Goal: Information Seeking & Learning: Learn about a topic

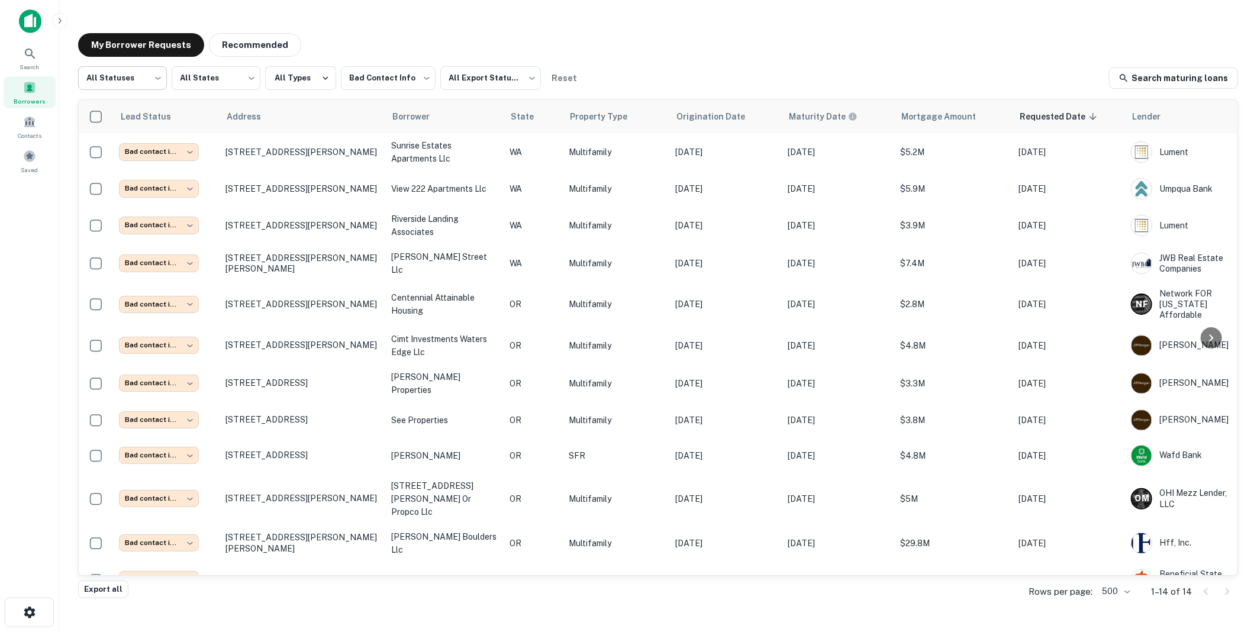
scroll to position [96, 0]
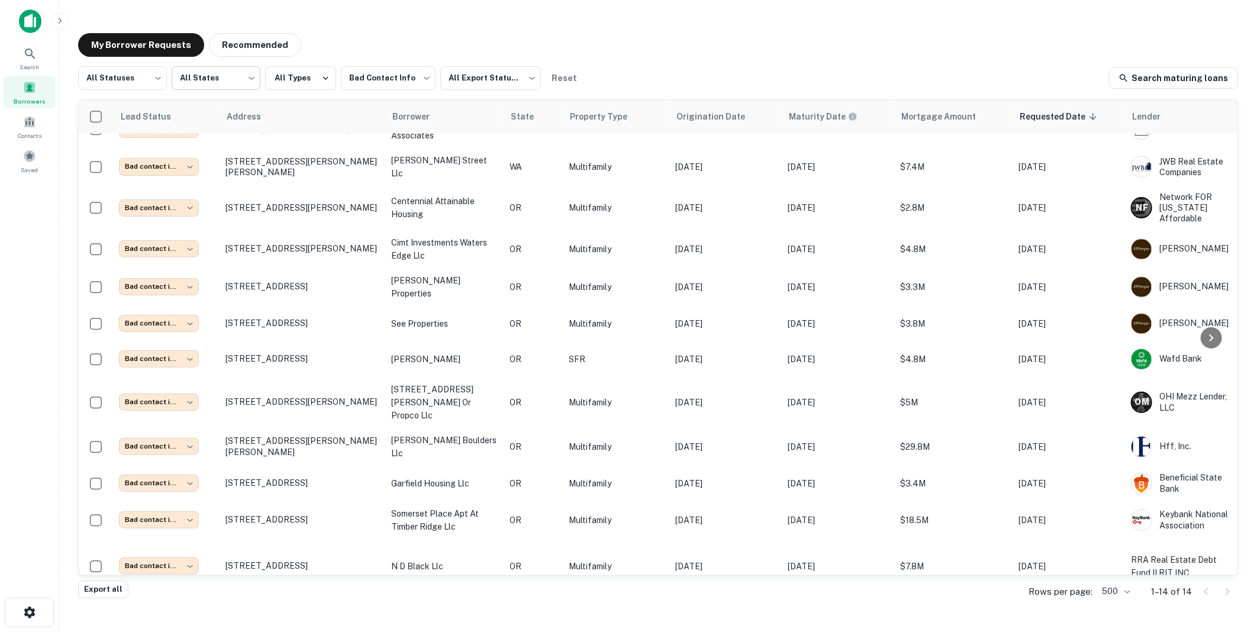
click at [252, 77] on body "**********" at bounding box center [628, 316] width 1257 height 632
click at [424, 631] on div at bounding box center [628, 632] width 1257 height 0
click at [424, 76] on body "**********" at bounding box center [628, 316] width 1257 height 632
click at [385, 631] on li "All Lead Statuses" at bounding box center [628, 639] width 1257 height 14
type input "***"
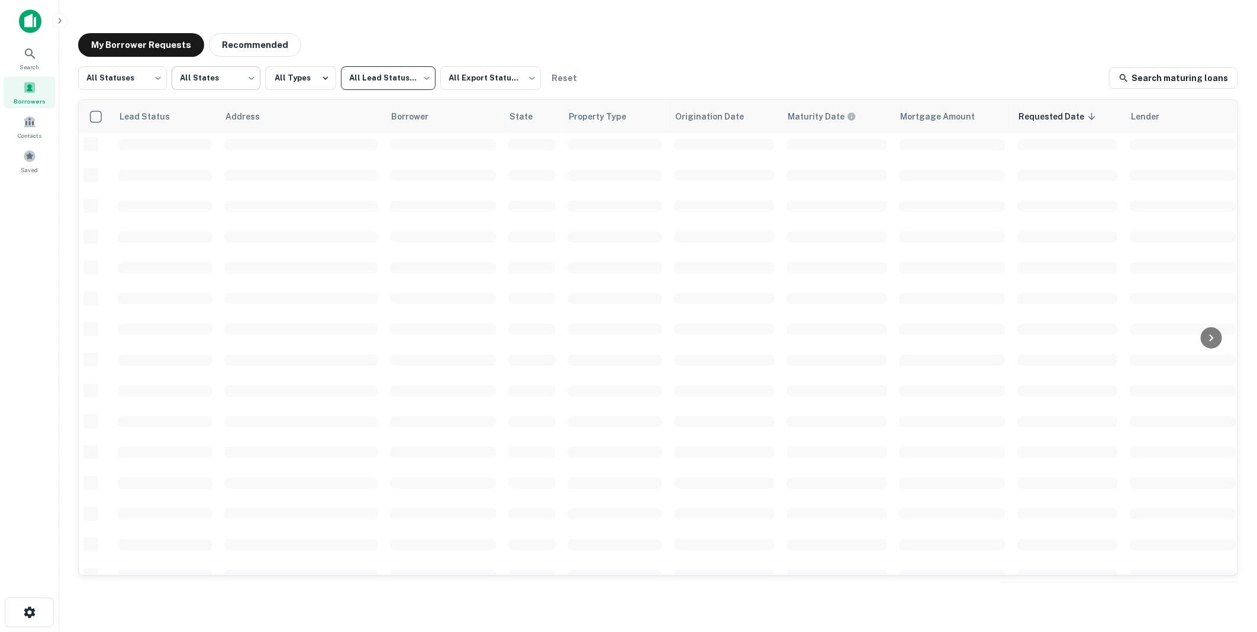
click at [251, 76] on body "Search Borrowers Contacts Saved My Borrower Requests Recommended All Statuses *…" at bounding box center [628, 316] width 1257 height 632
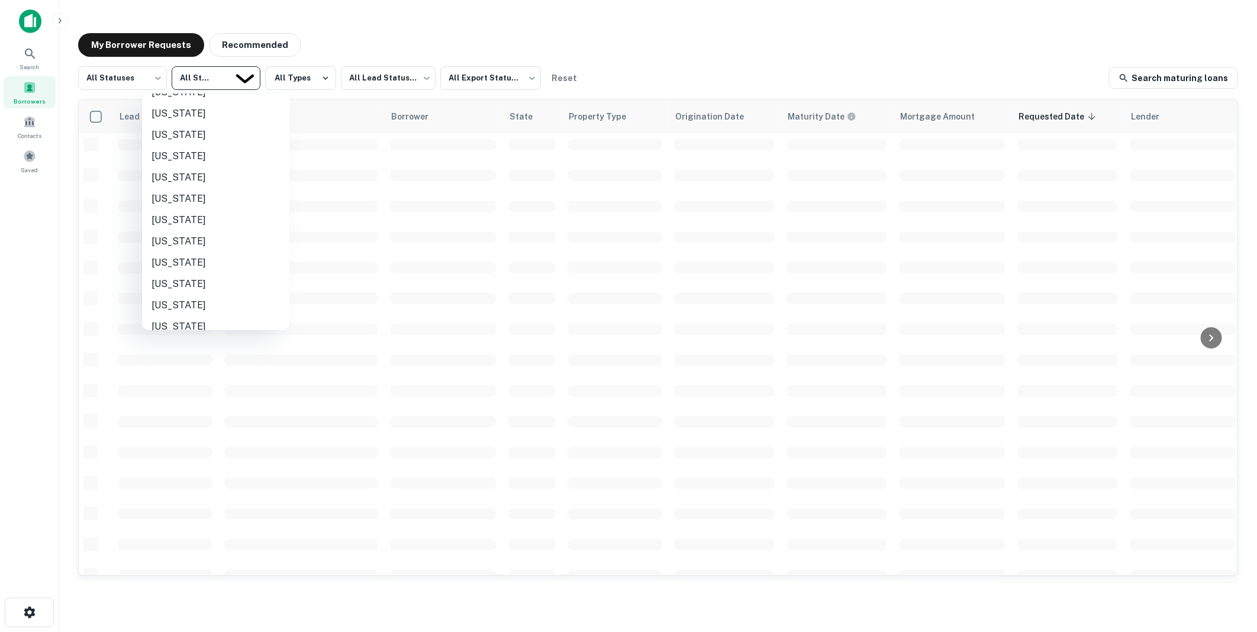
scroll to position [687, 0]
click at [169, 207] on li "Oregon" at bounding box center [216, 209] width 148 height 21
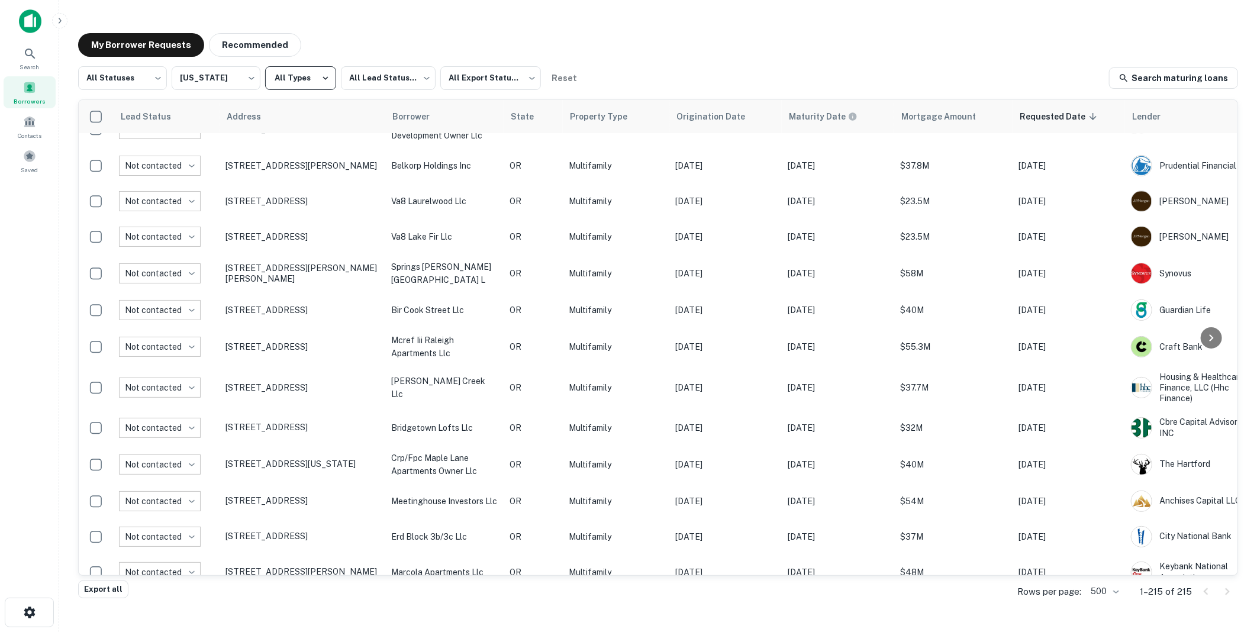
click at [322, 77] on icon "button" at bounding box center [325, 78] width 11 height 11
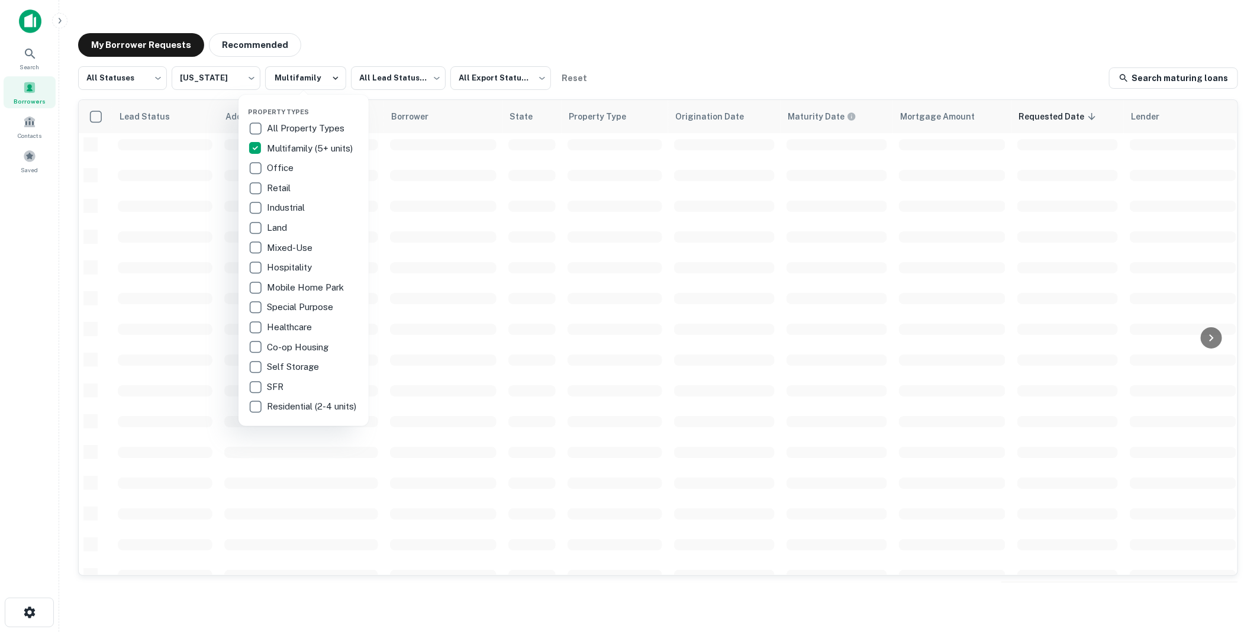
click at [779, 49] on div at bounding box center [628, 316] width 1257 height 632
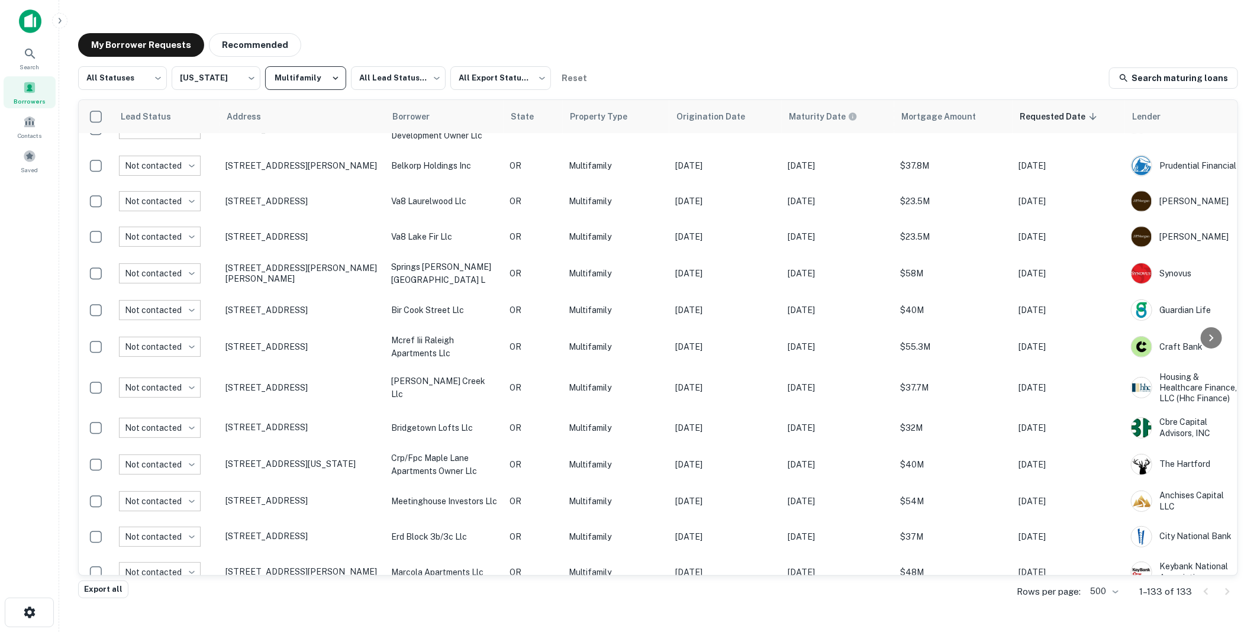
click at [330, 78] on icon "button" at bounding box center [335, 78] width 11 height 11
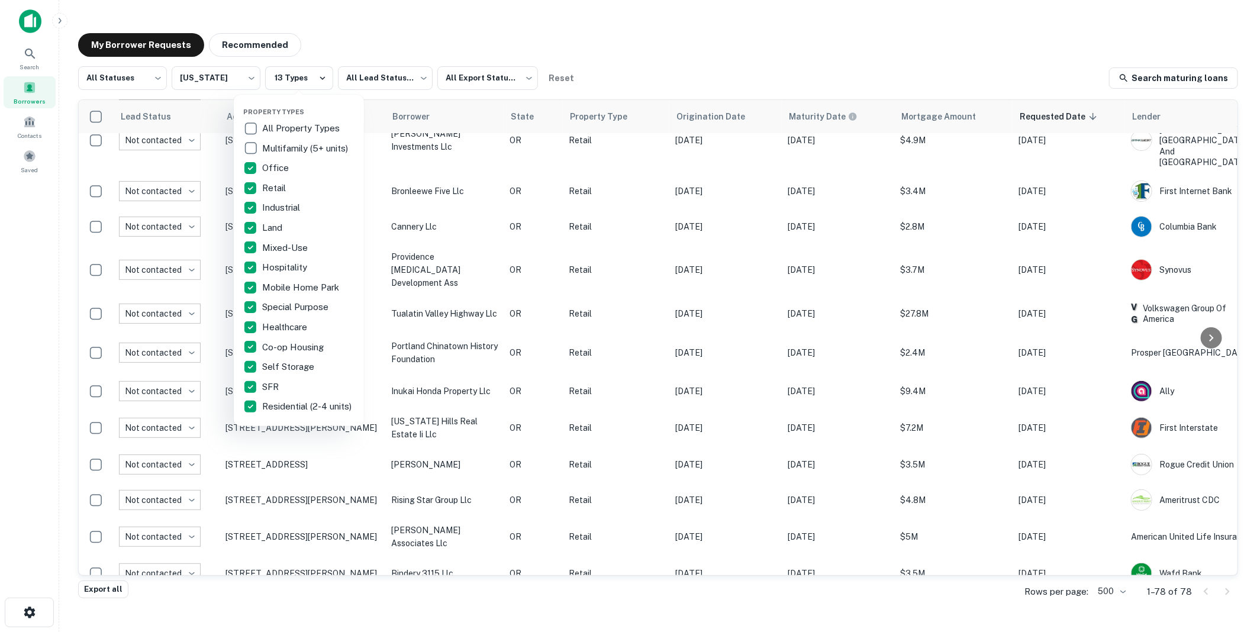
click at [748, 48] on div at bounding box center [628, 316] width 1257 height 632
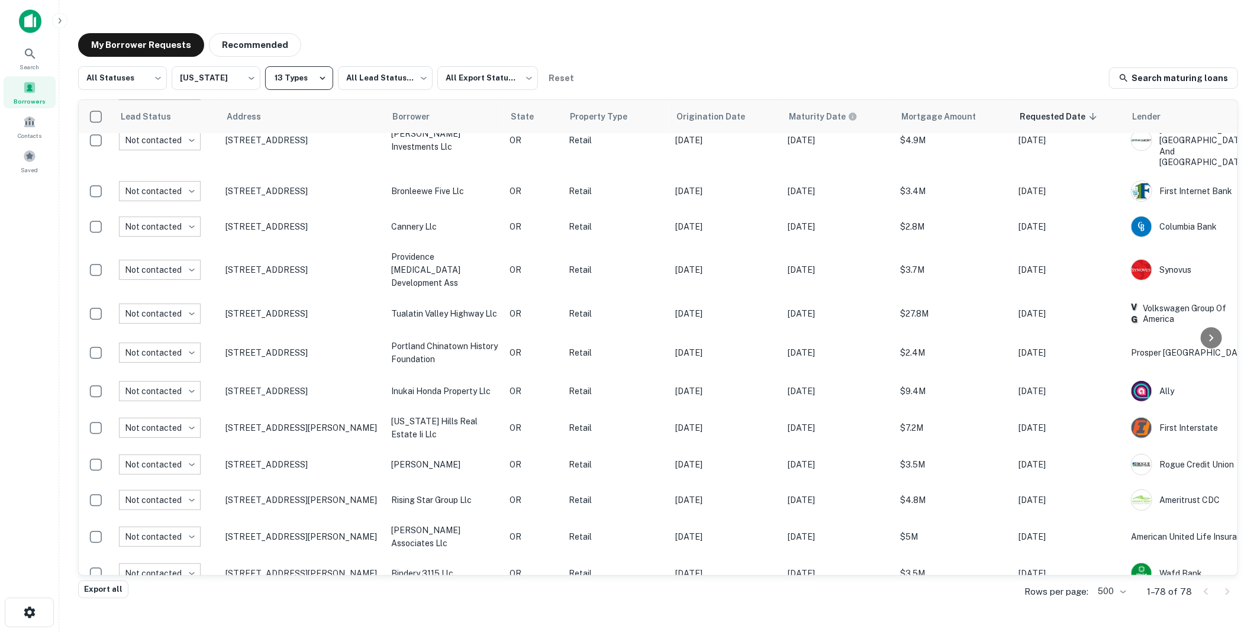
click at [321, 77] on icon "button" at bounding box center [322, 78] width 11 height 11
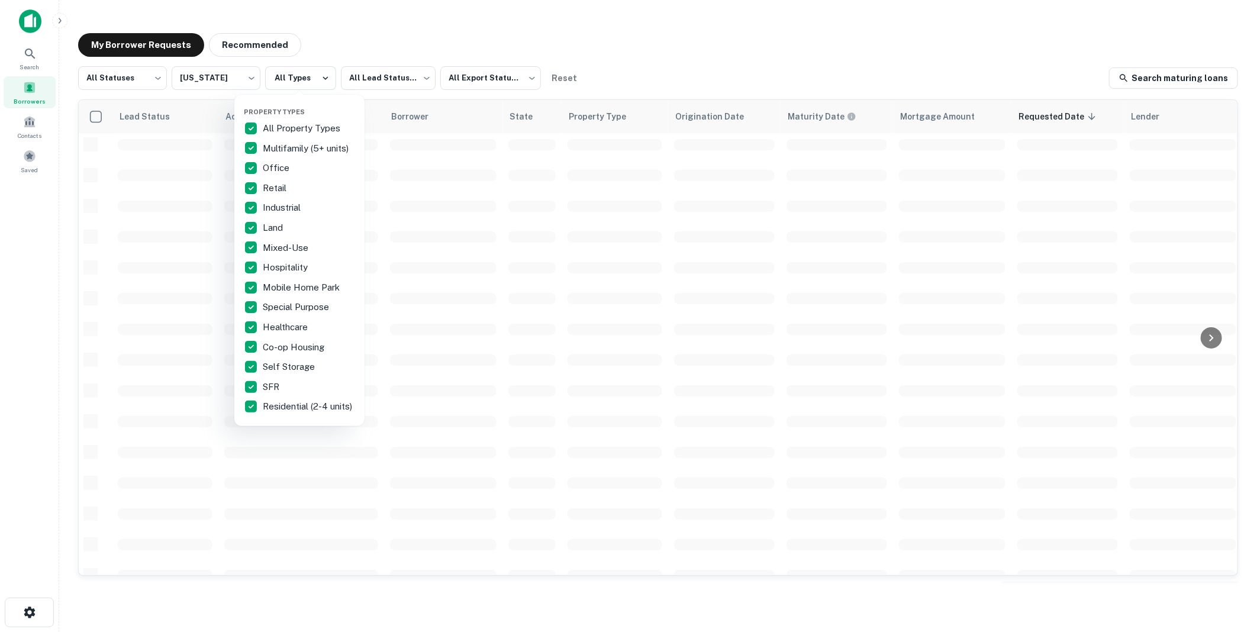
click at [250, 78] on div at bounding box center [628, 316] width 1257 height 632
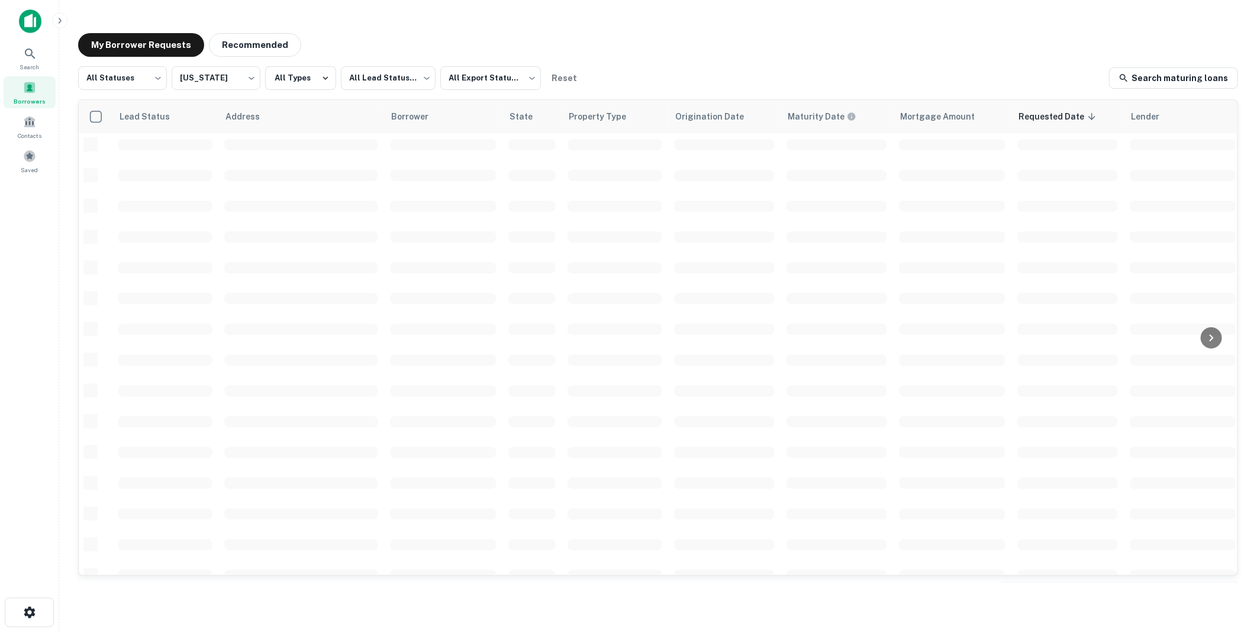
click at [250, 75] on body "Search Borrowers Contacts Saved My Borrower Requests Recommended All Statuses *…" at bounding box center [628, 316] width 1257 height 632
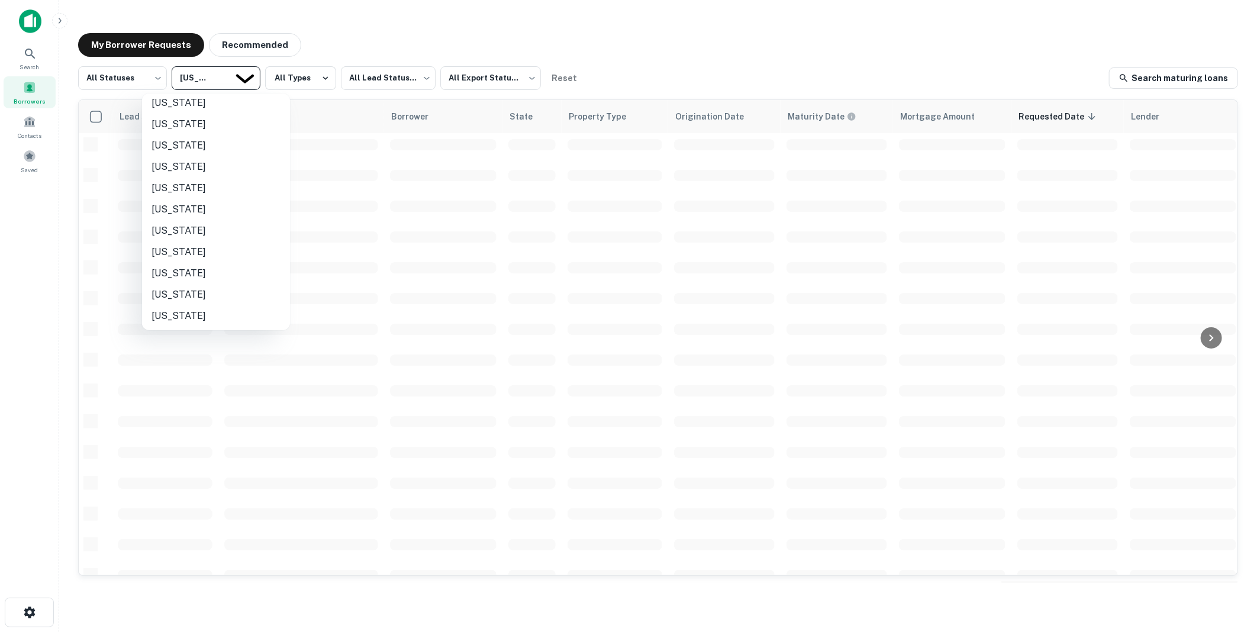
scroll to position [858, 0]
click at [173, 251] on li "Washington" at bounding box center [216, 251] width 148 height 21
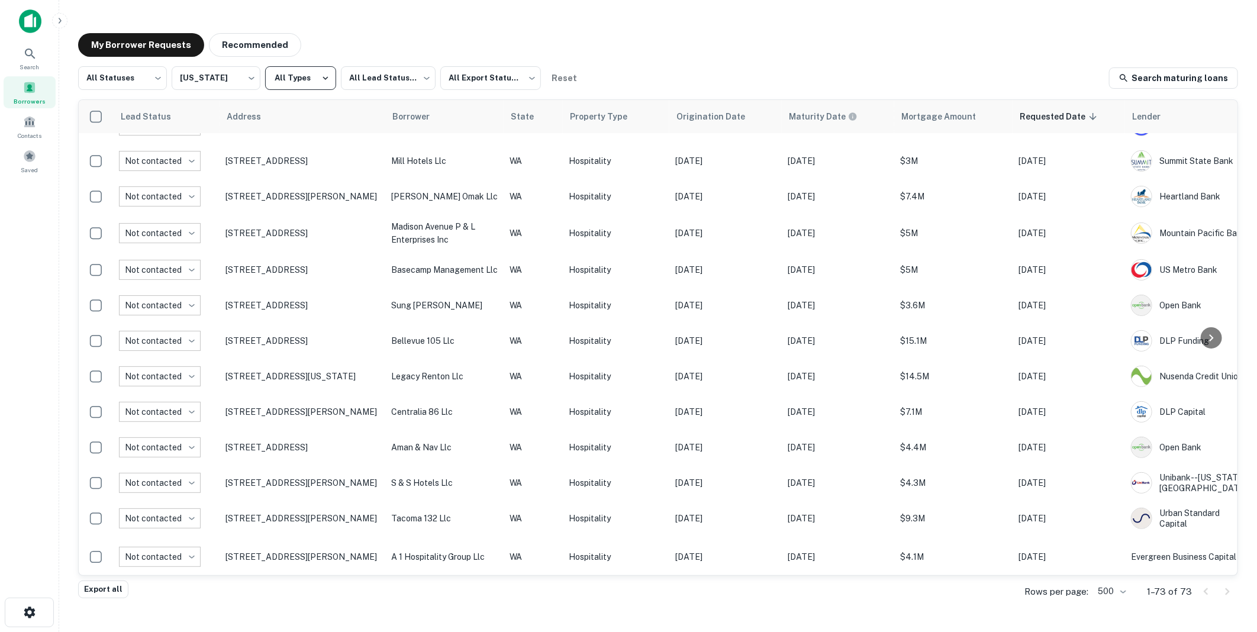
click at [326, 79] on icon "button" at bounding box center [325, 78] width 11 height 11
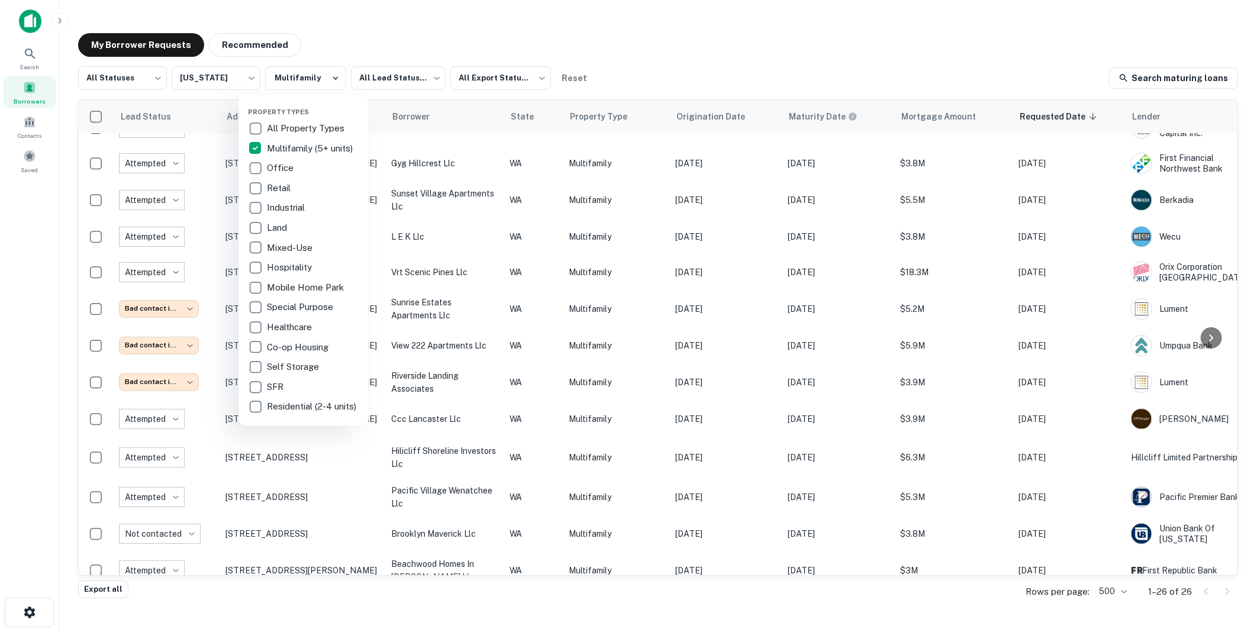
click at [674, 46] on div at bounding box center [628, 316] width 1257 height 632
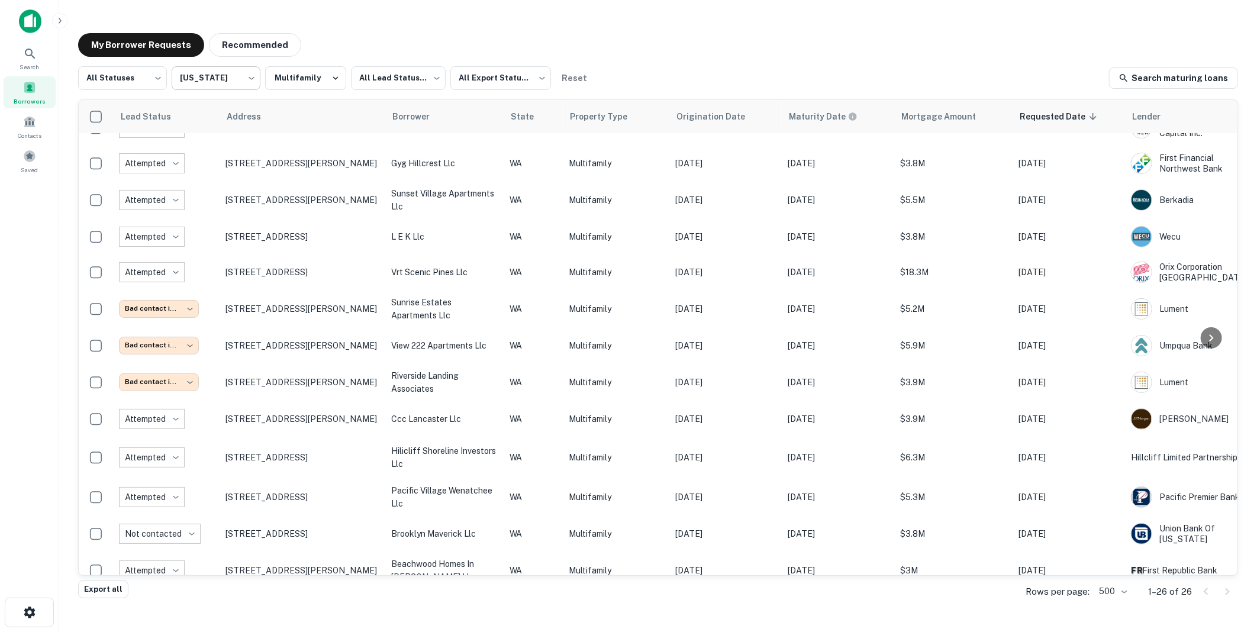
click at [252, 79] on body "Search Borrowers Contacts Saved My Borrower Requests Recommended All Statuses *…" at bounding box center [628, 316] width 1257 height 632
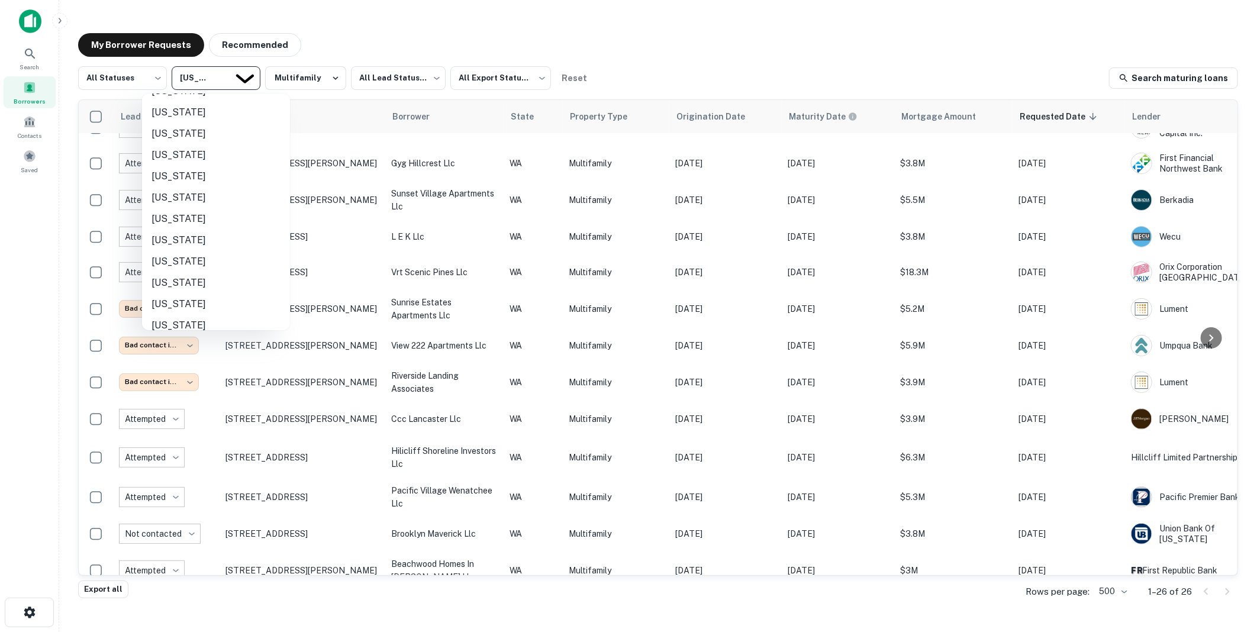
scroll to position [181, 0]
click at [162, 179] on li "Idaho" at bounding box center [216, 183] width 148 height 21
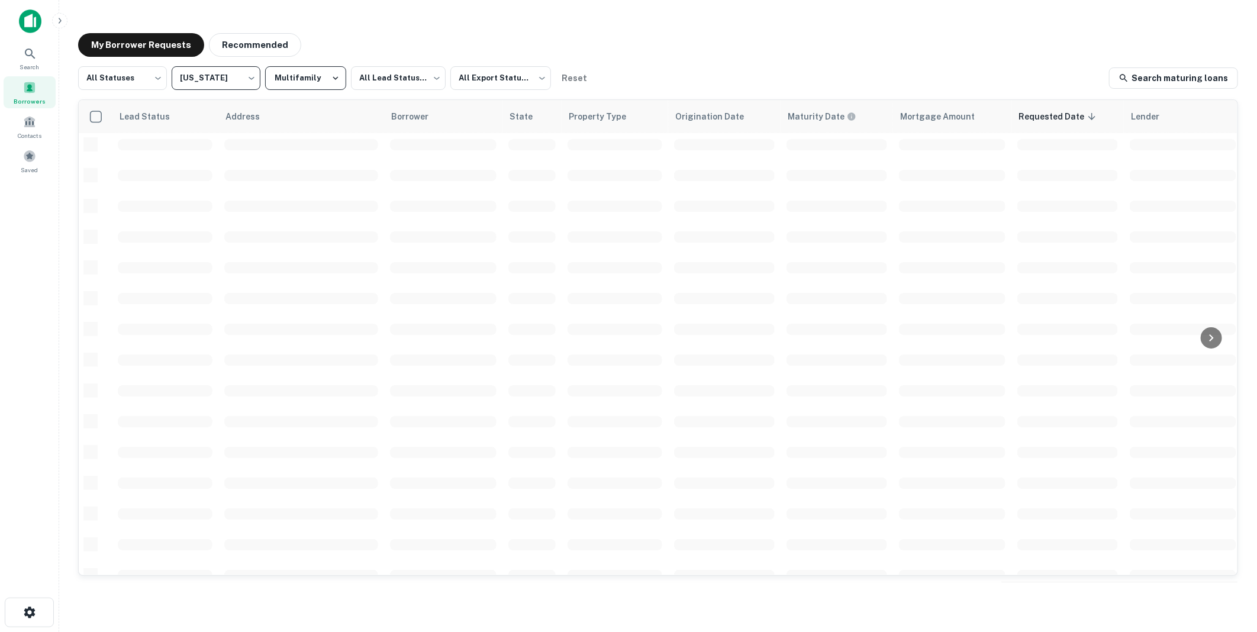
click at [330, 77] on icon "button" at bounding box center [335, 78] width 11 height 11
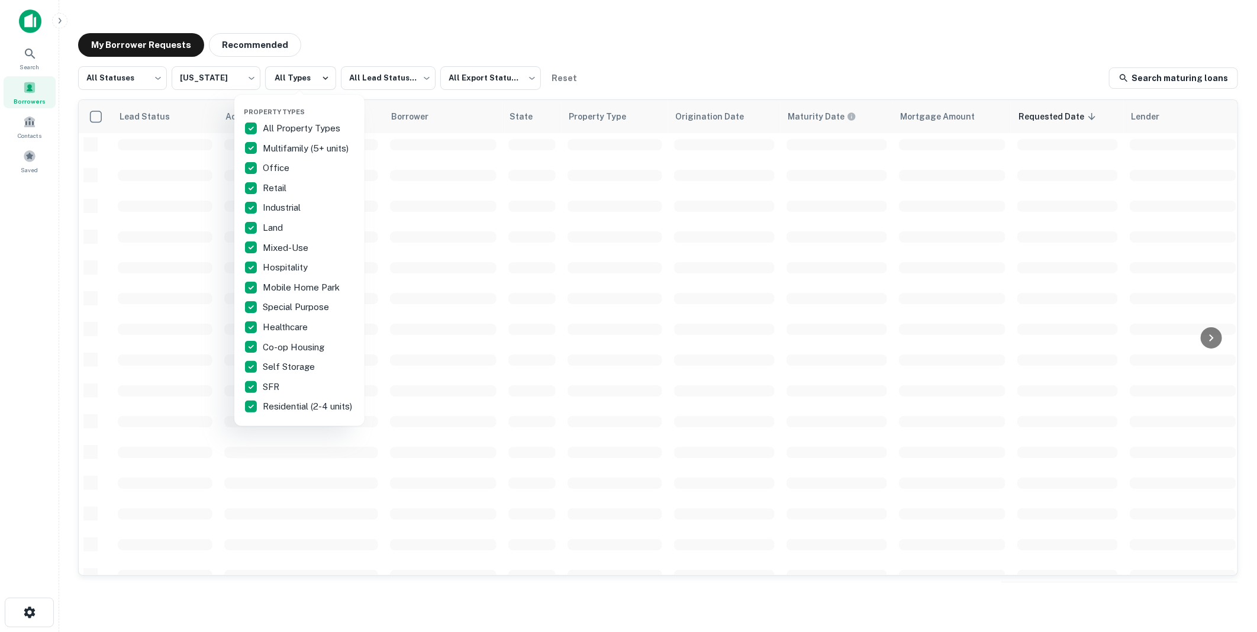
click at [661, 76] on div at bounding box center [628, 316] width 1257 height 632
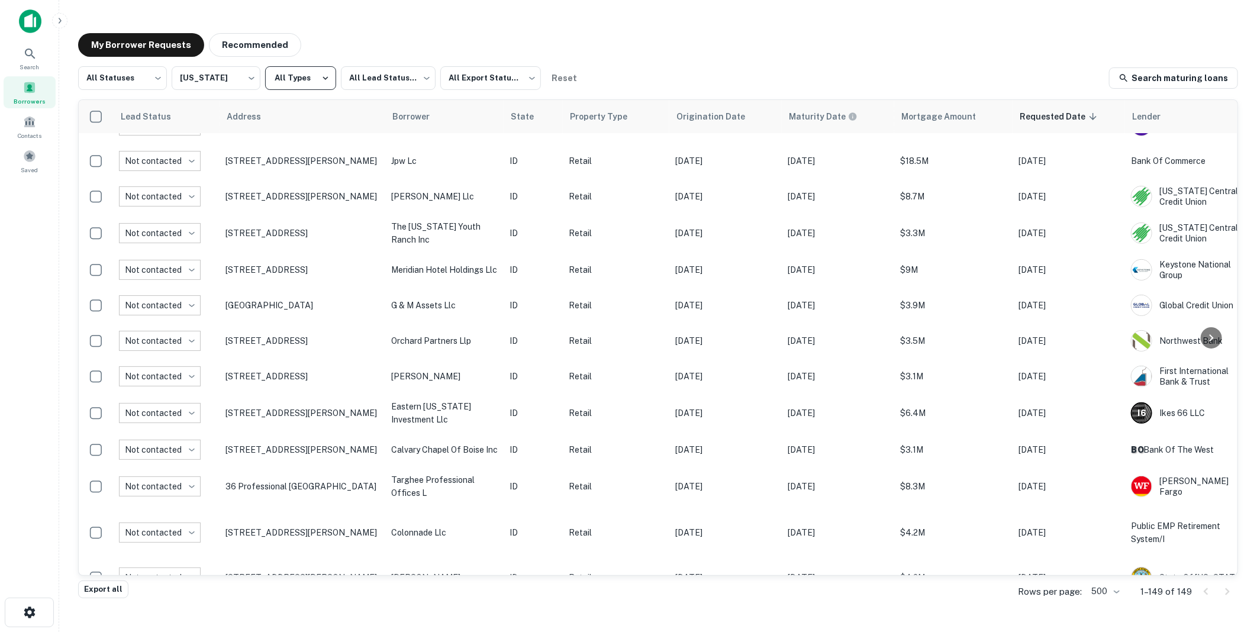
click at [323, 78] on icon "button" at bounding box center [325, 78] width 5 height 4
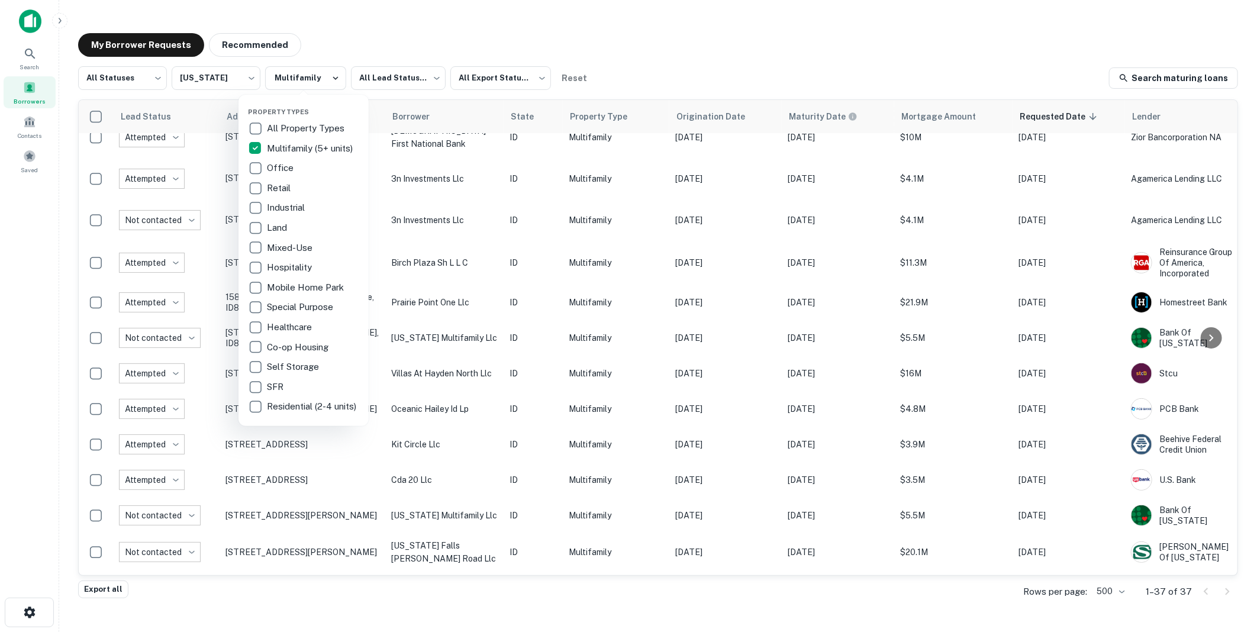
click at [737, 55] on div at bounding box center [628, 316] width 1257 height 632
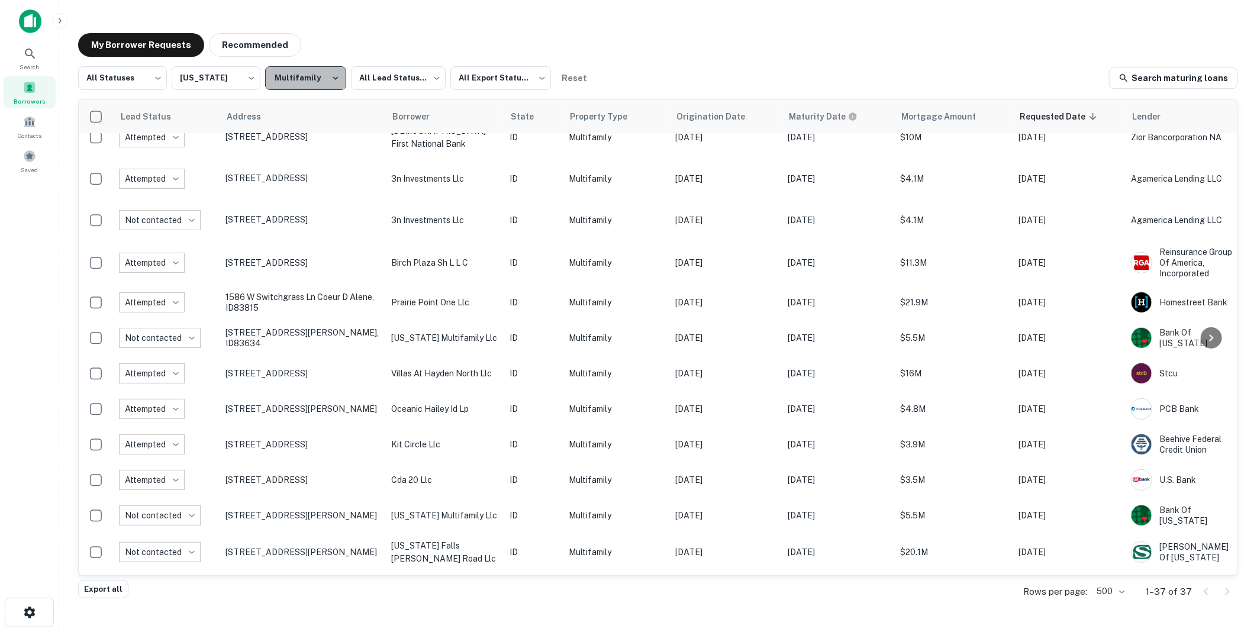
click at [332, 76] on icon "button" at bounding box center [335, 78] width 11 height 11
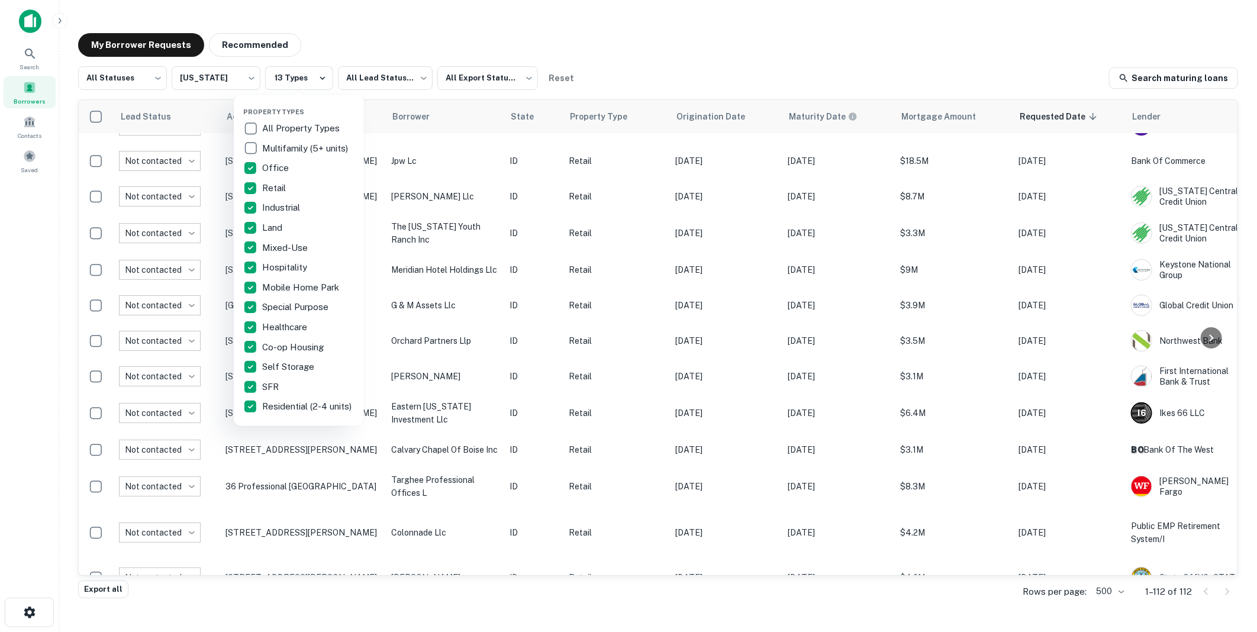
click at [673, 44] on div at bounding box center [628, 316] width 1257 height 632
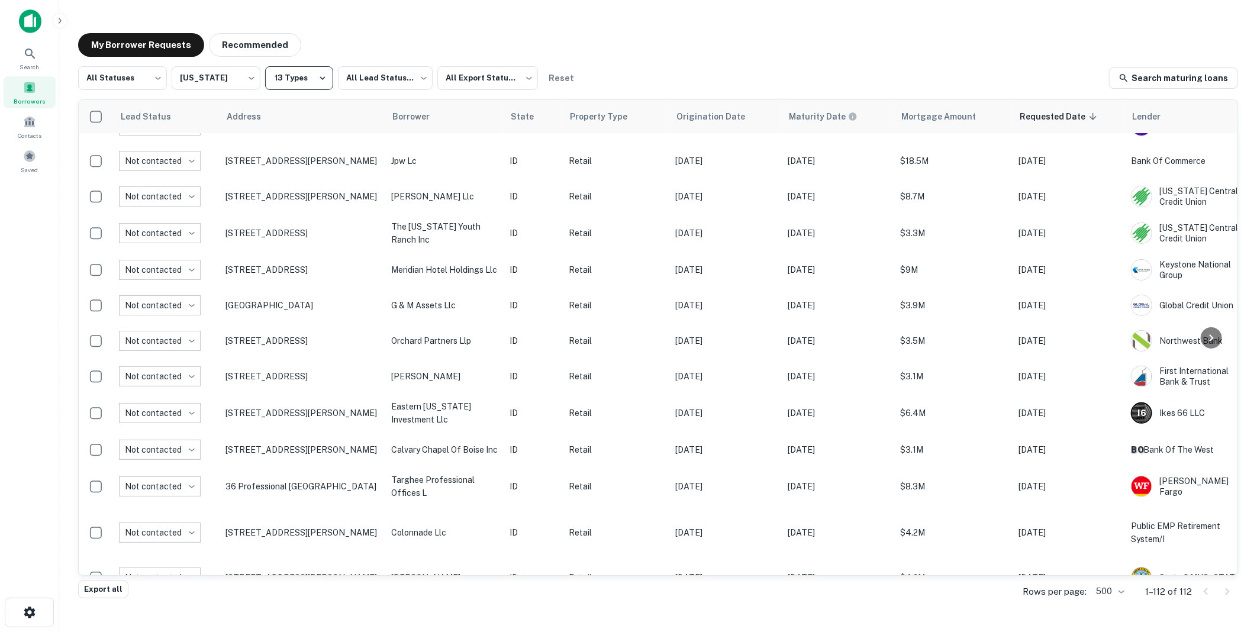
click at [321, 76] on icon "button" at bounding box center [322, 78] width 11 height 11
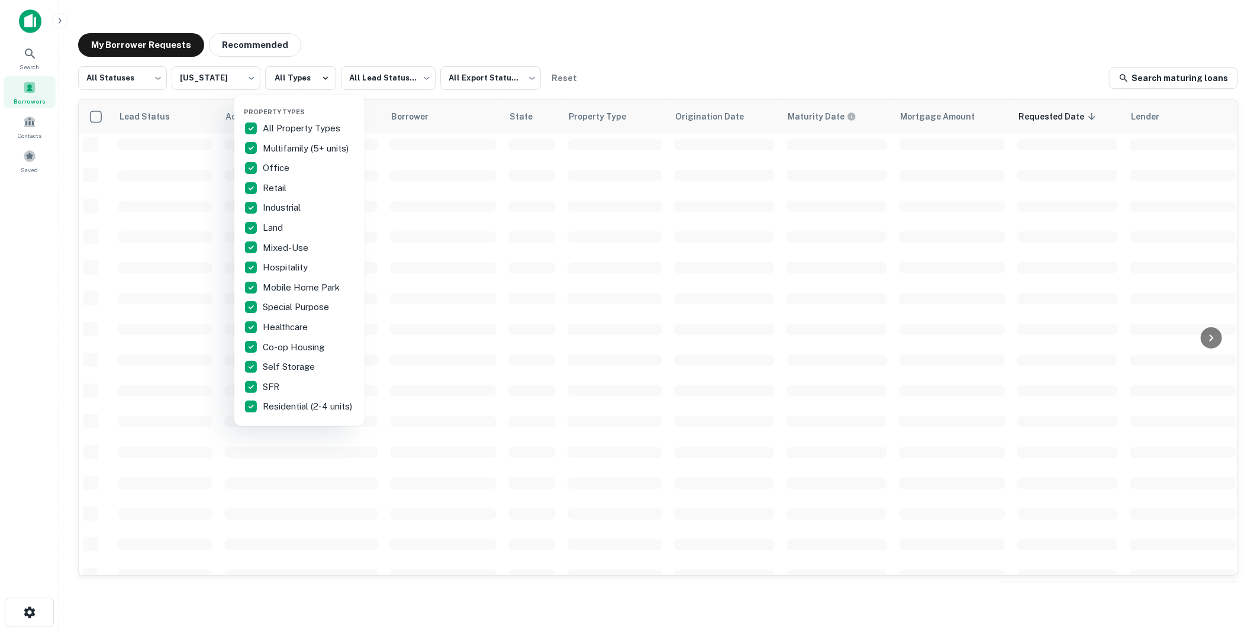
click at [247, 79] on div at bounding box center [628, 316] width 1257 height 632
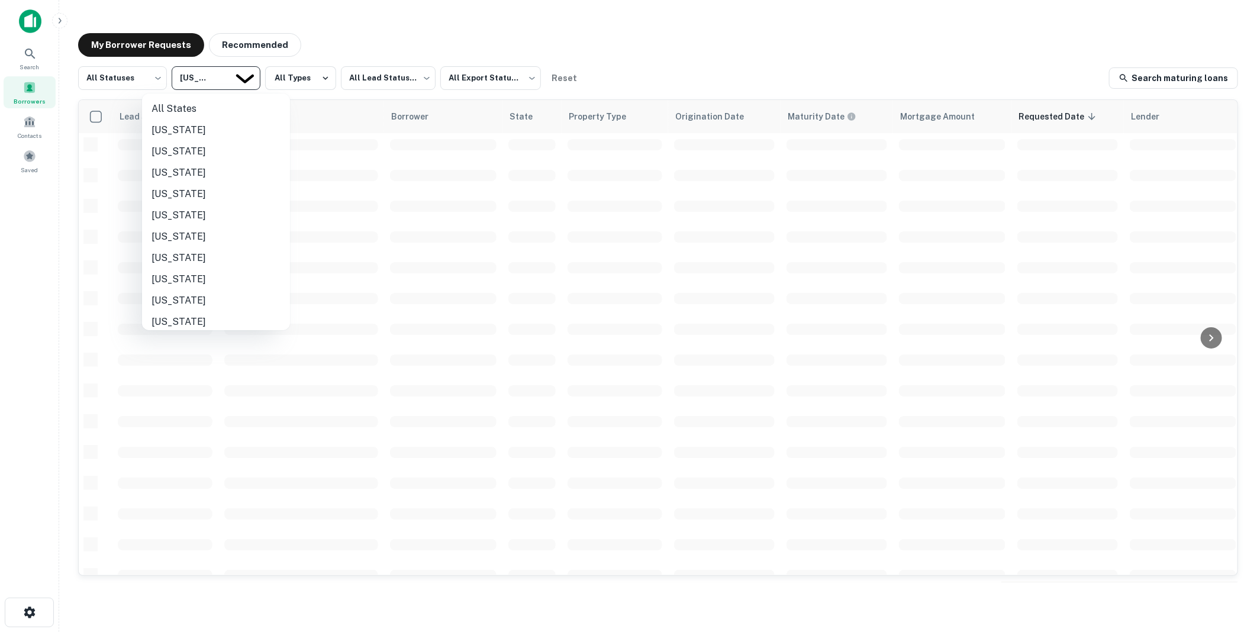
click at [253, 78] on body "Search Borrowers Contacts Saved My Borrower Requests Recommended All Statuses *…" at bounding box center [628, 316] width 1257 height 632
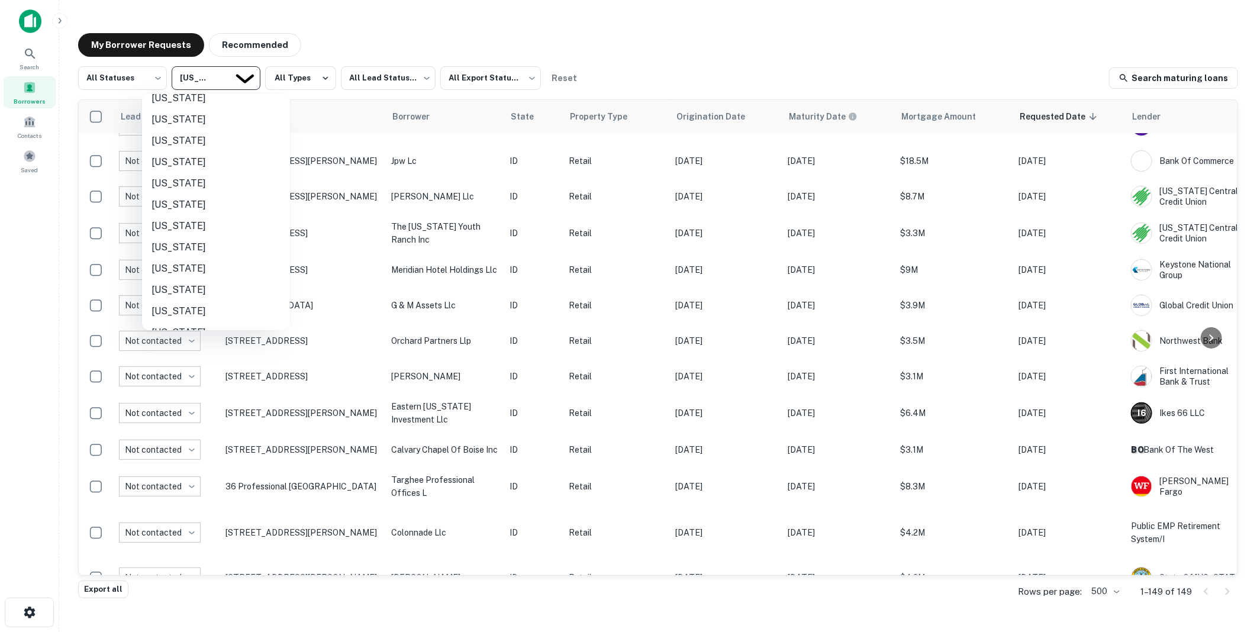
scroll to position [781, 0]
click at [160, 263] on li "Utah" at bounding box center [216, 264] width 148 height 21
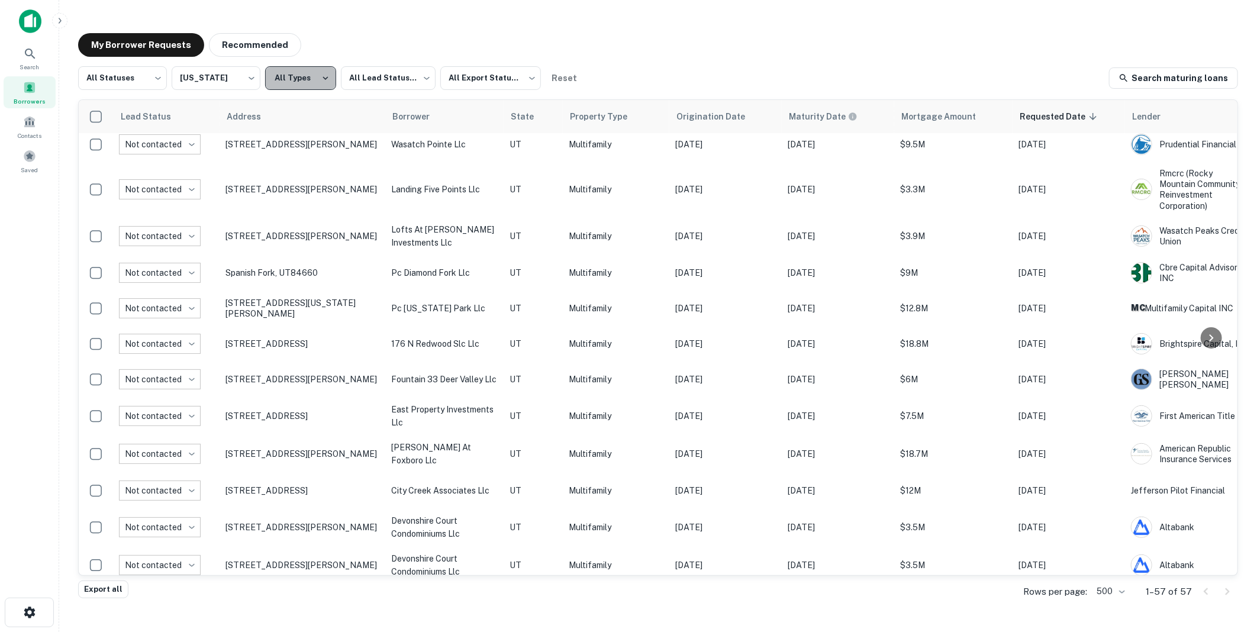
click at [324, 78] on icon "button" at bounding box center [325, 78] width 5 height 4
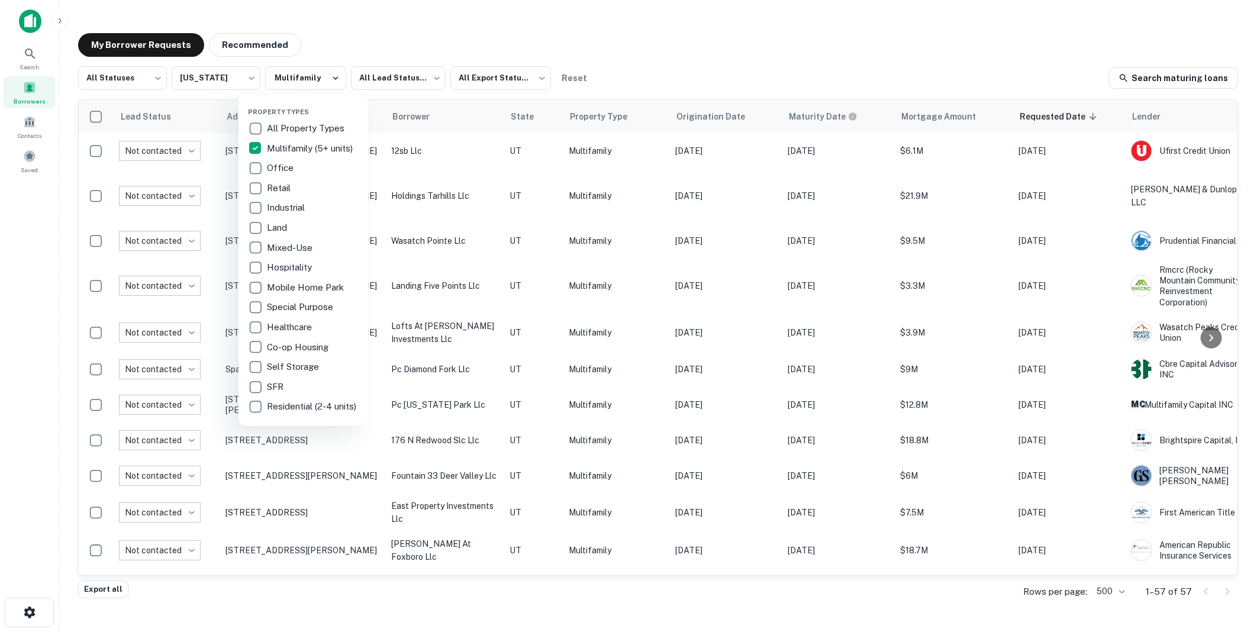
click at [332, 77] on div at bounding box center [628, 316] width 1257 height 632
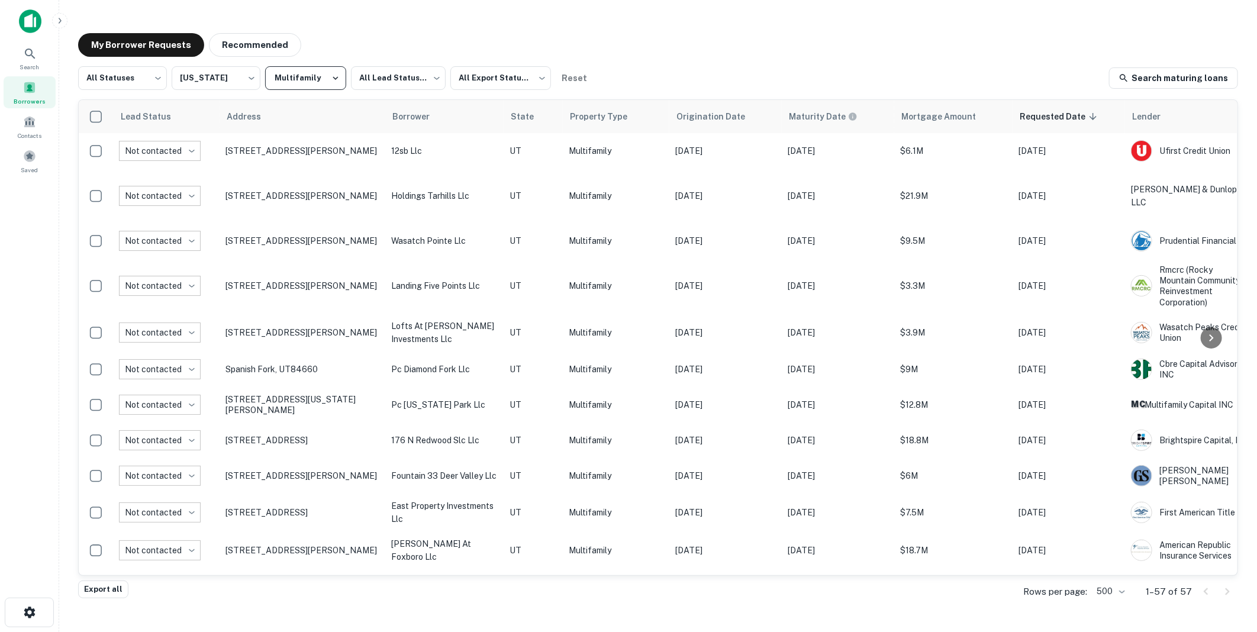
click at [331, 76] on icon "button" at bounding box center [335, 78] width 11 height 11
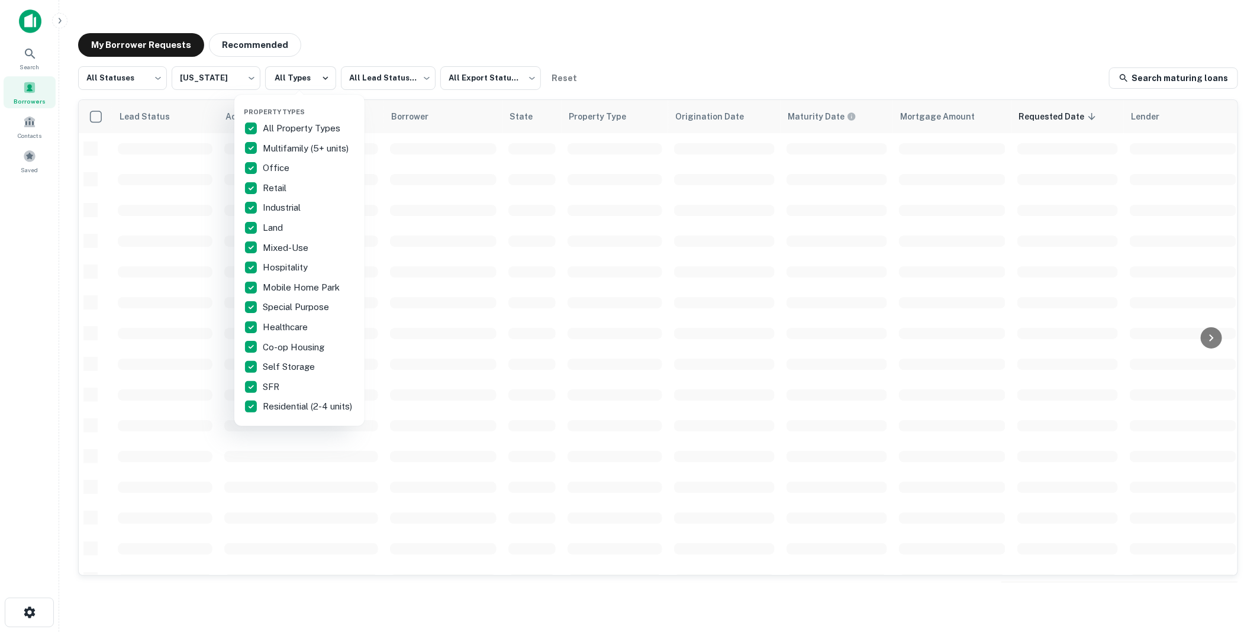
click at [250, 79] on div at bounding box center [628, 316] width 1257 height 632
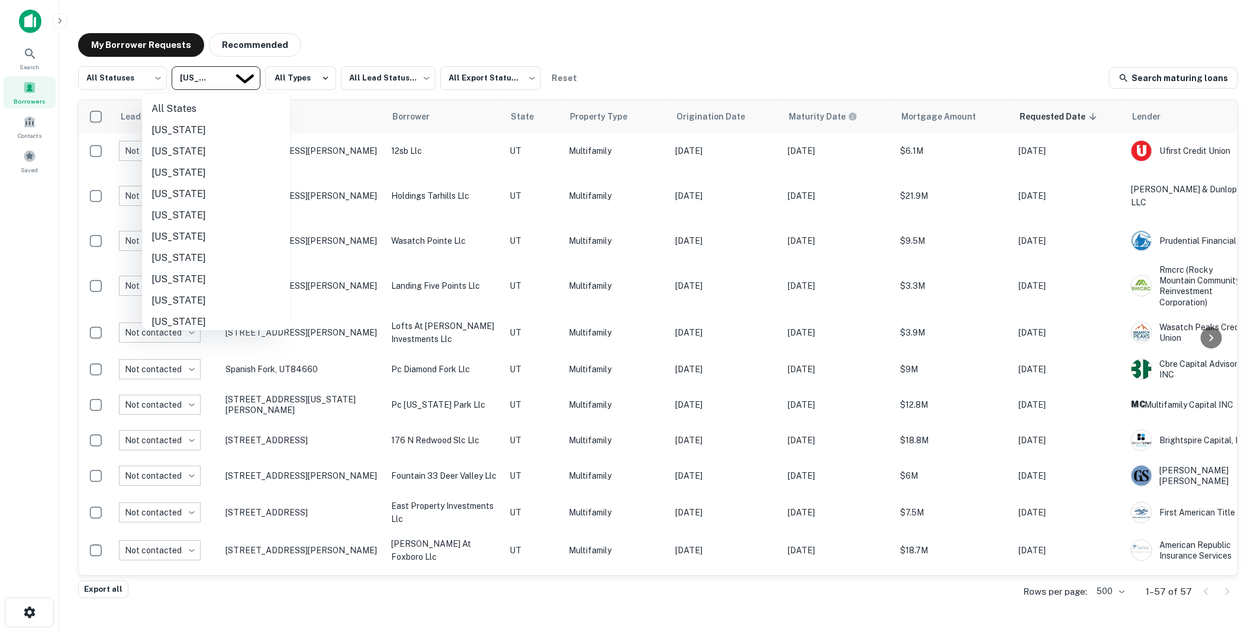
click at [250, 77] on body "Search Borrowers Contacts Saved My Borrower Requests Recommended All Statuses *…" at bounding box center [628, 316] width 1257 height 632
click at [176, 199] on li "Colorado" at bounding box center [216, 202] width 148 height 21
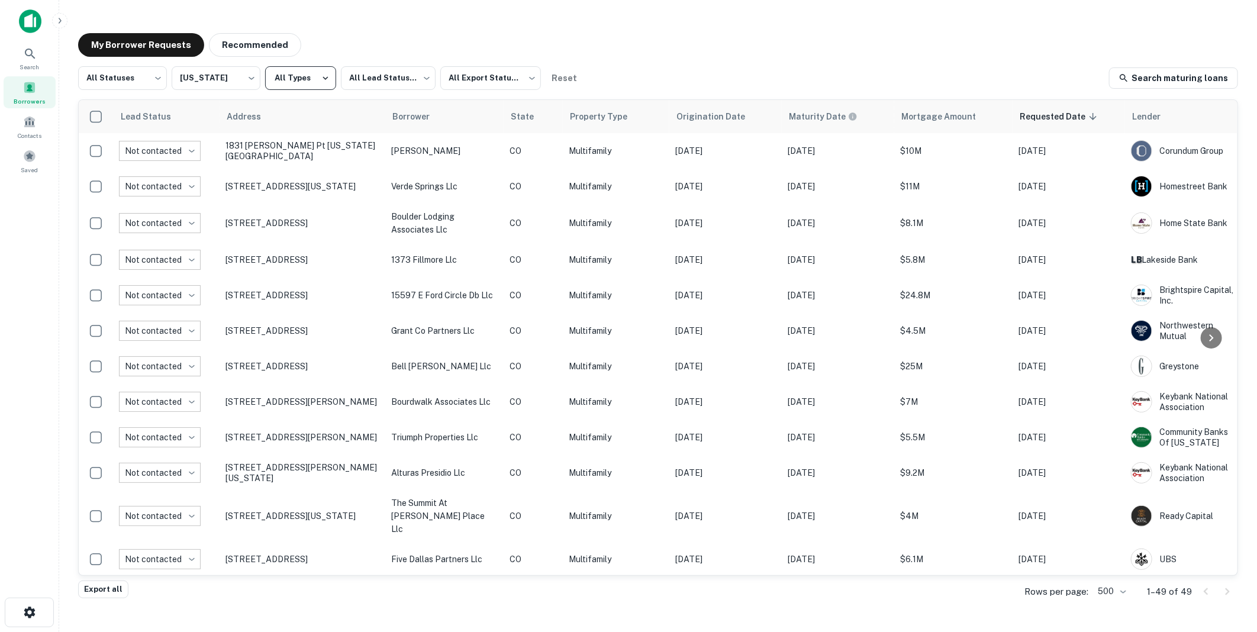
click at [323, 76] on icon "button" at bounding box center [325, 78] width 11 height 11
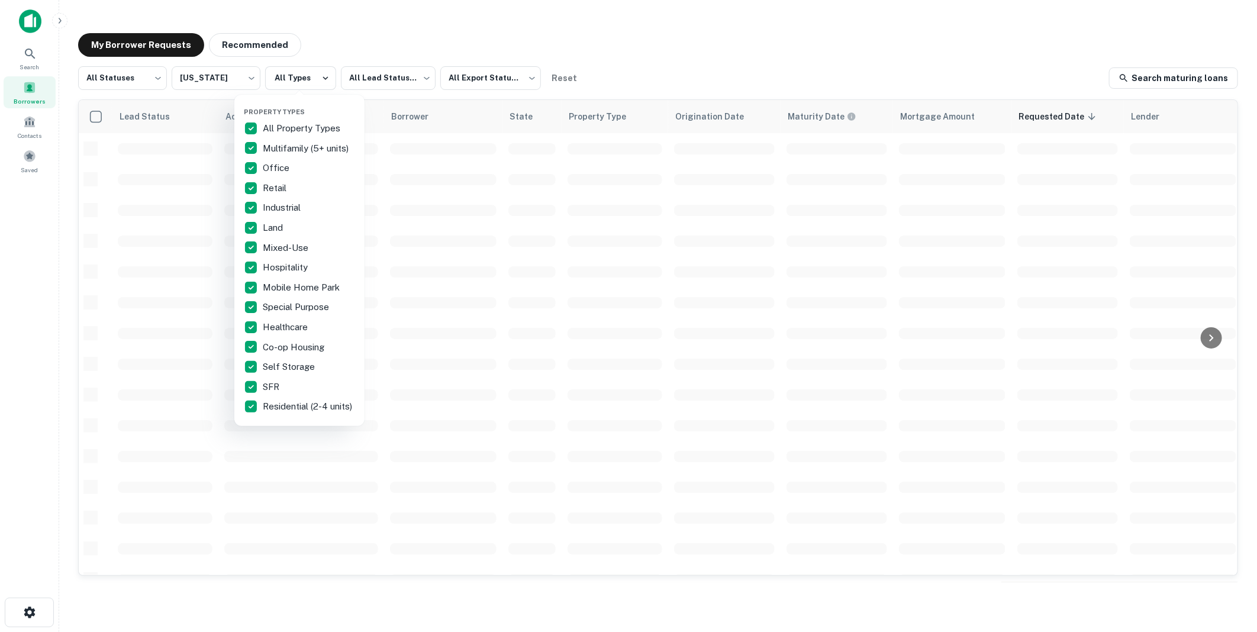
click at [251, 77] on div at bounding box center [628, 316] width 1257 height 632
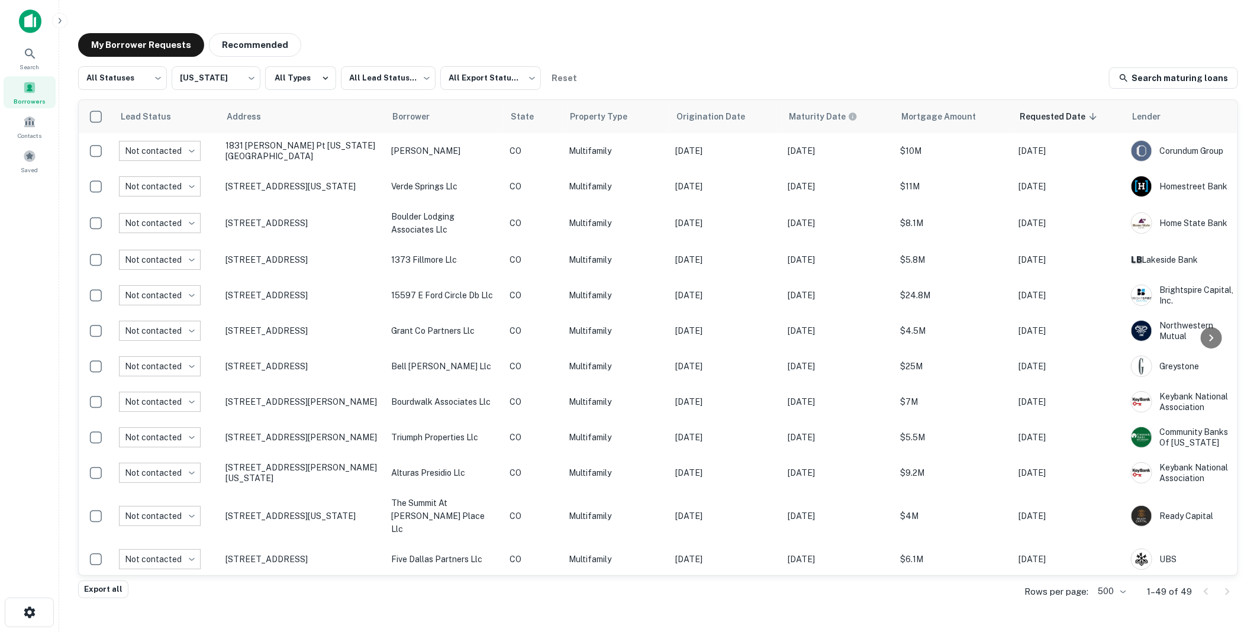
click at [250, 77] on body "Search Borrowers Contacts Saved My Borrower Requests Recommended All Statuses *…" at bounding box center [628, 316] width 1257 height 632
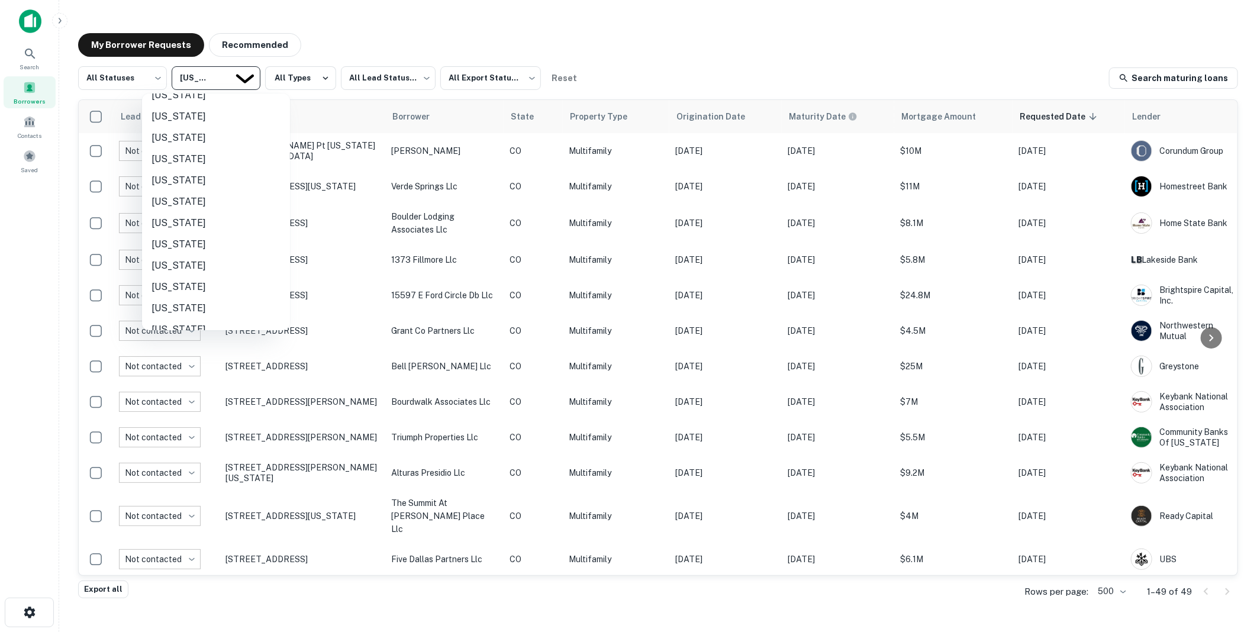
scroll to position [858, 0]
click at [190, 312] on li "Wyoming" at bounding box center [216, 315] width 148 height 21
type input "**"
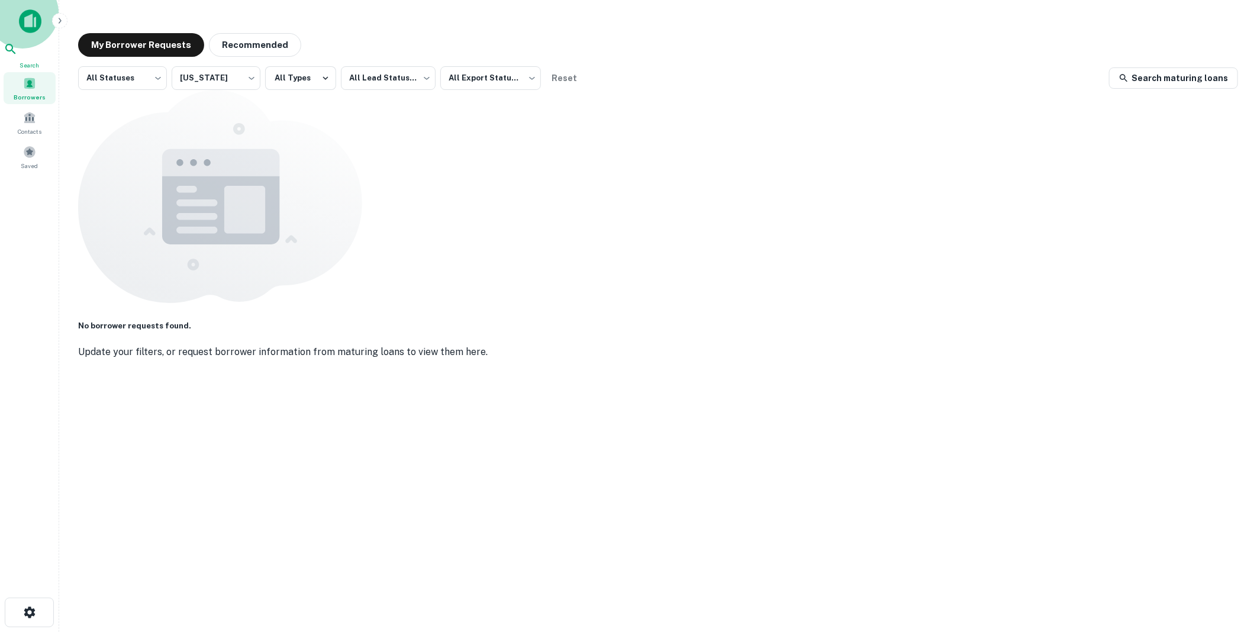
click at [15, 54] on icon at bounding box center [10, 49] width 10 height 10
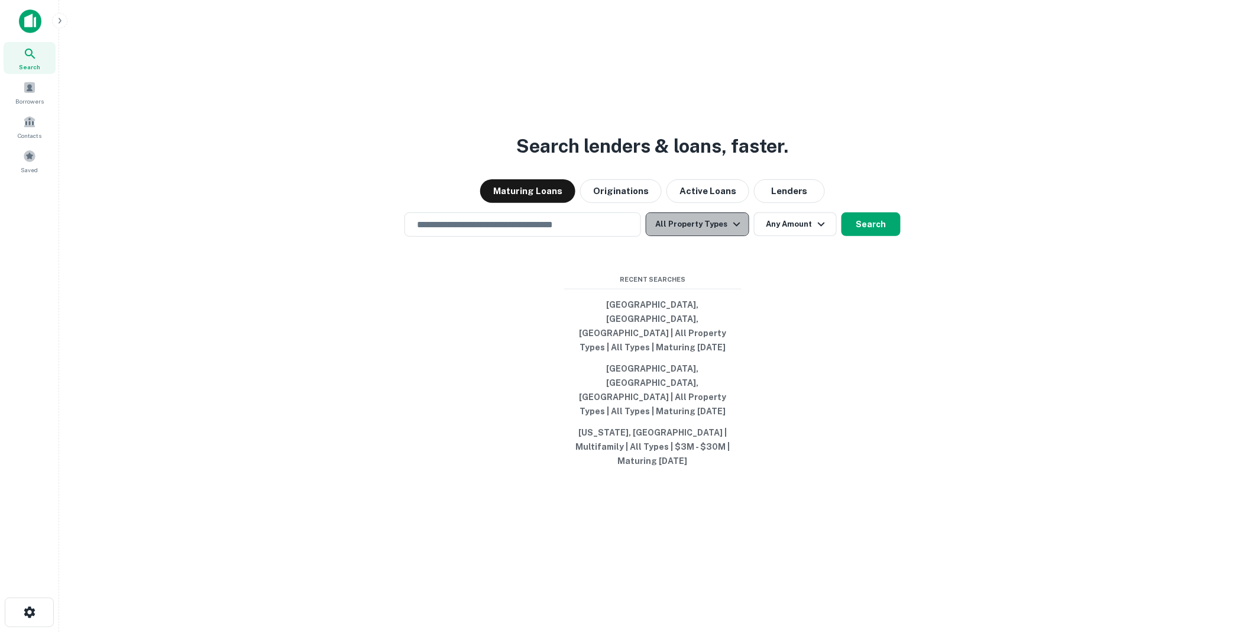
click at [735, 231] on icon "button" at bounding box center [737, 224] width 14 height 14
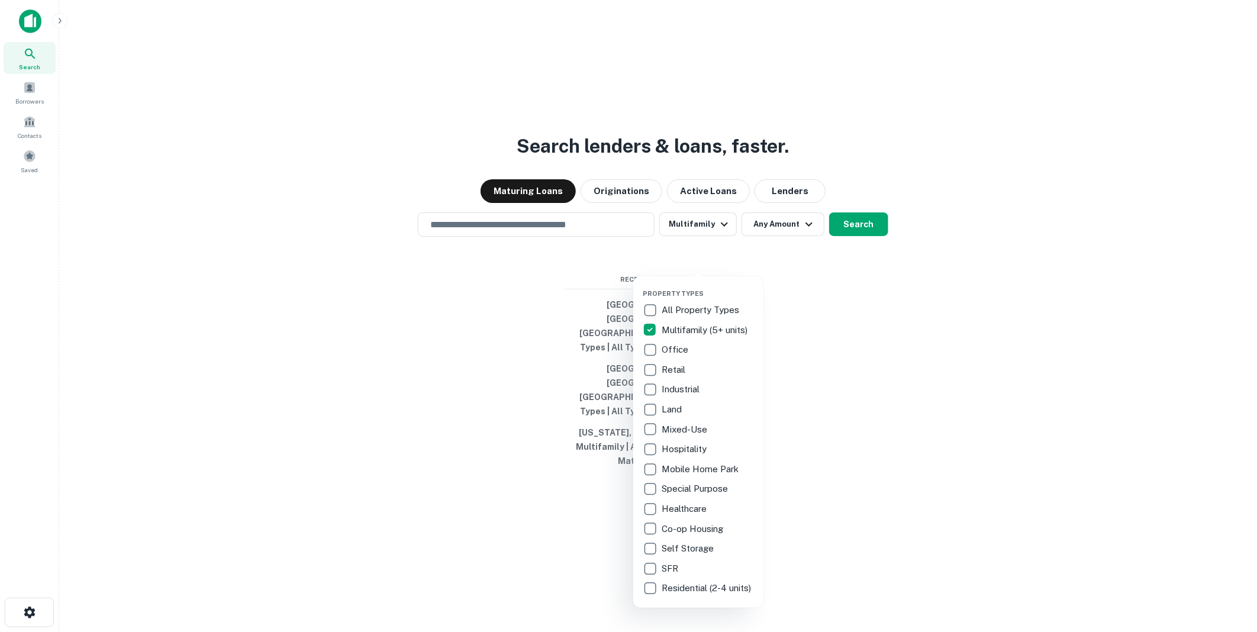
click at [807, 261] on div at bounding box center [628, 316] width 1257 height 632
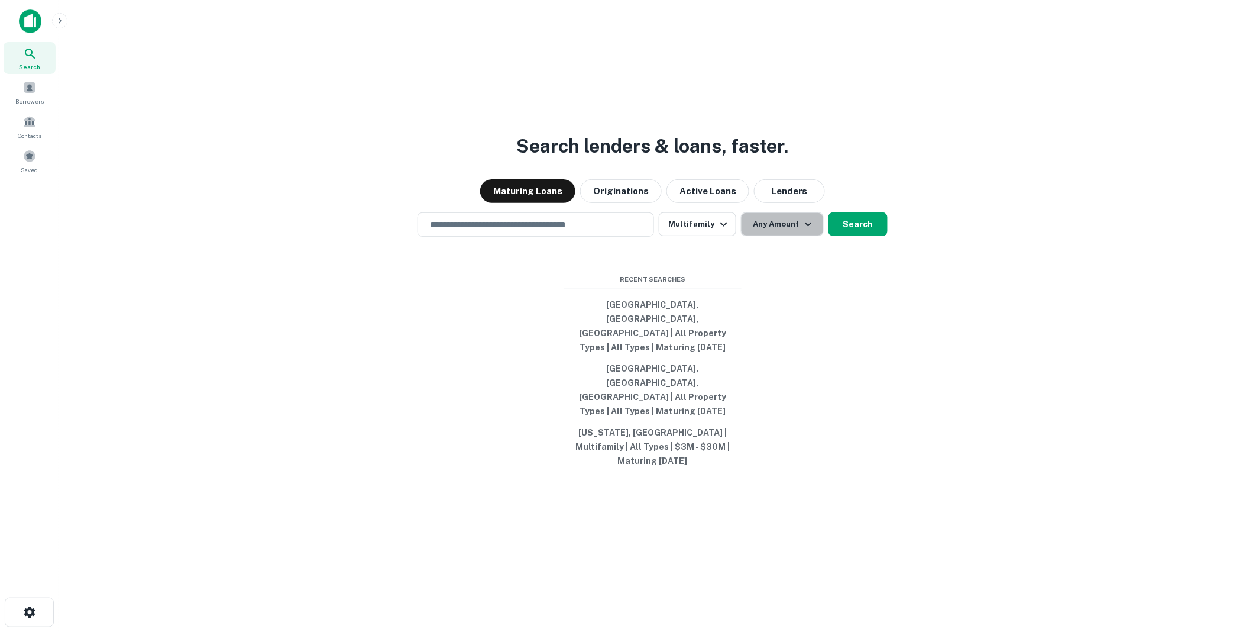
click at [807, 226] on icon "button" at bounding box center [808, 224] width 7 height 4
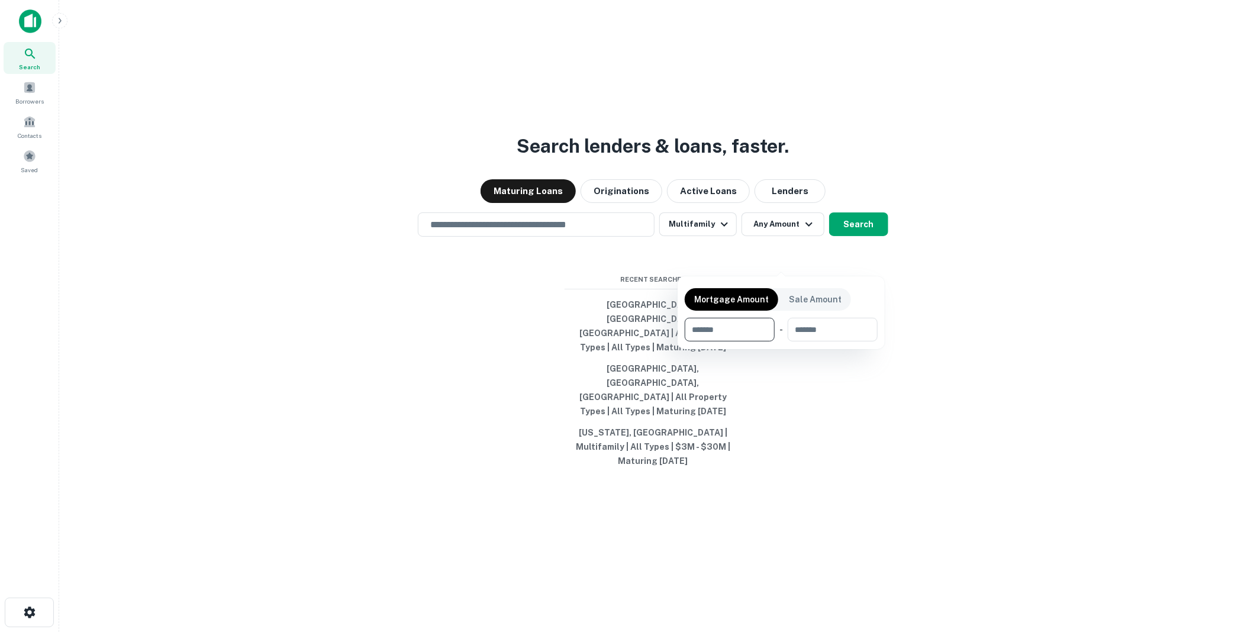
click at [725, 328] on input "number" at bounding box center [725, 330] width 82 height 24
type input "*******"
type input "********"
click at [978, 334] on div at bounding box center [628, 316] width 1257 height 632
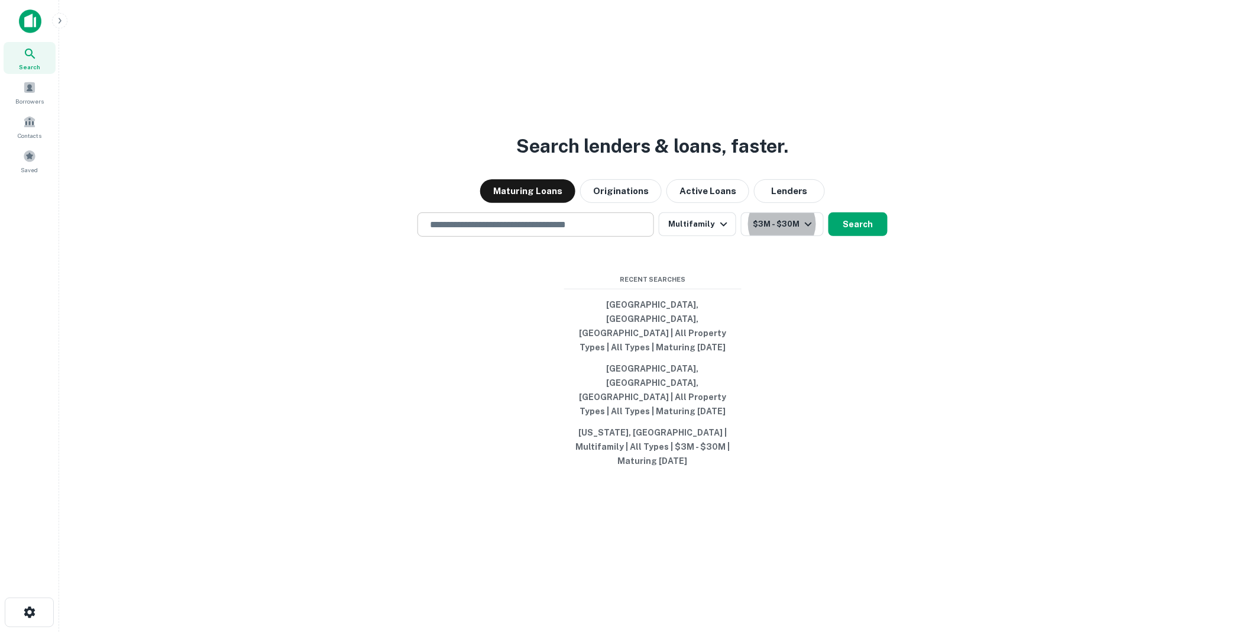
click at [491, 231] on input "text" at bounding box center [536, 225] width 226 height 14
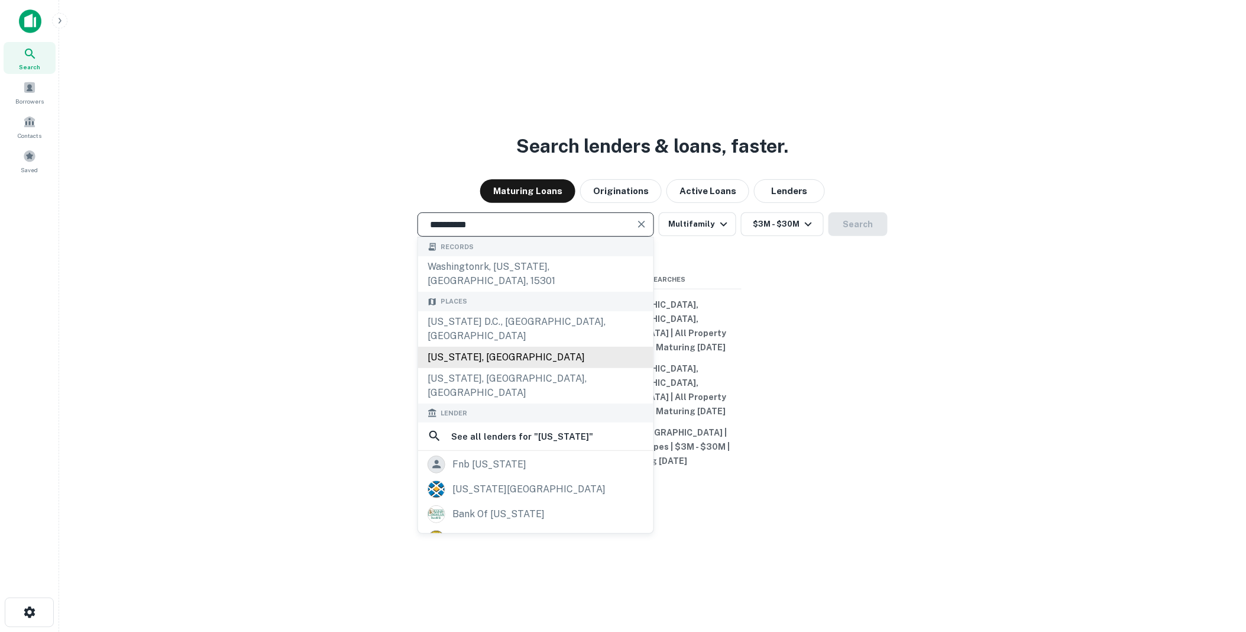
click at [460, 363] on div "Washington, USA" at bounding box center [535, 357] width 235 height 21
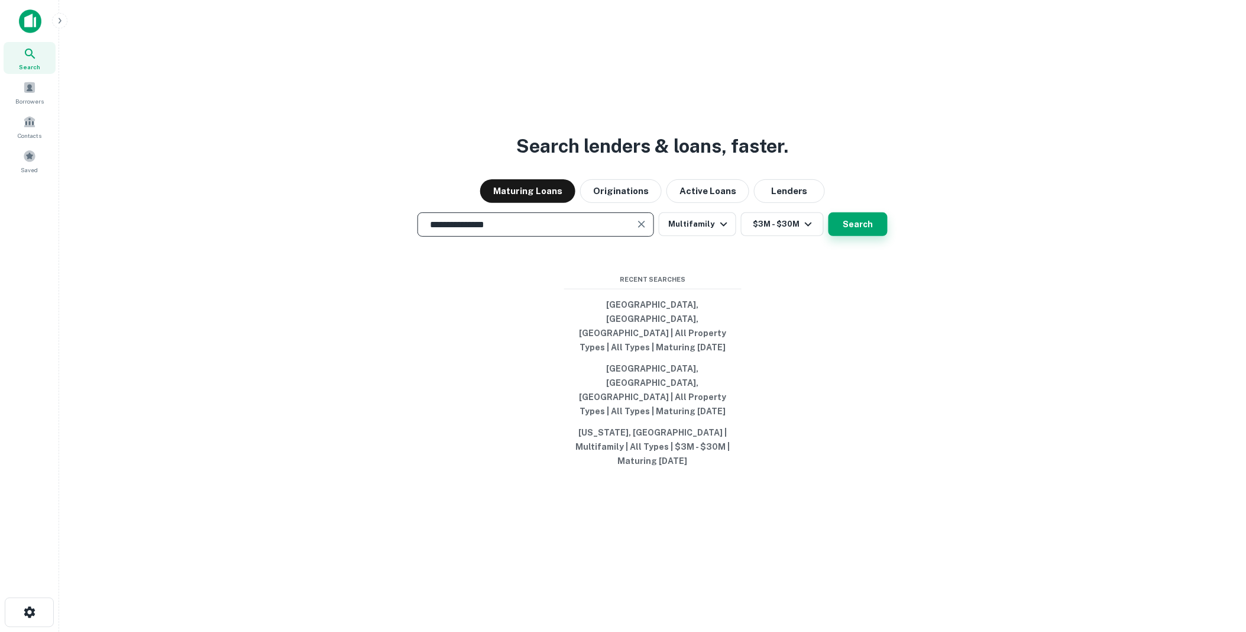
type input "**********"
click at [859, 236] on button "Search" at bounding box center [858, 224] width 59 height 24
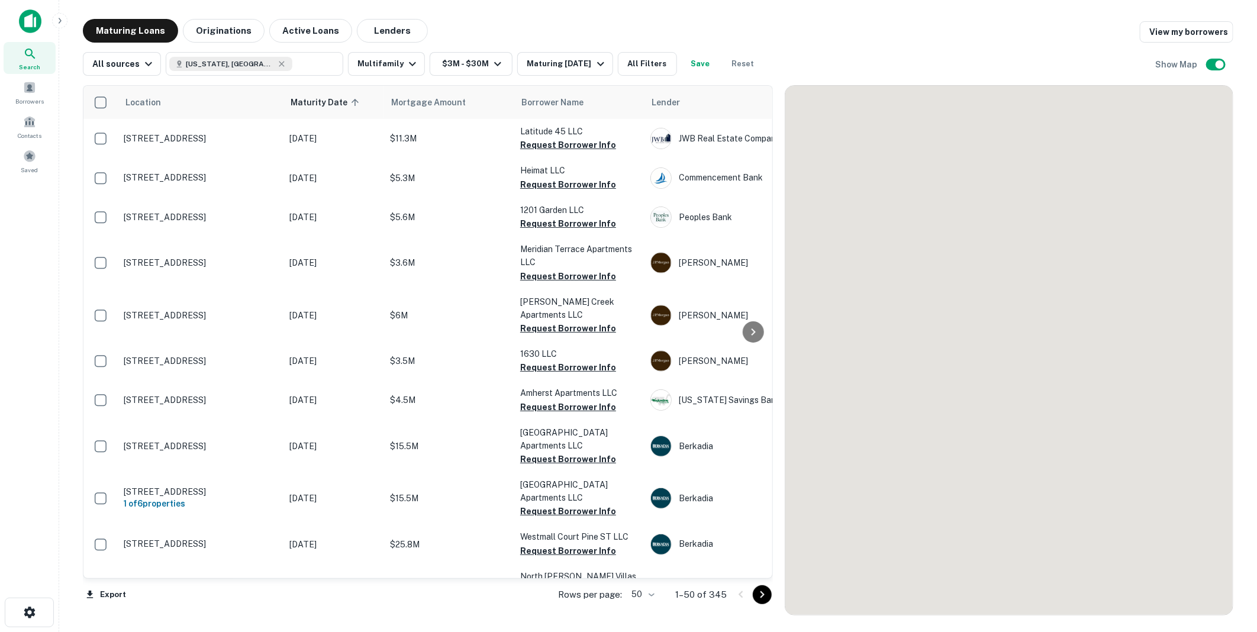
scroll to position [96, 0]
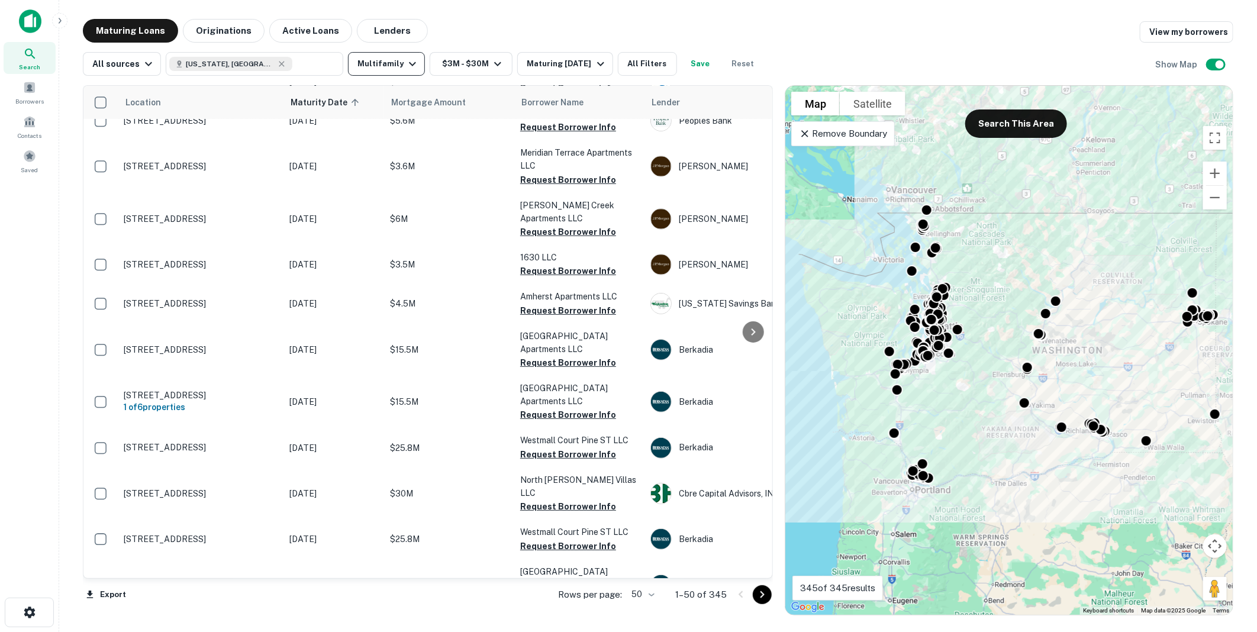
click at [409, 64] on icon "button" at bounding box center [412, 64] width 7 height 4
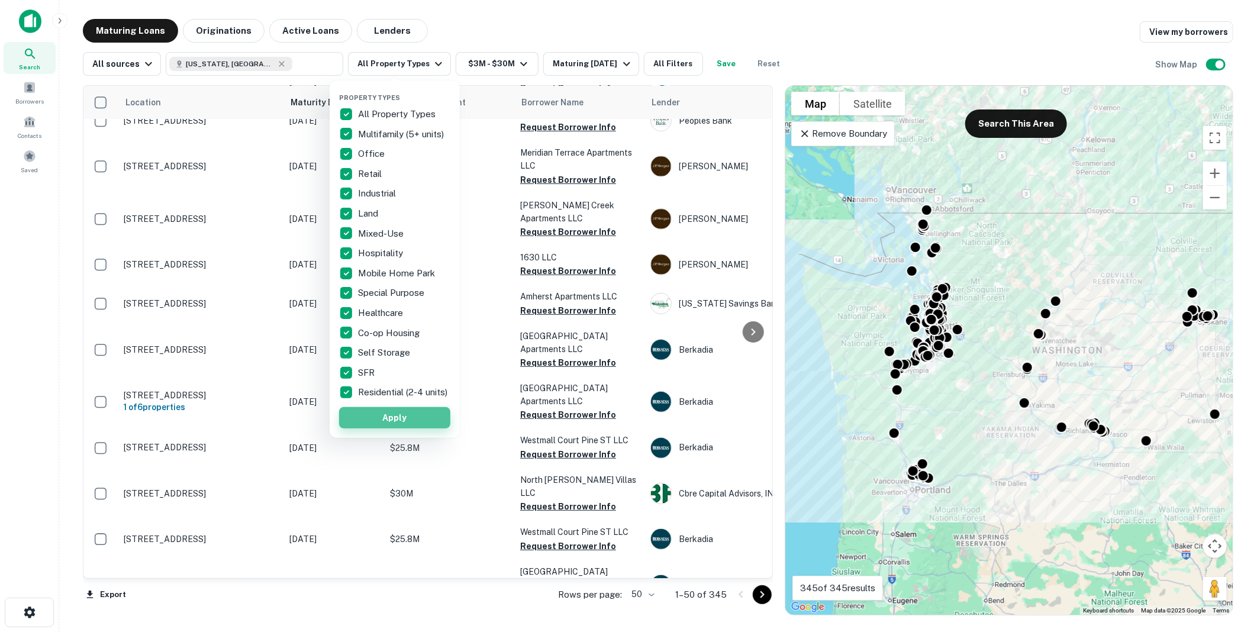
click at [393, 423] on button "Apply" at bounding box center [394, 417] width 111 height 21
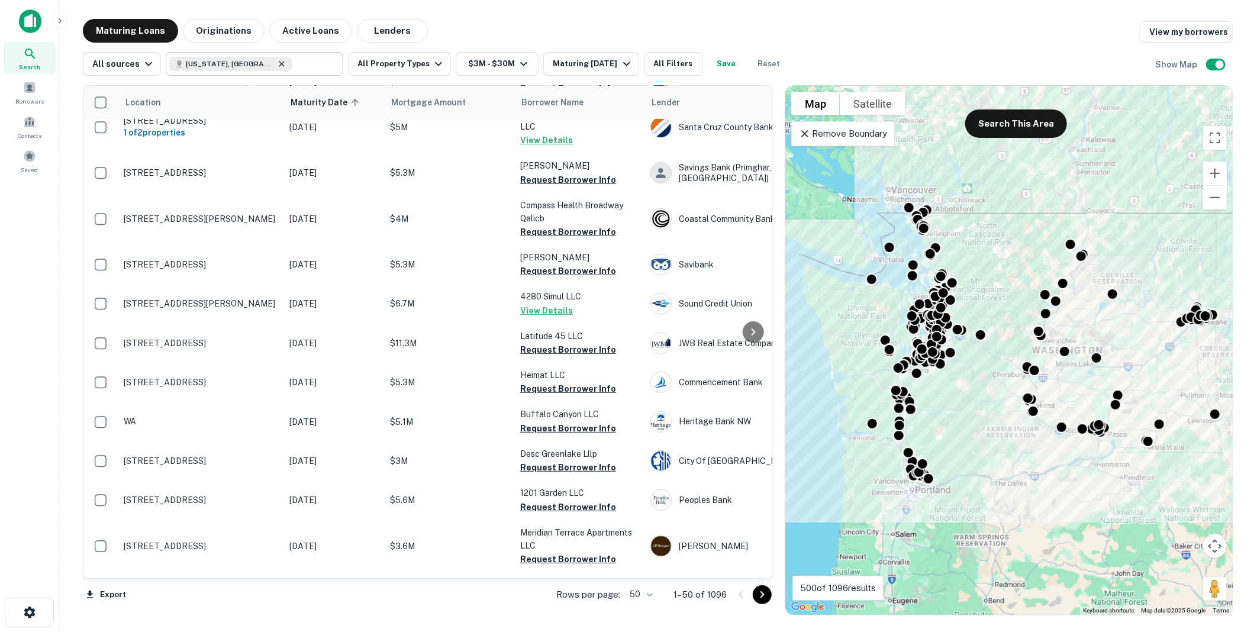
click at [277, 63] on icon at bounding box center [281, 63] width 9 height 9
type input "**********"
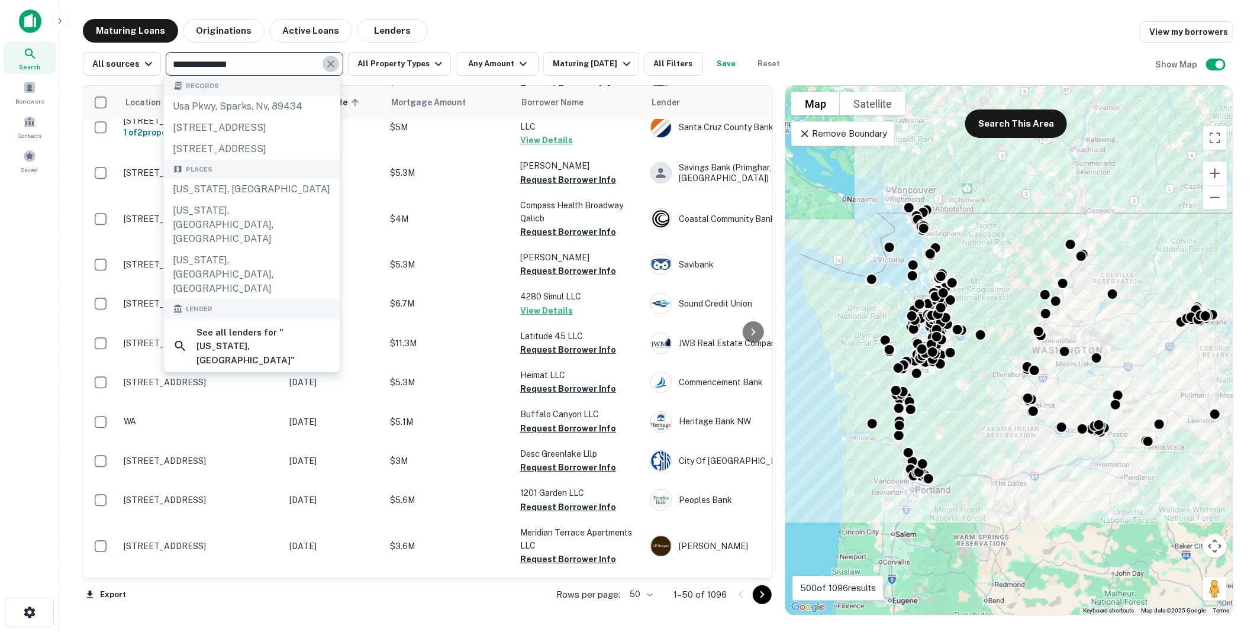
click at [331, 67] on icon "Clear" at bounding box center [331, 64] width 12 height 12
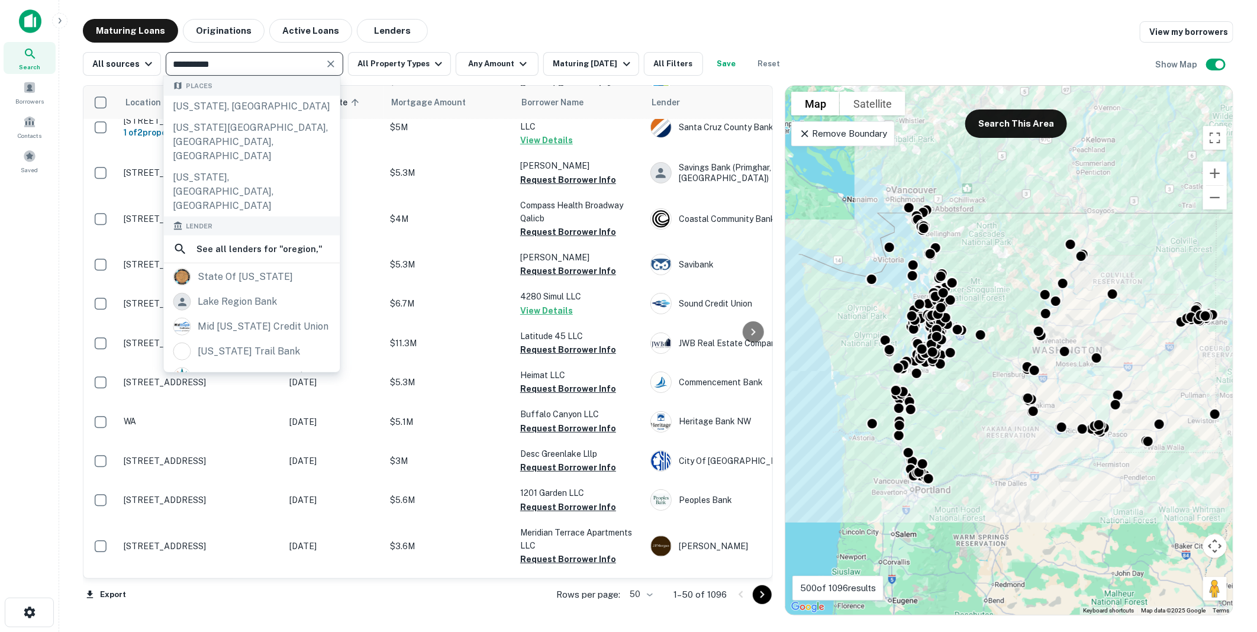
type input "**********"
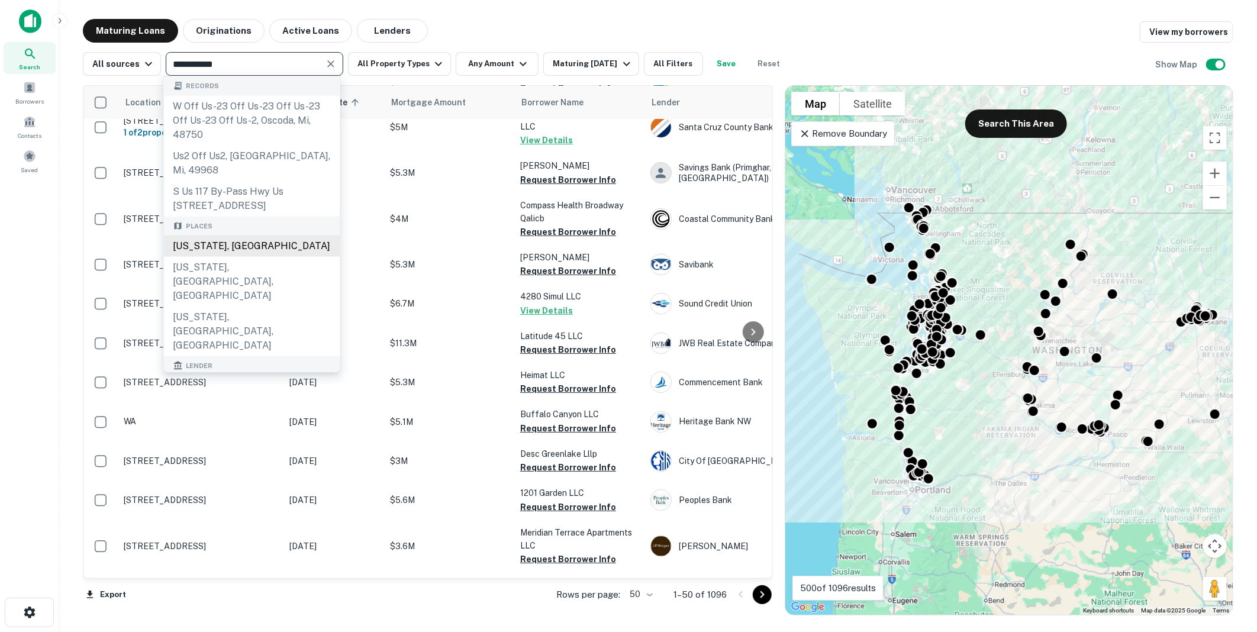
click at [200, 239] on div "Oregon, USA" at bounding box center [252, 245] width 176 height 21
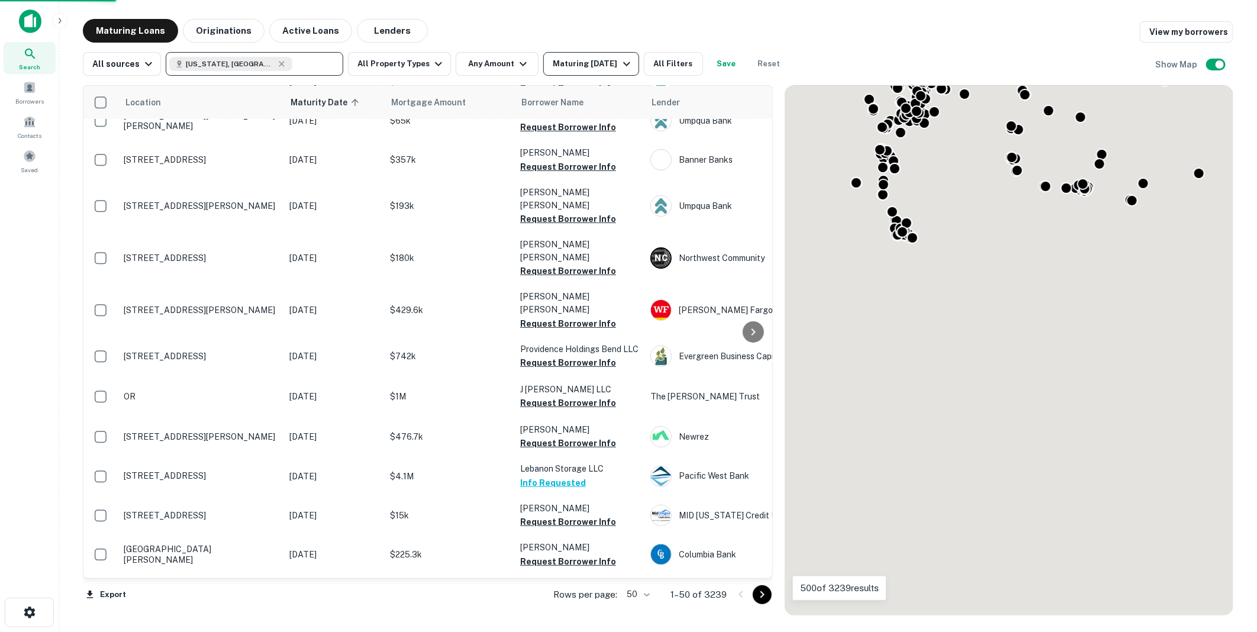
click at [634, 63] on icon "button" at bounding box center [626, 64] width 14 height 14
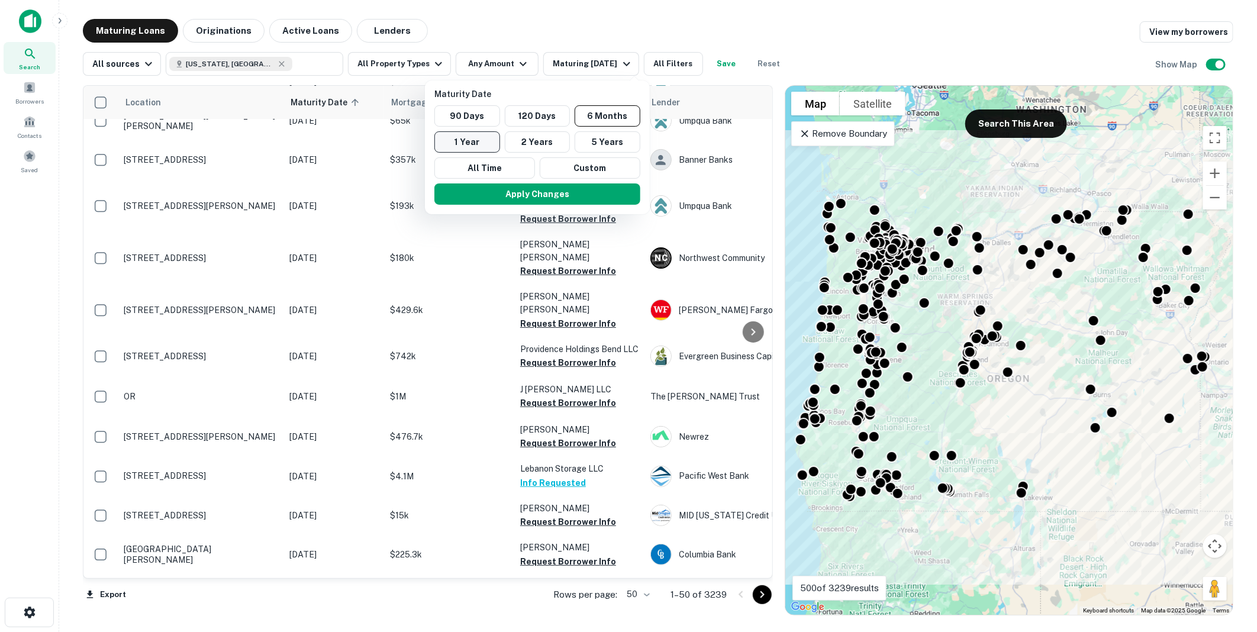
click at [457, 140] on button "1 Year" at bounding box center [467, 141] width 66 height 21
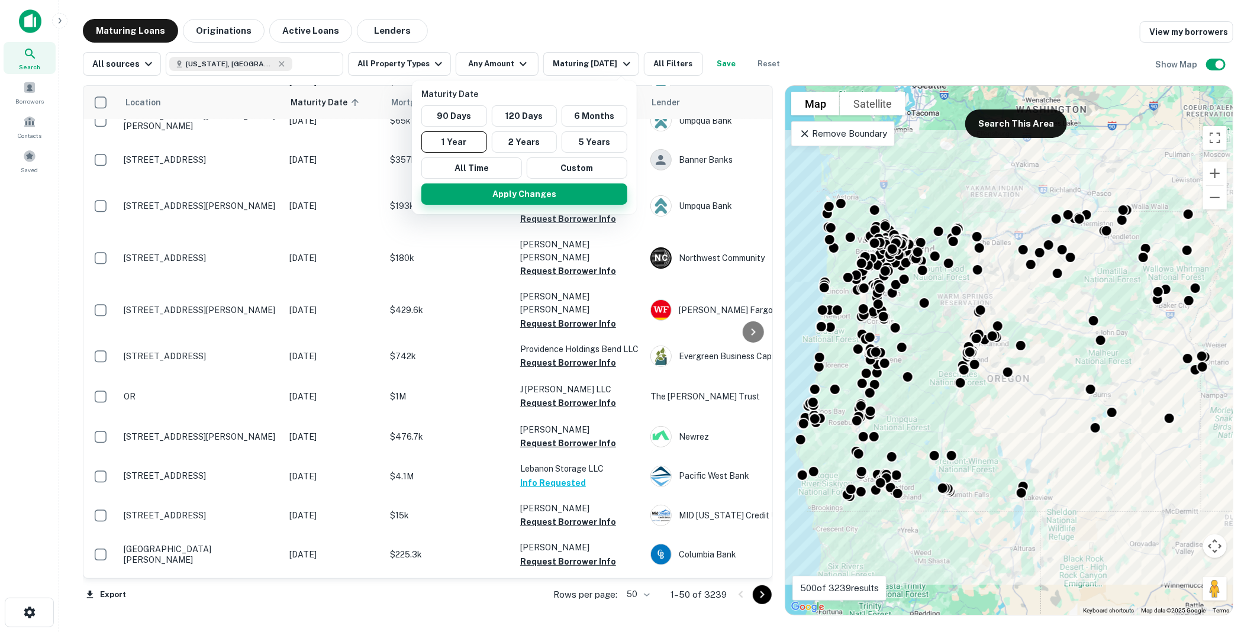
click at [516, 195] on button "Apply Changes" at bounding box center [524, 193] width 206 height 21
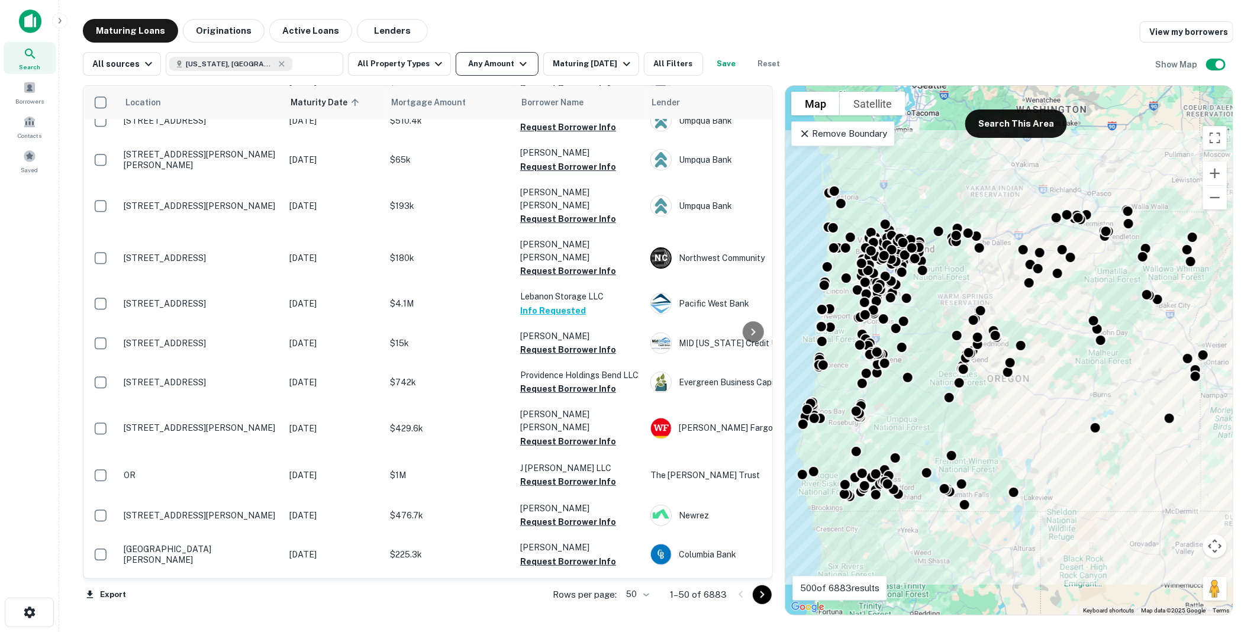
click at [518, 60] on icon "button" at bounding box center [523, 64] width 14 height 14
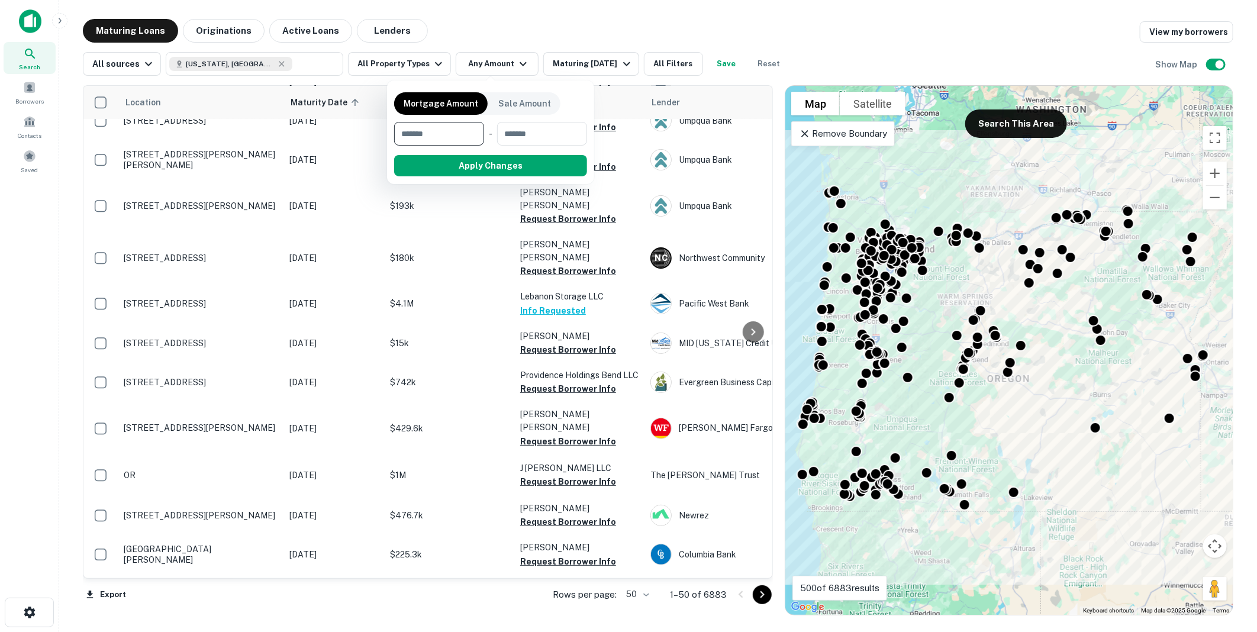
click at [443, 133] on input "number" at bounding box center [435, 134] width 82 height 24
type input "*******"
type input "********"
click at [502, 160] on button "Apply Changes" at bounding box center [512, 165] width 150 height 21
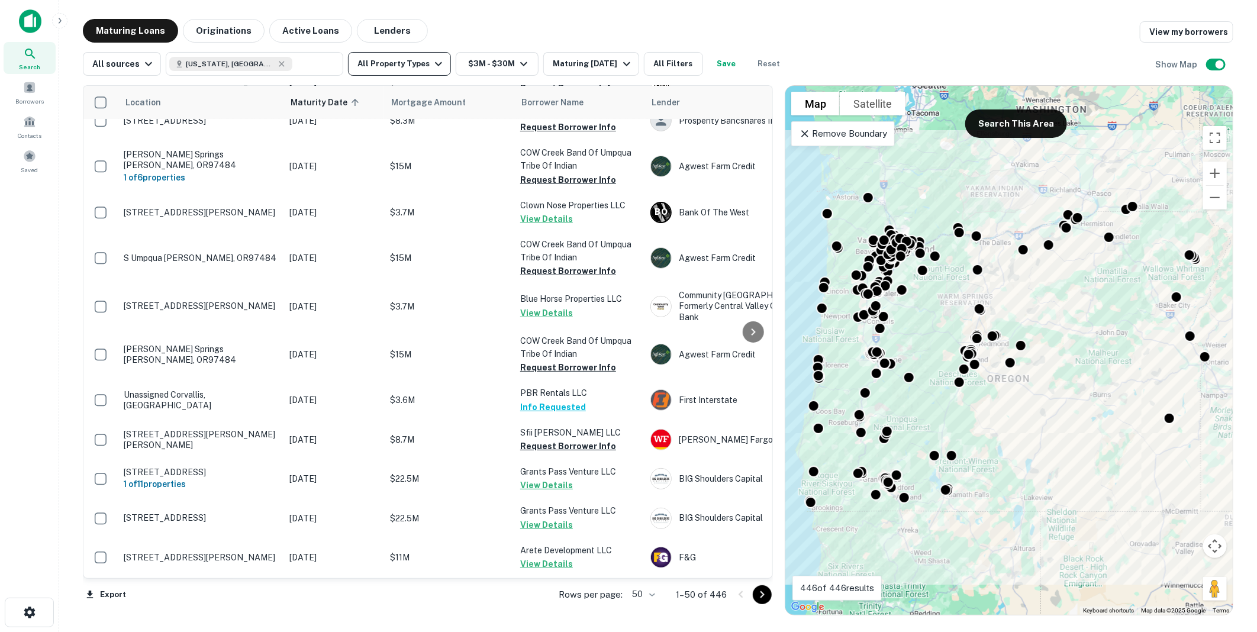
click at [431, 60] on icon "button" at bounding box center [438, 64] width 14 height 14
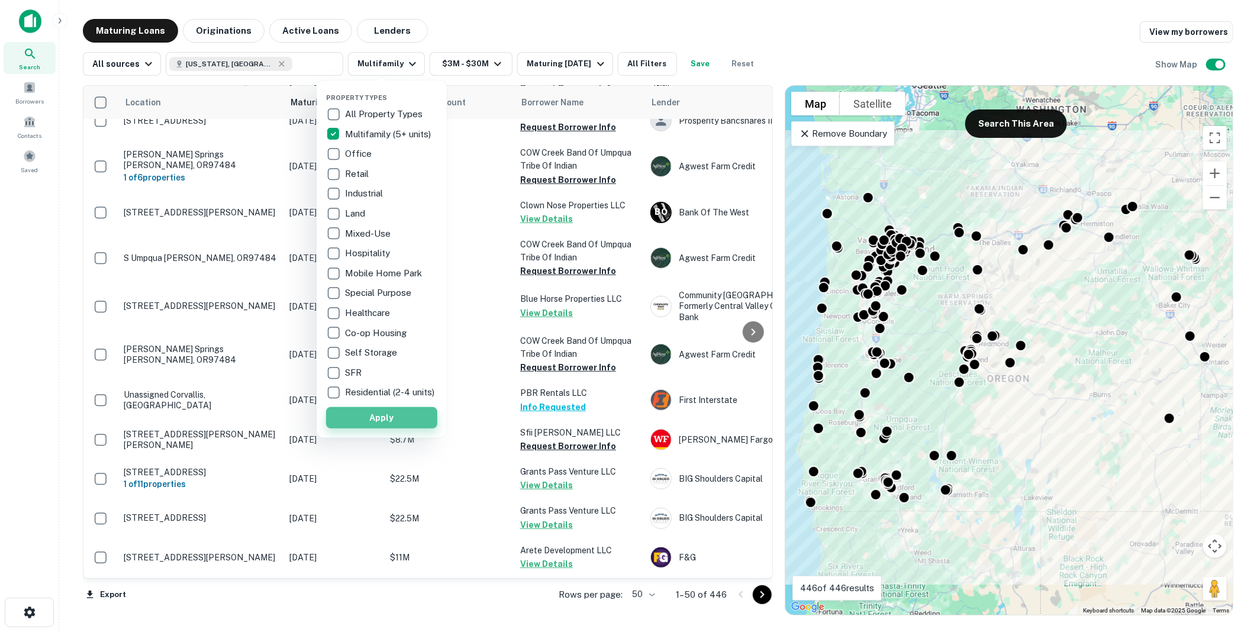
click at [386, 422] on button "Apply" at bounding box center [381, 417] width 111 height 21
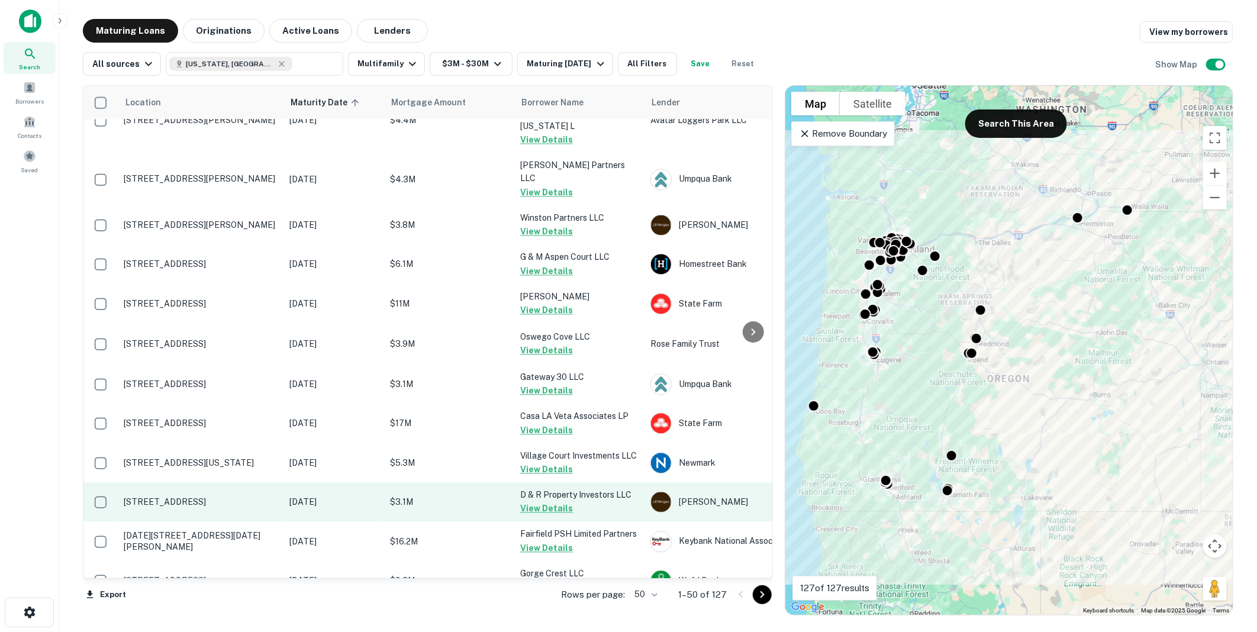
scroll to position [1117, 0]
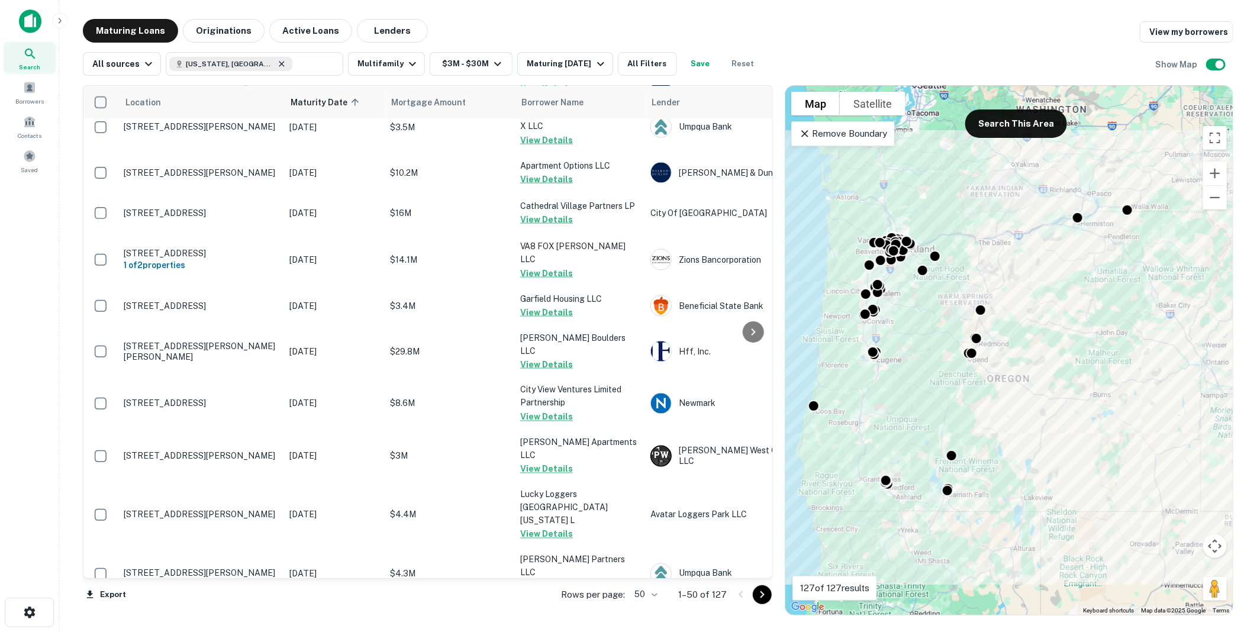
click at [279, 62] on icon at bounding box center [281, 63] width 5 height 5
type input "*"
type input "**********"
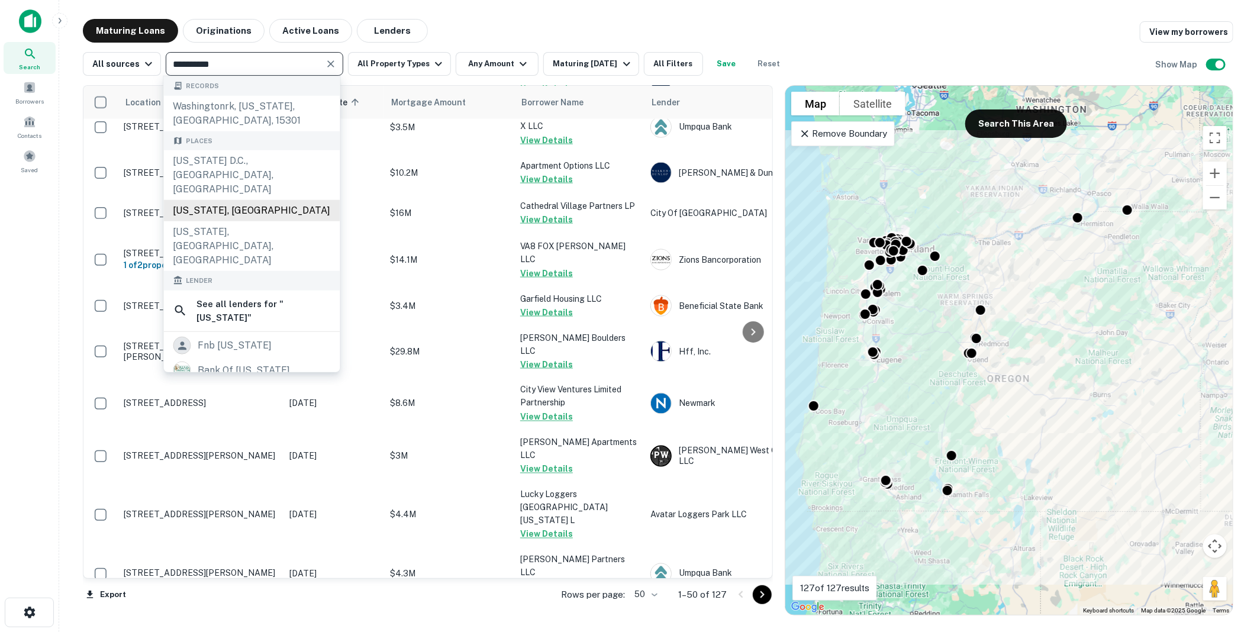
click at [211, 200] on div "Washington, USA" at bounding box center [252, 210] width 176 height 21
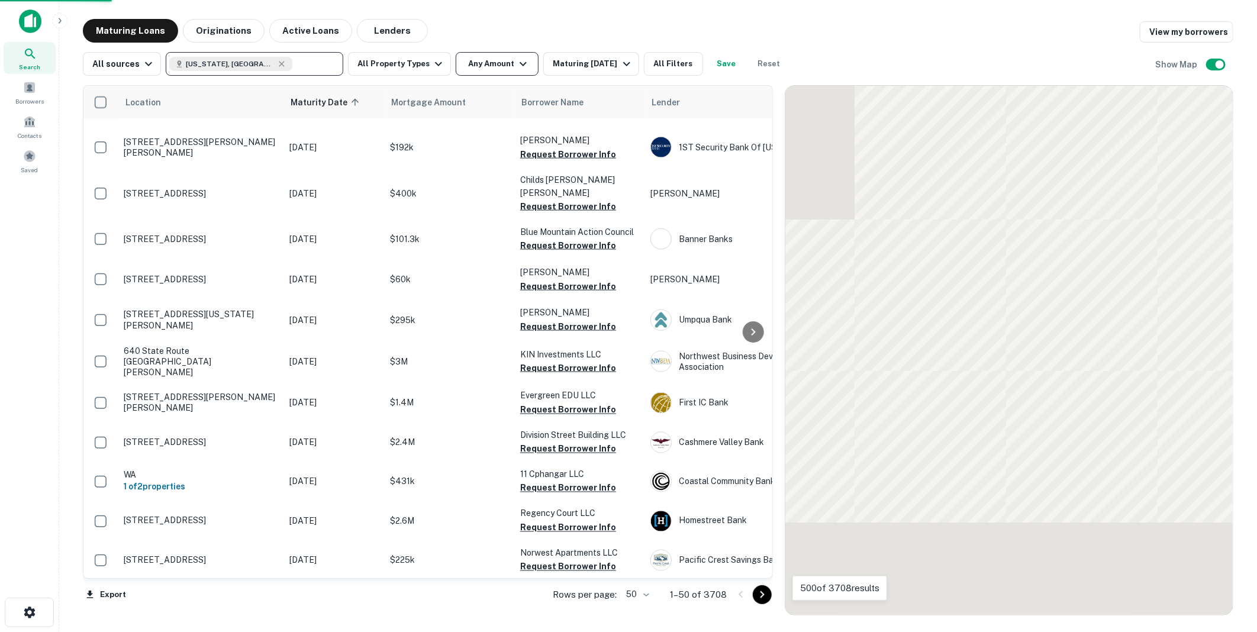
click at [516, 63] on icon "button" at bounding box center [523, 64] width 14 height 14
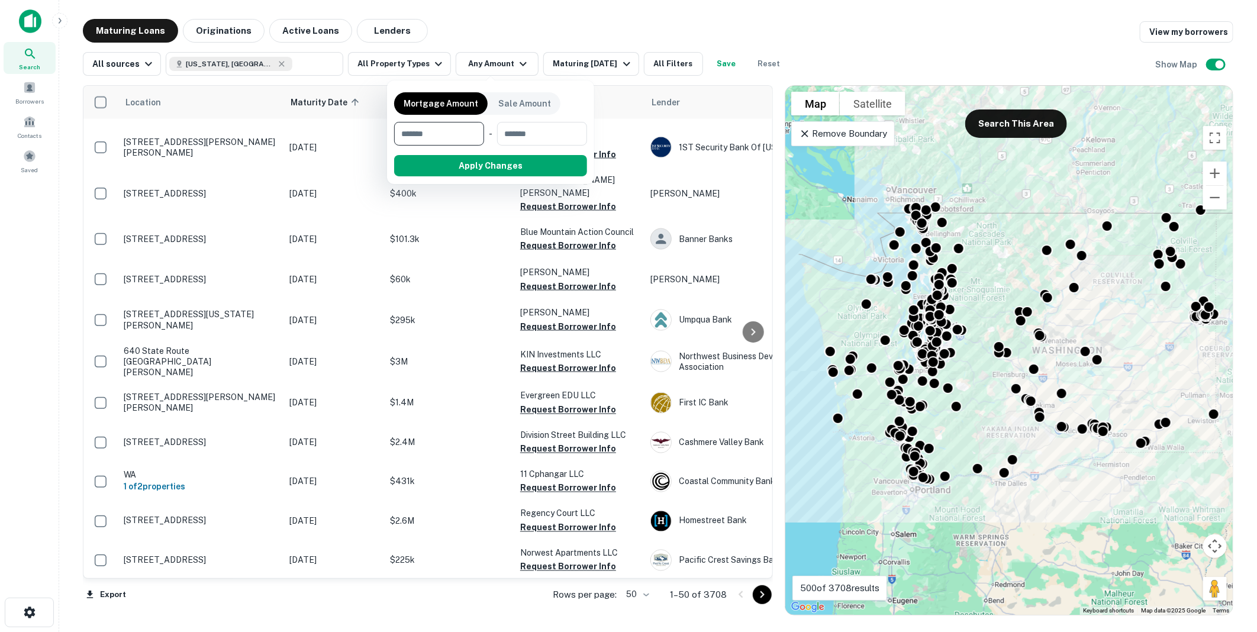
click at [427, 131] on input "number" at bounding box center [435, 134] width 82 height 24
type input "*******"
type input "********"
click at [496, 162] on button "Apply Changes" at bounding box center [512, 165] width 150 height 21
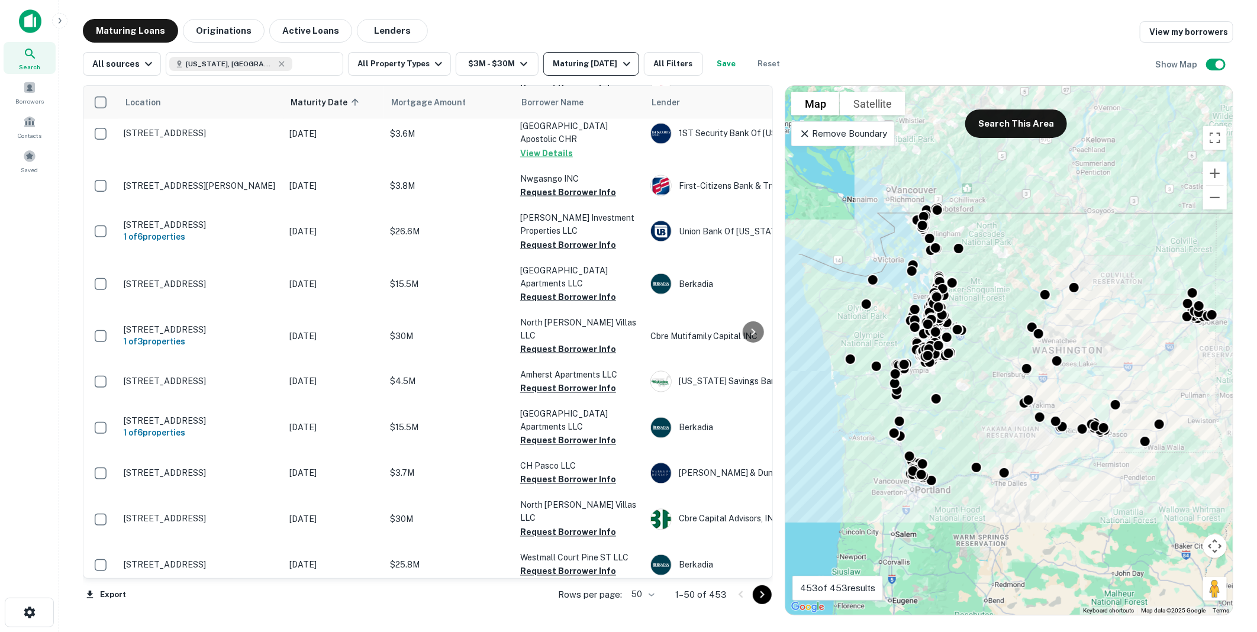
click at [630, 60] on icon "button" at bounding box center [626, 64] width 14 height 14
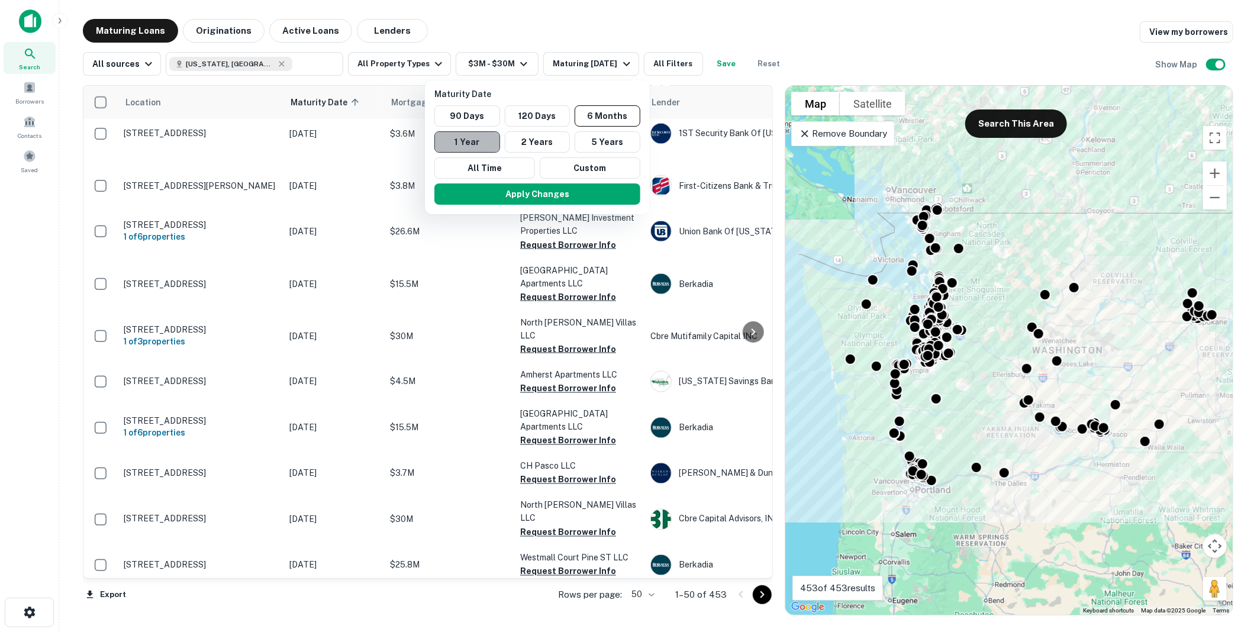
click at [466, 140] on button "1 Year" at bounding box center [467, 141] width 66 height 21
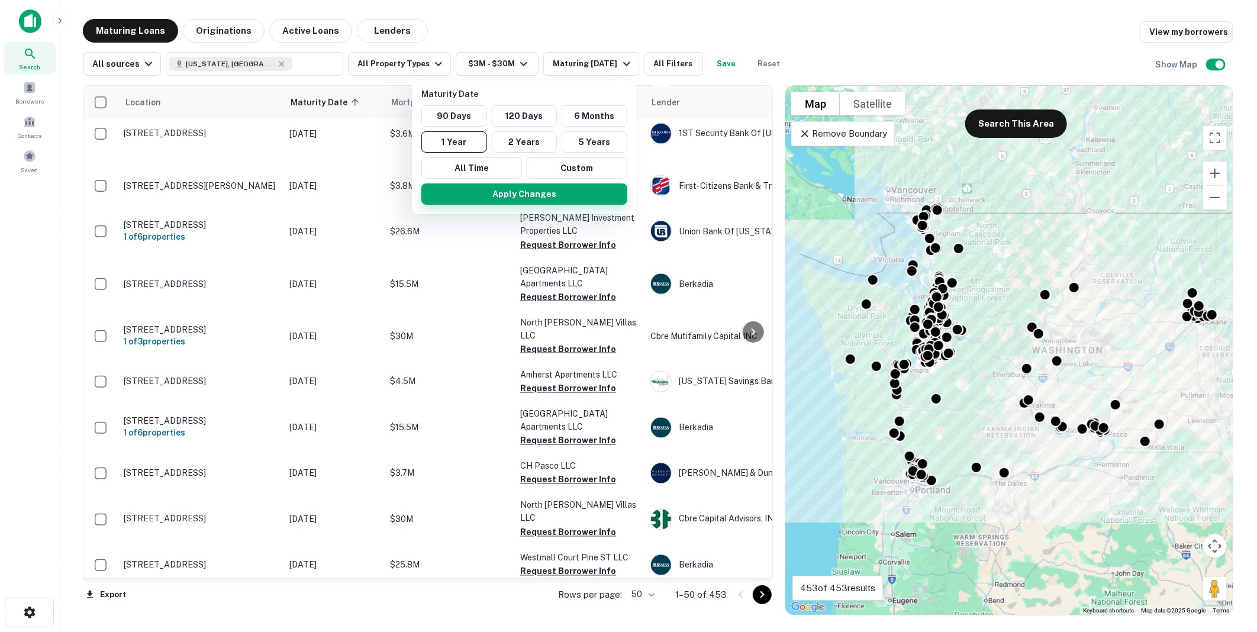
click at [521, 192] on button "Apply Changes" at bounding box center [524, 193] width 206 height 21
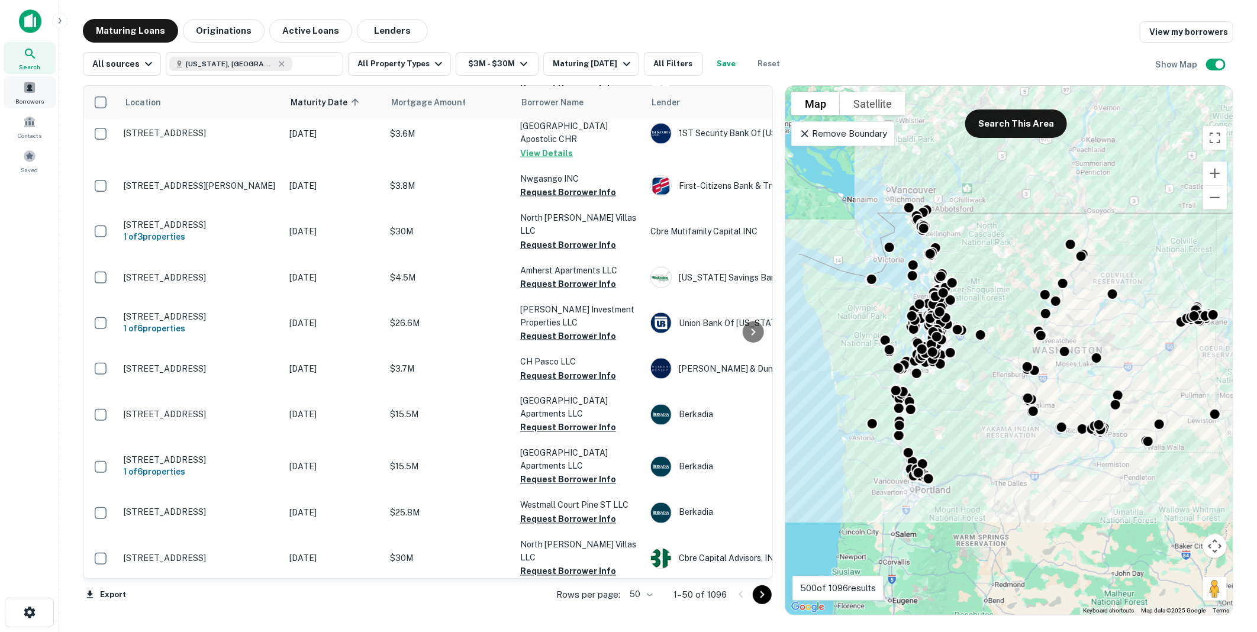
click at [32, 87] on span at bounding box center [29, 87] width 13 height 13
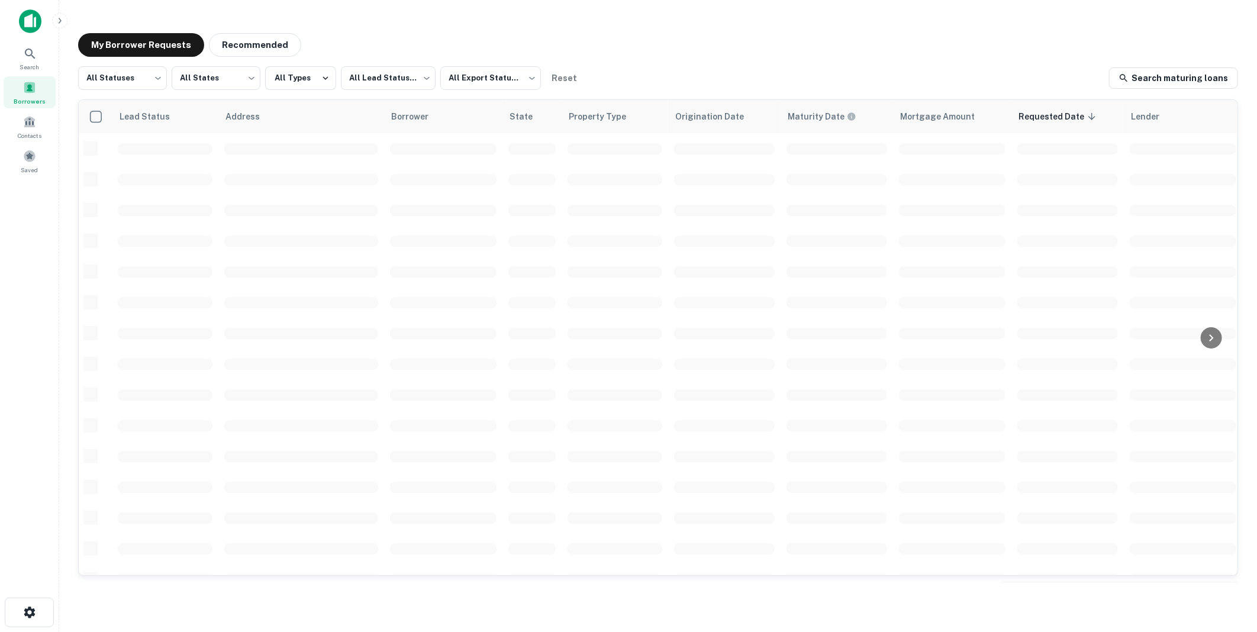
scroll to position [336, 0]
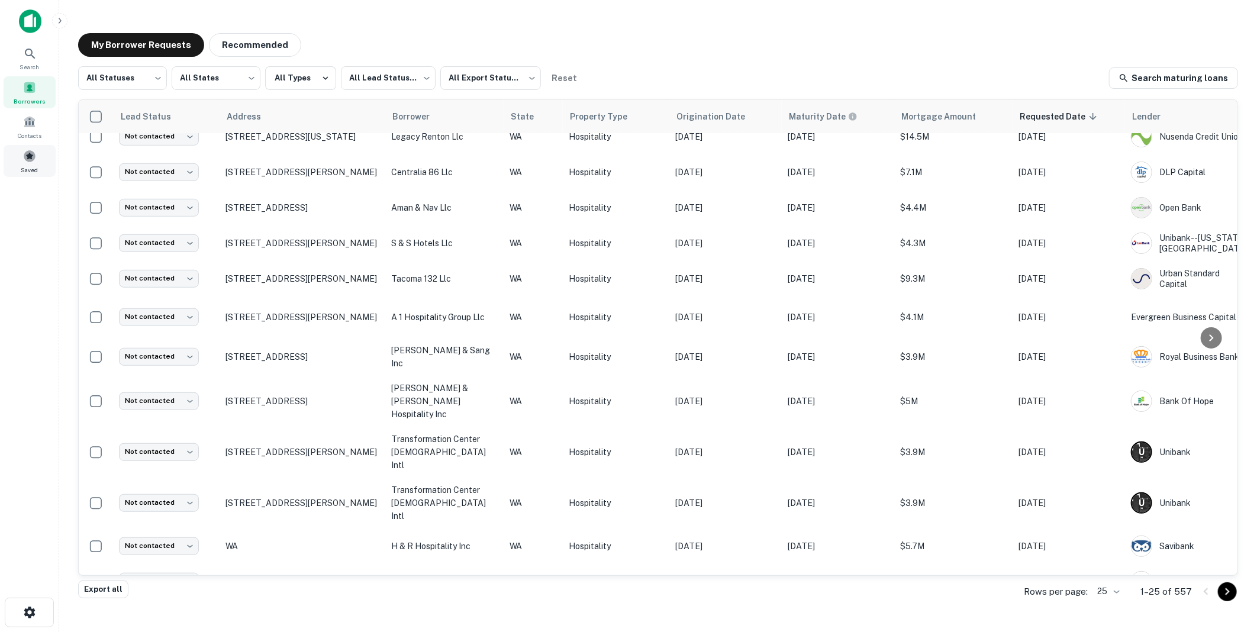
click span
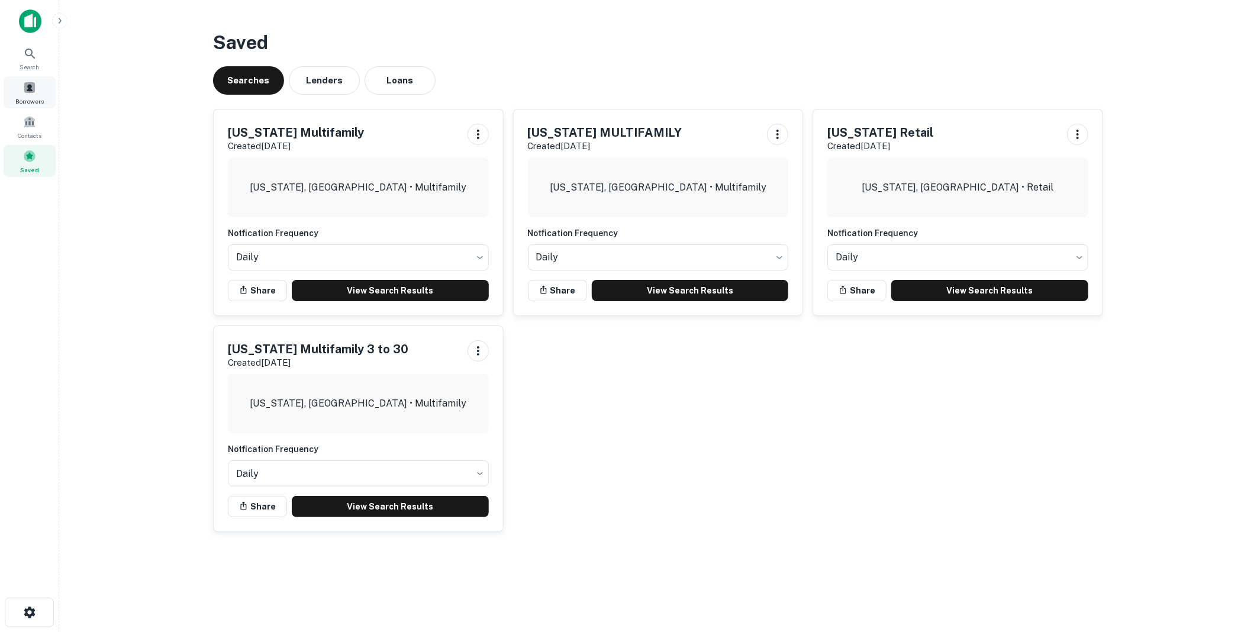
click at [28, 91] on span at bounding box center [29, 87] width 13 height 13
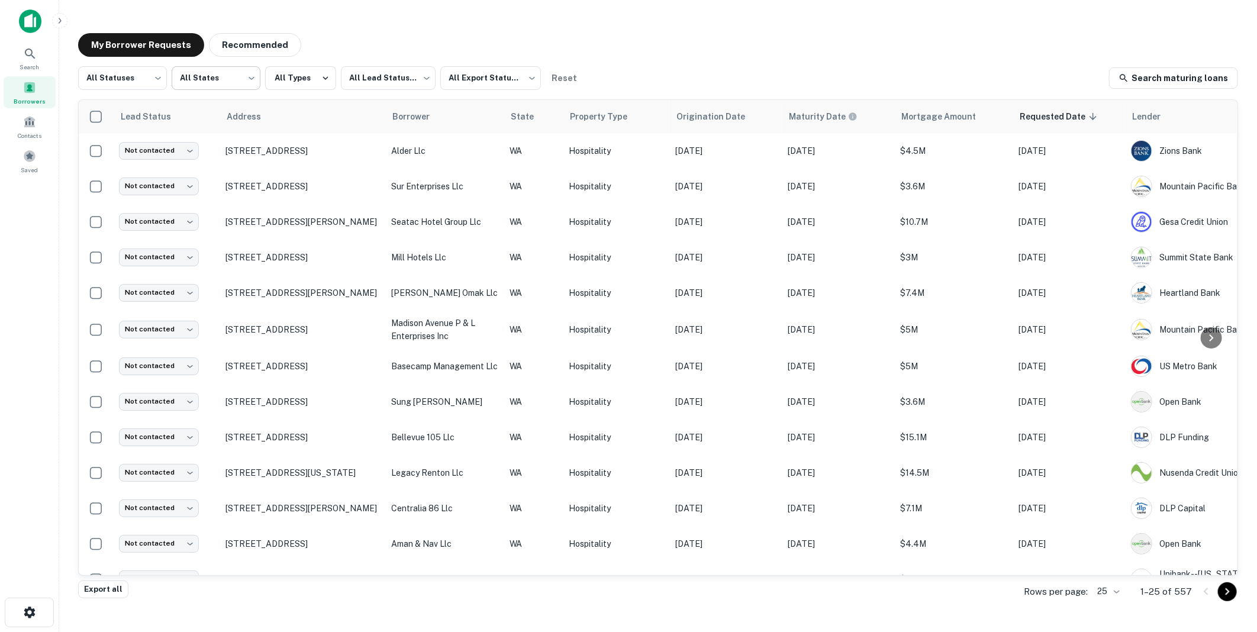
click at [249, 77] on body "Search Borrowers Contacts Saved My Borrower Requests Recommended All Statuses *…" at bounding box center [628, 316] width 1257 height 632
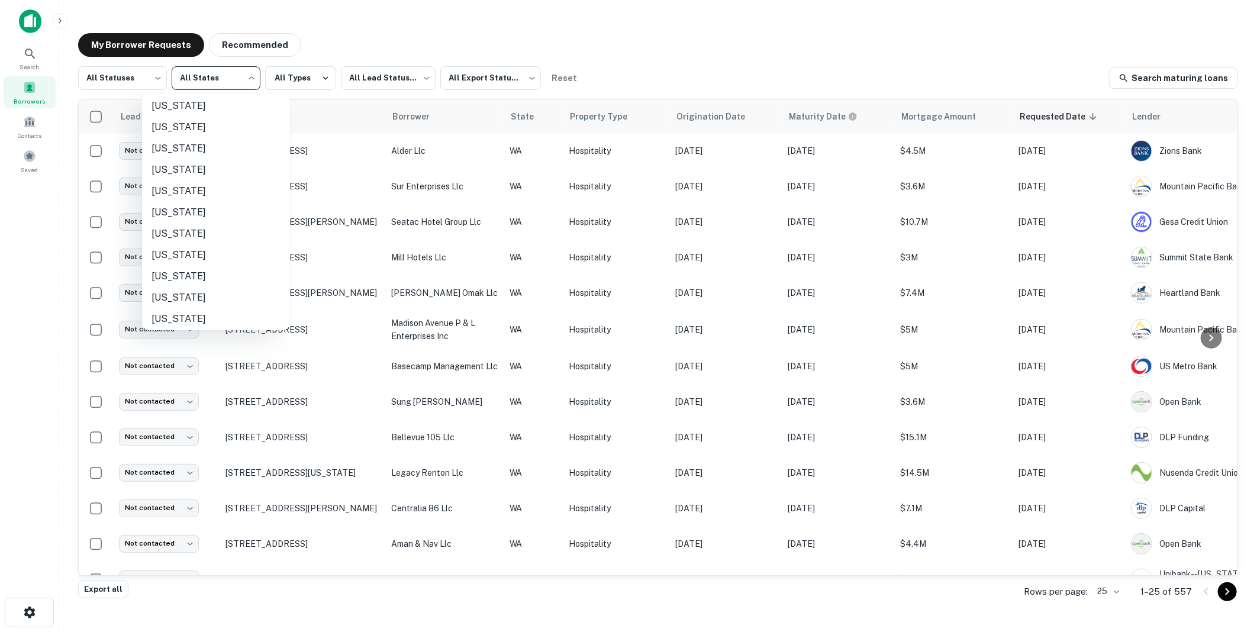
scroll to position [234, 0]
click at [163, 131] on li "[US_STATE]" at bounding box center [216, 130] width 148 height 21
type input "**"
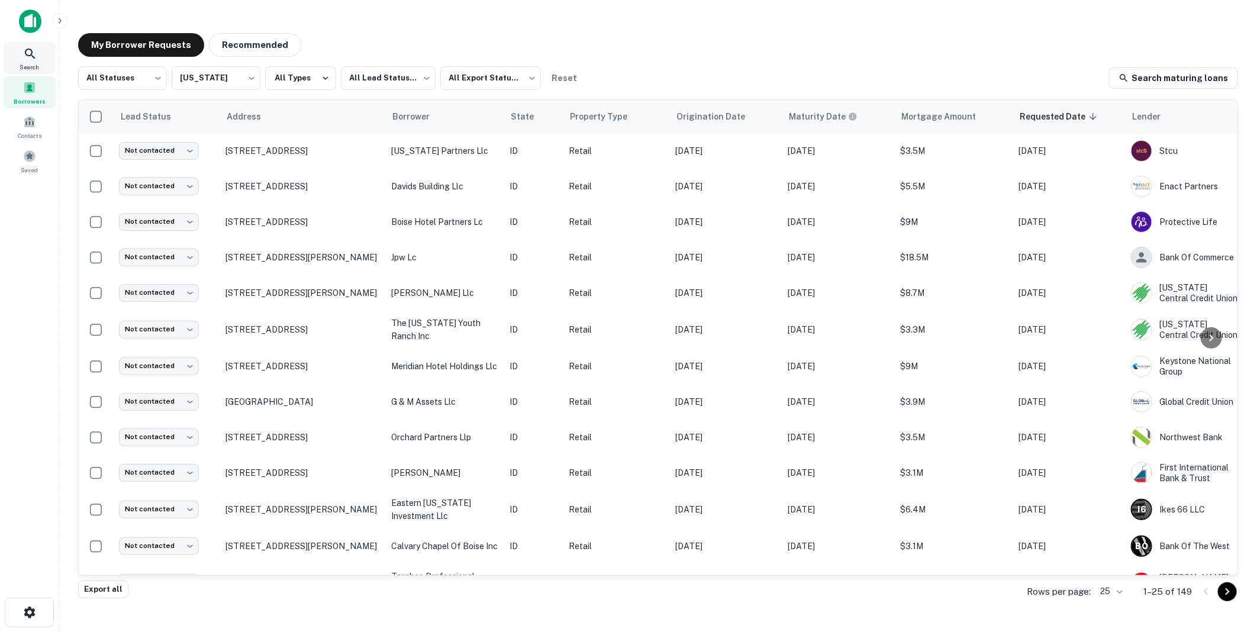
click at [27, 54] on icon at bounding box center [30, 54] width 14 height 14
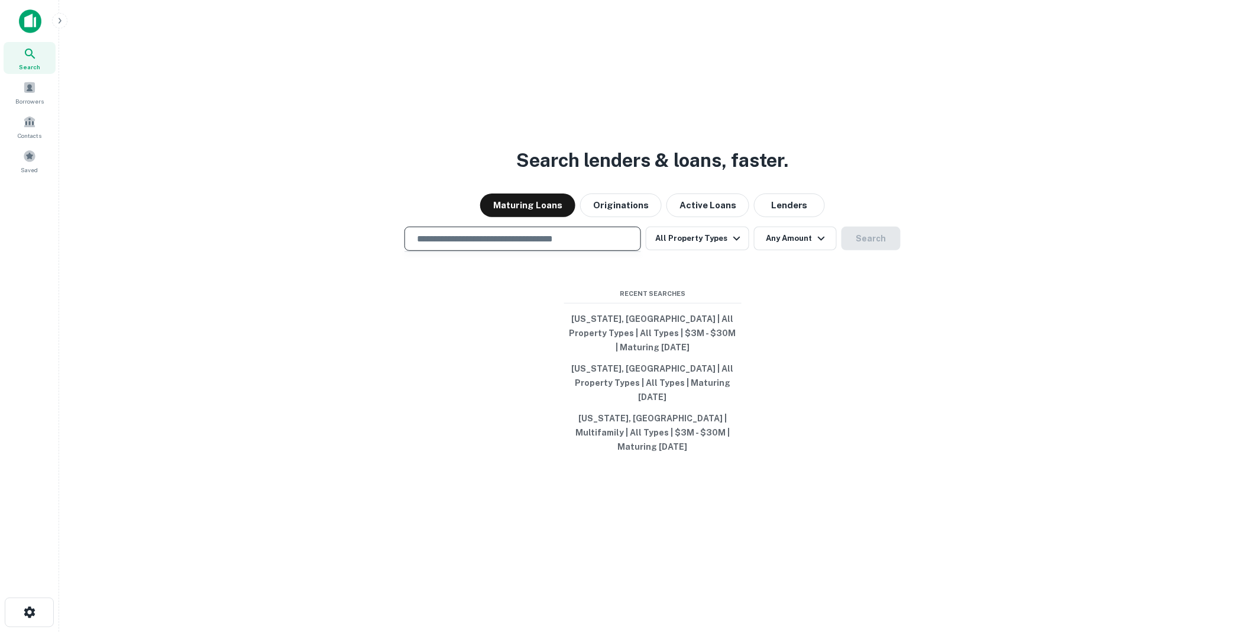
click at [472, 246] on input "text" at bounding box center [523, 239] width 226 height 14
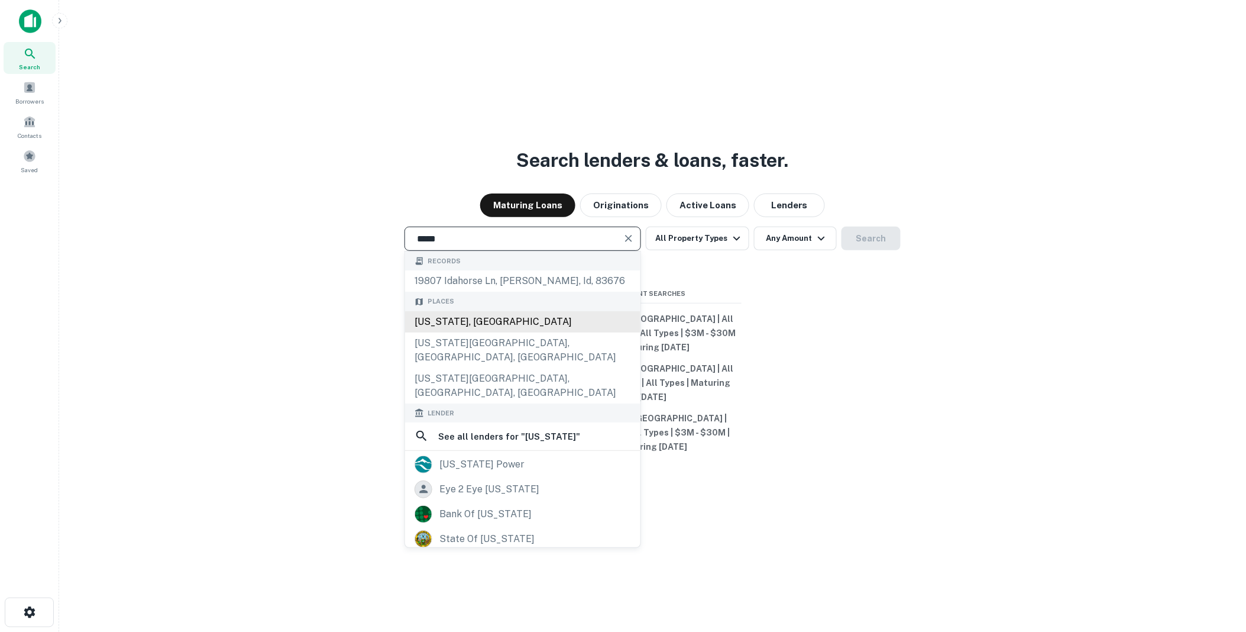
click at [444, 332] on div "[US_STATE], [GEOGRAPHIC_DATA]" at bounding box center [522, 321] width 235 height 21
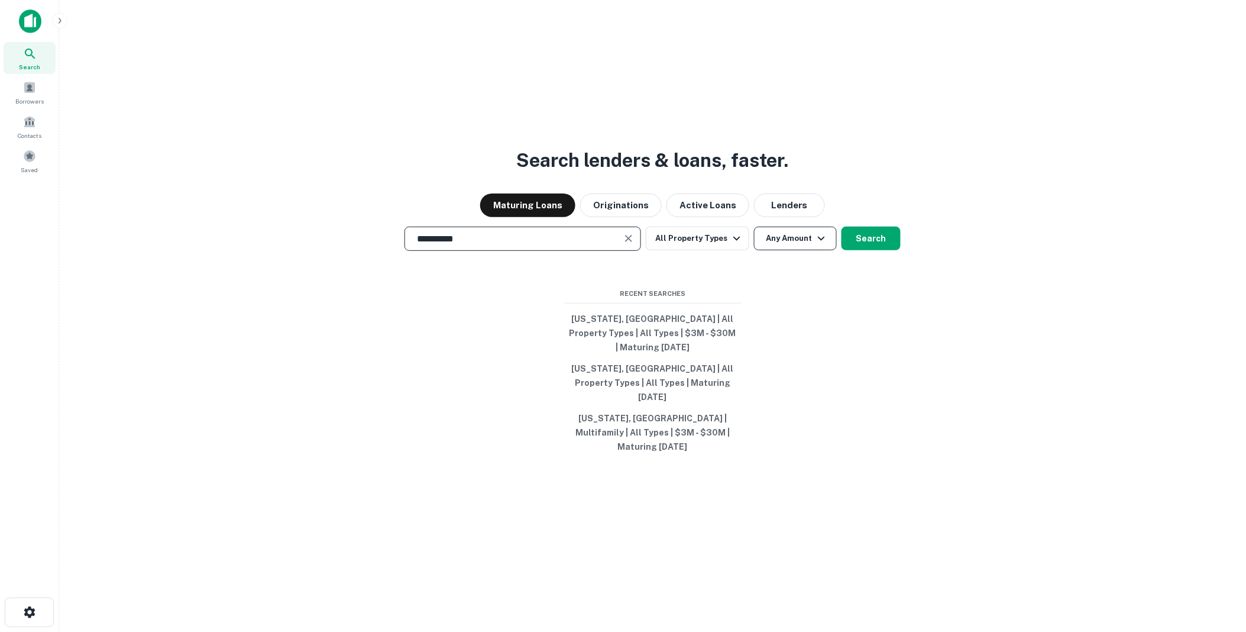
type input "**********"
click at [823, 246] on icon "button" at bounding box center [822, 238] width 14 height 14
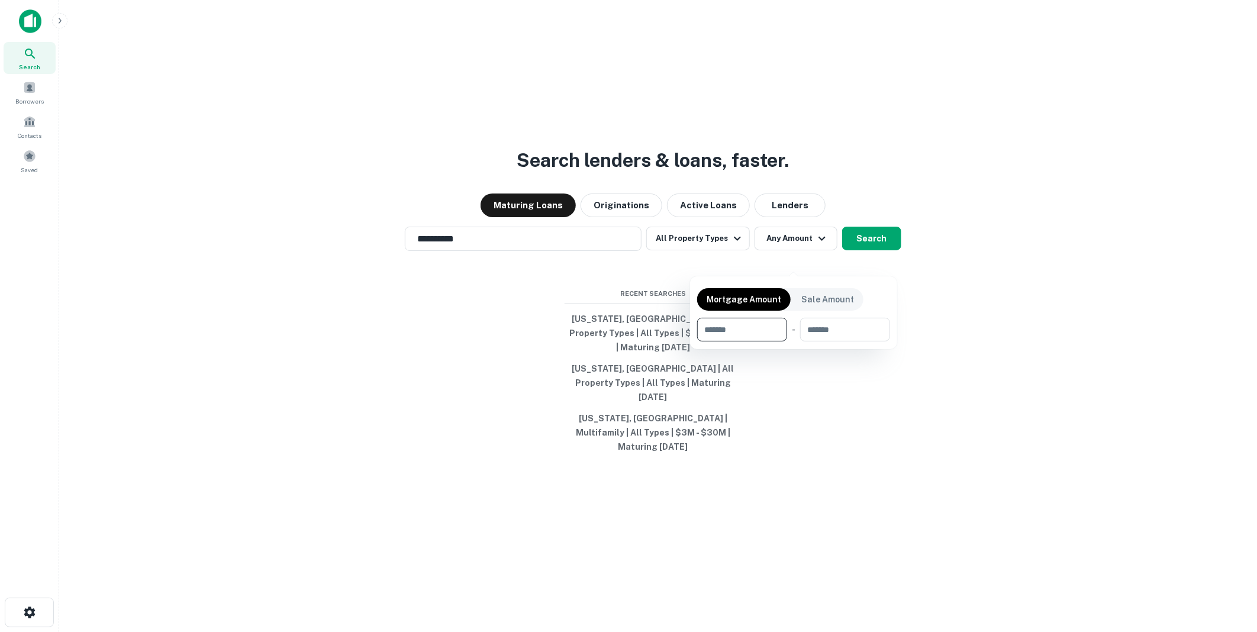
click at [728, 330] on input "number" at bounding box center [738, 330] width 82 height 24
type input "*******"
type input "********"
click at [837, 428] on div at bounding box center [628, 316] width 1257 height 632
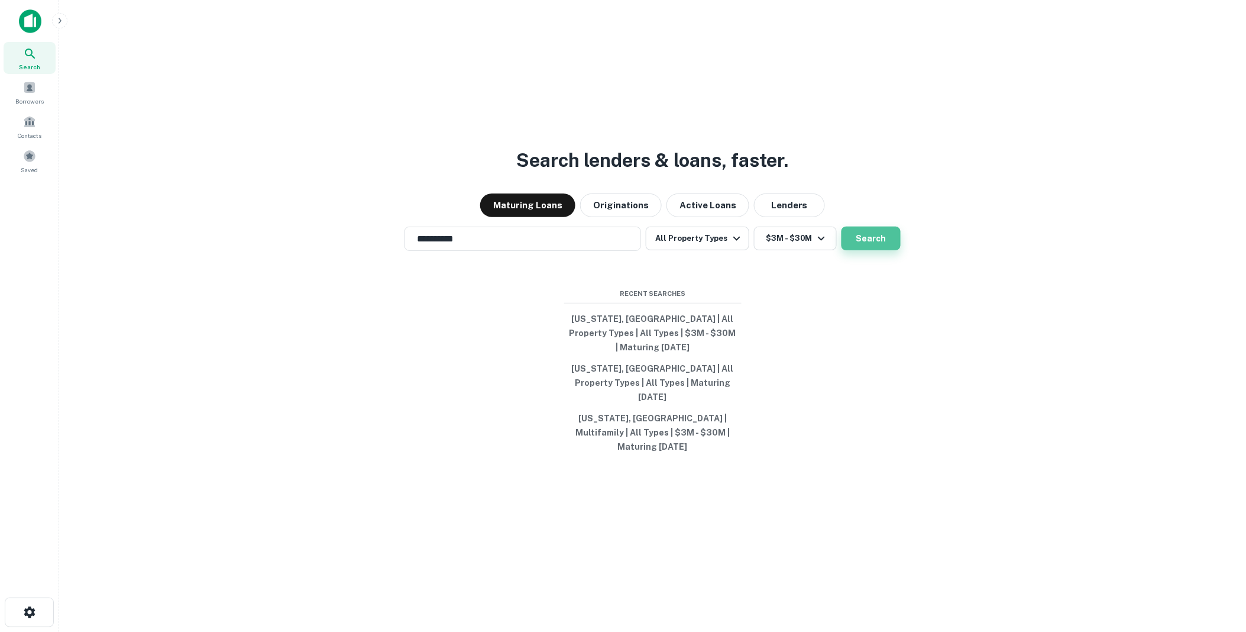
click at [866, 250] on button "Search" at bounding box center [871, 239] width 59 height 24
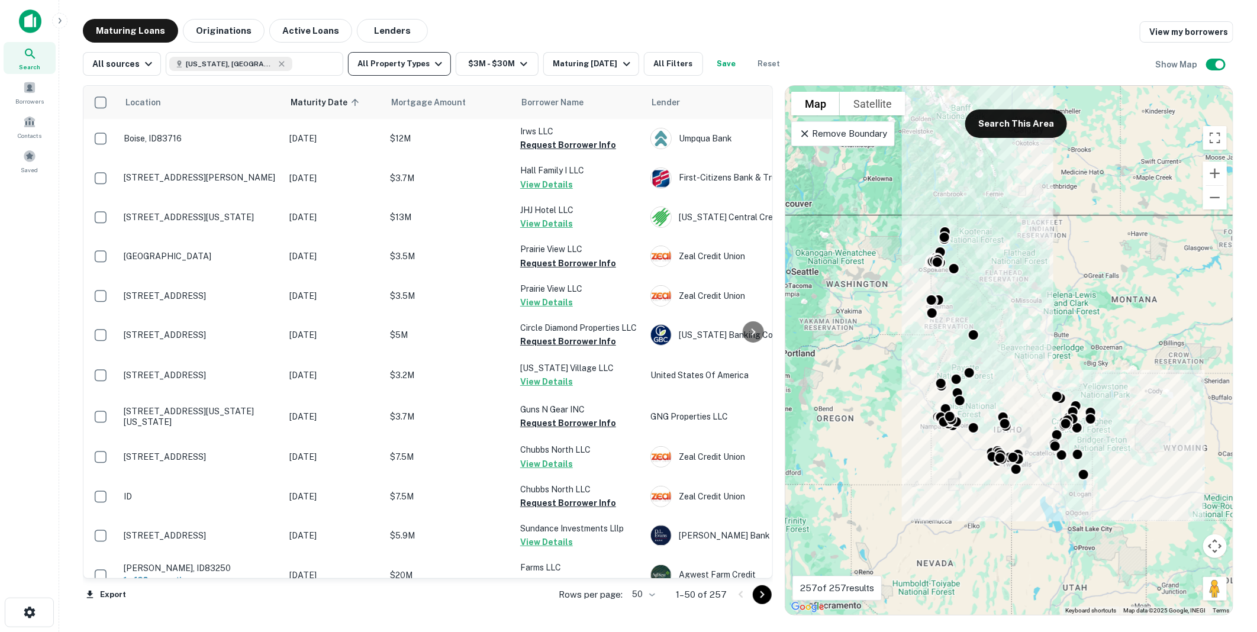
click at [434, 65] on icon "button" at bounding box center [438, 64] width 14 height 14
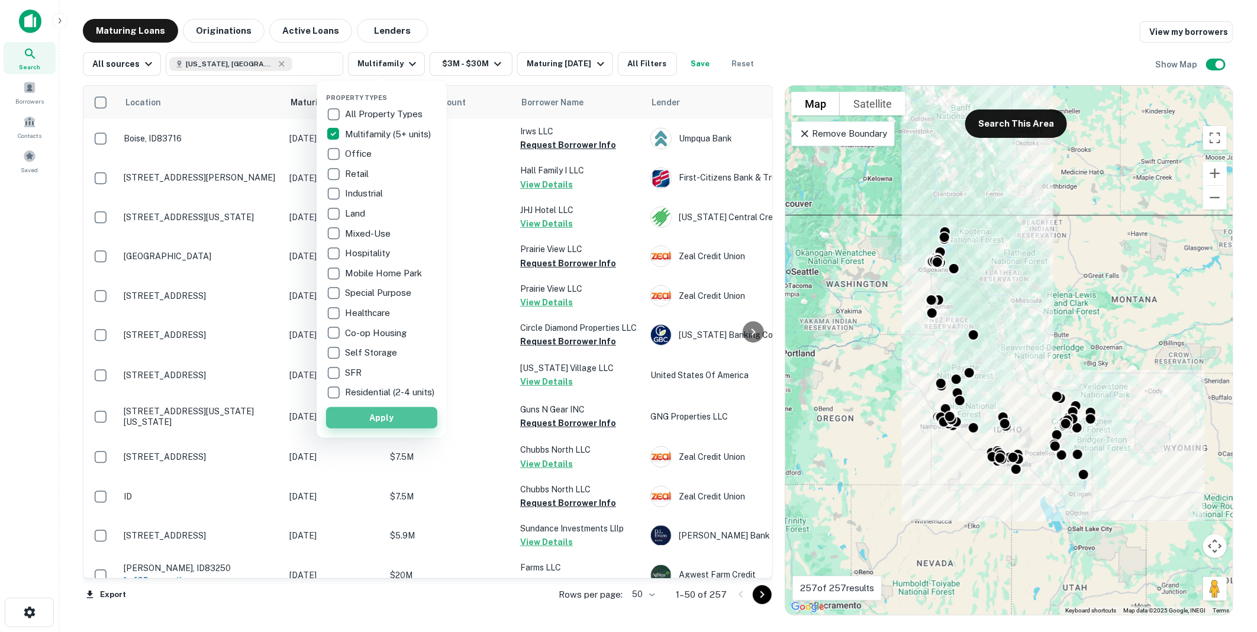
click at [379, 427] on button "Apply" at bounding box center [381, 417] width 111 height 21
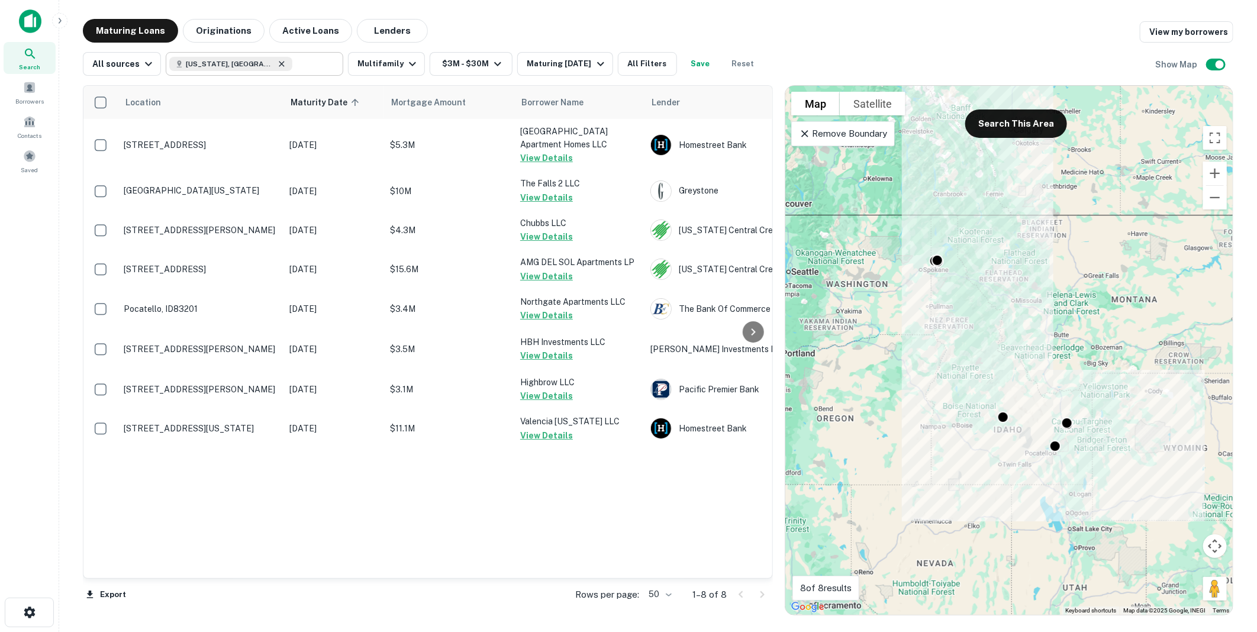
click at [277, 63] on icon at bounding box center [281, 63] width 9 height 9
type input "**********"
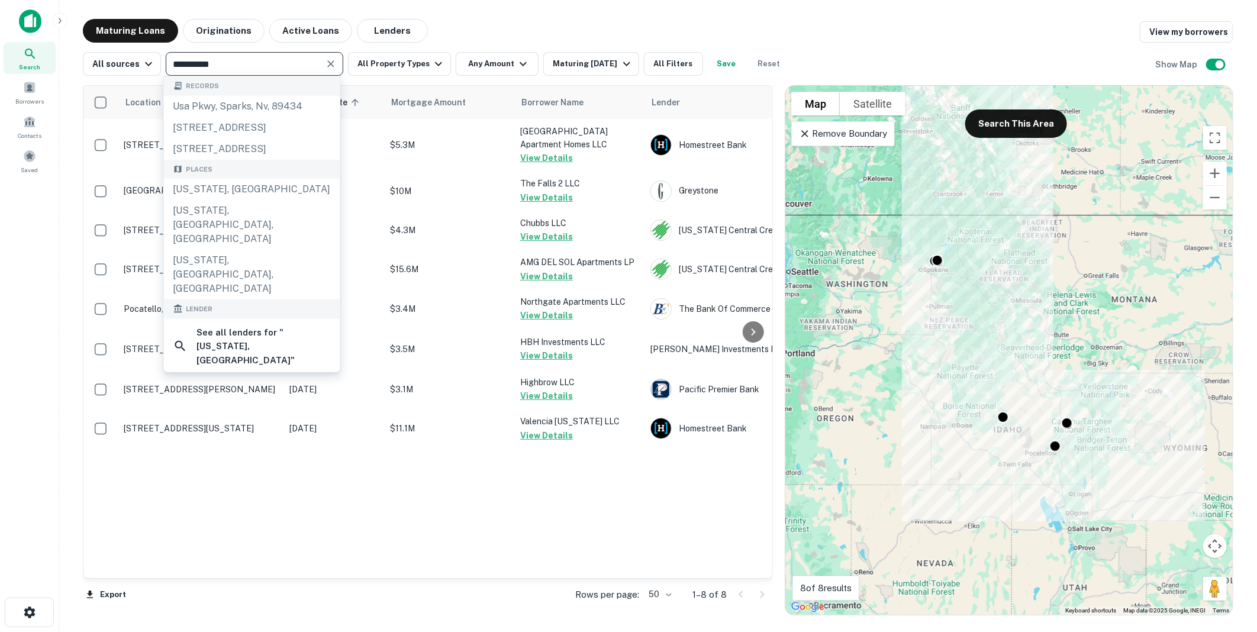
click at [331, 63] on icon "Clear" at bounding box center [331, 64] width 12 height 12
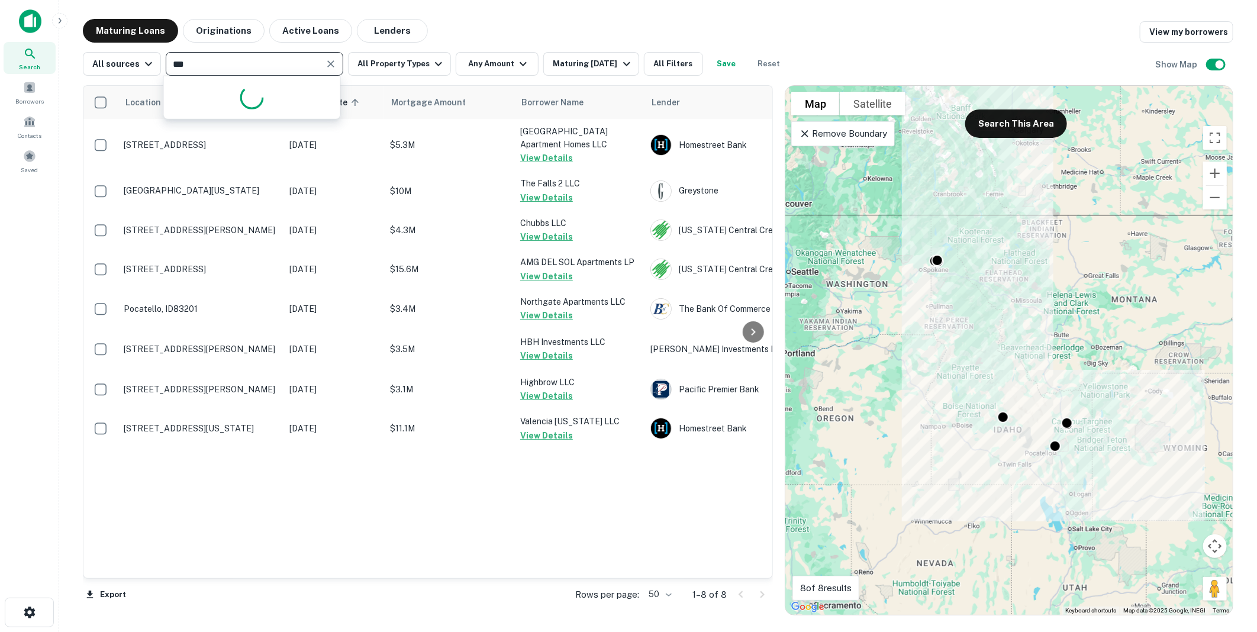
type input "****"
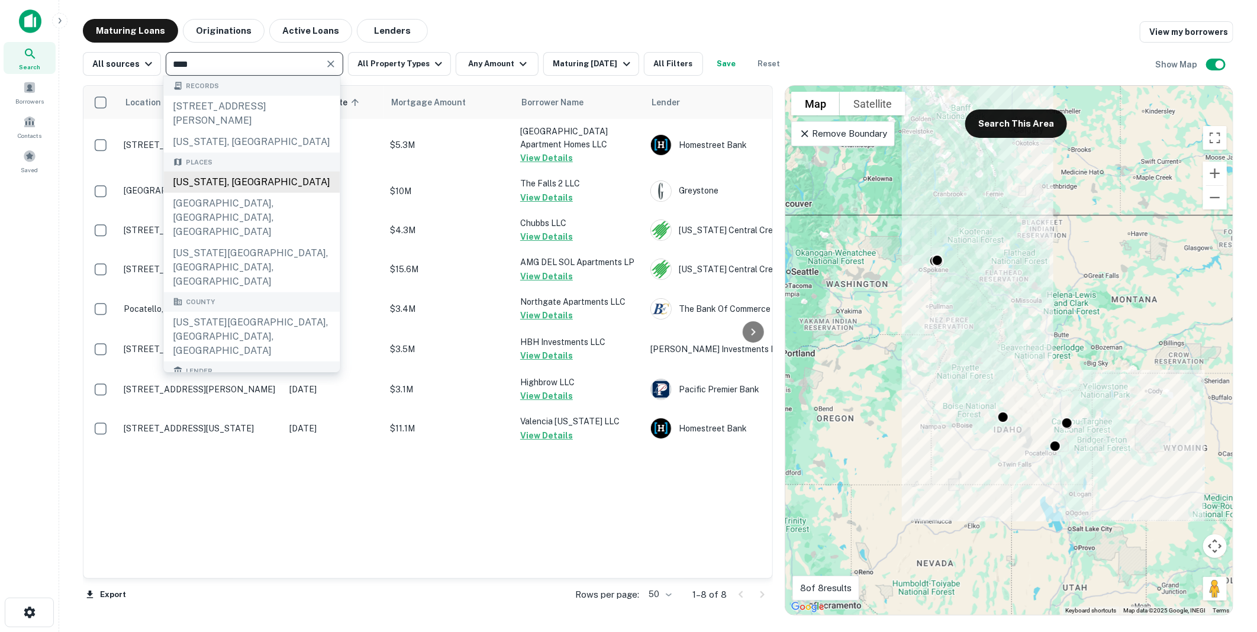
click at [198, 185] on div "[US_STATE], [GEOGRAPHIC_DATA]" at bounding box center [252, 182] width 176 height 21
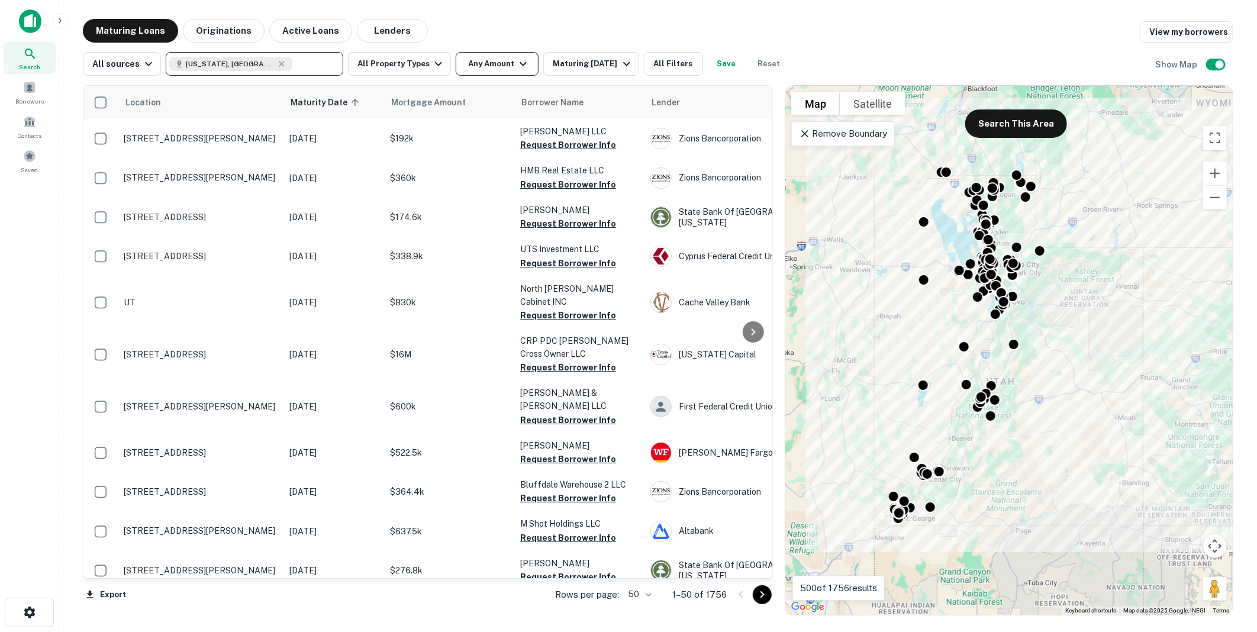
click at [516, 62] on icon "button" at bounding box center [523, 64] width 14 height 14
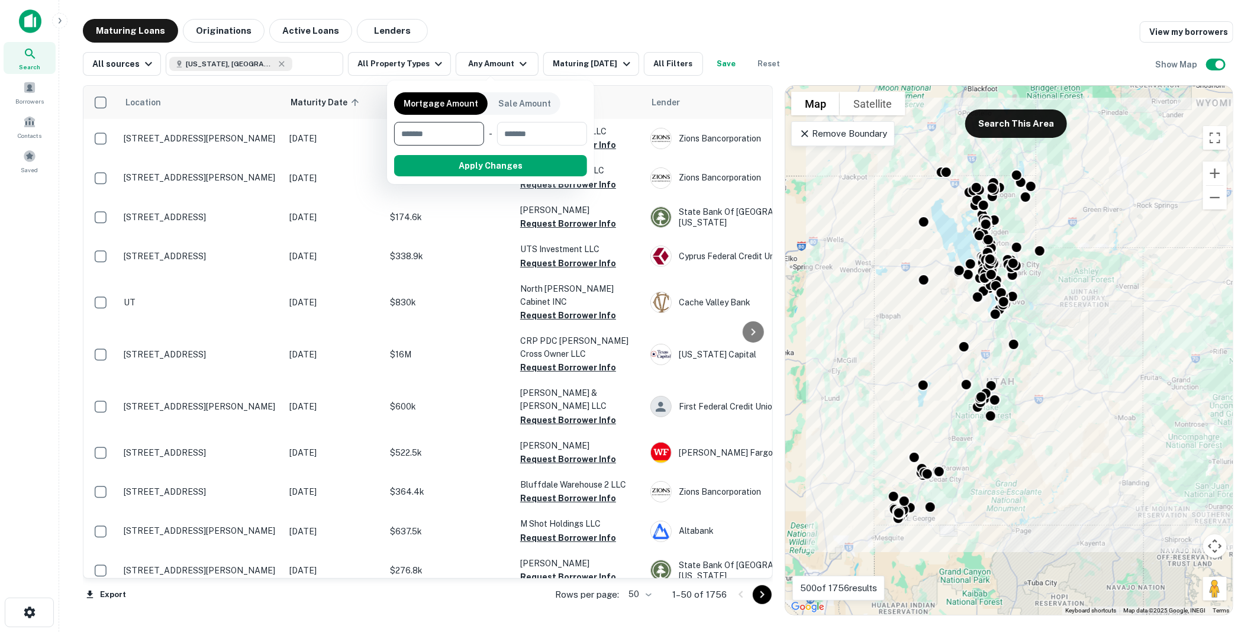
click at [446, 133] on input "number" at bounding box center [435, 134] width 82 height 24
type input "*******"
type input "********"
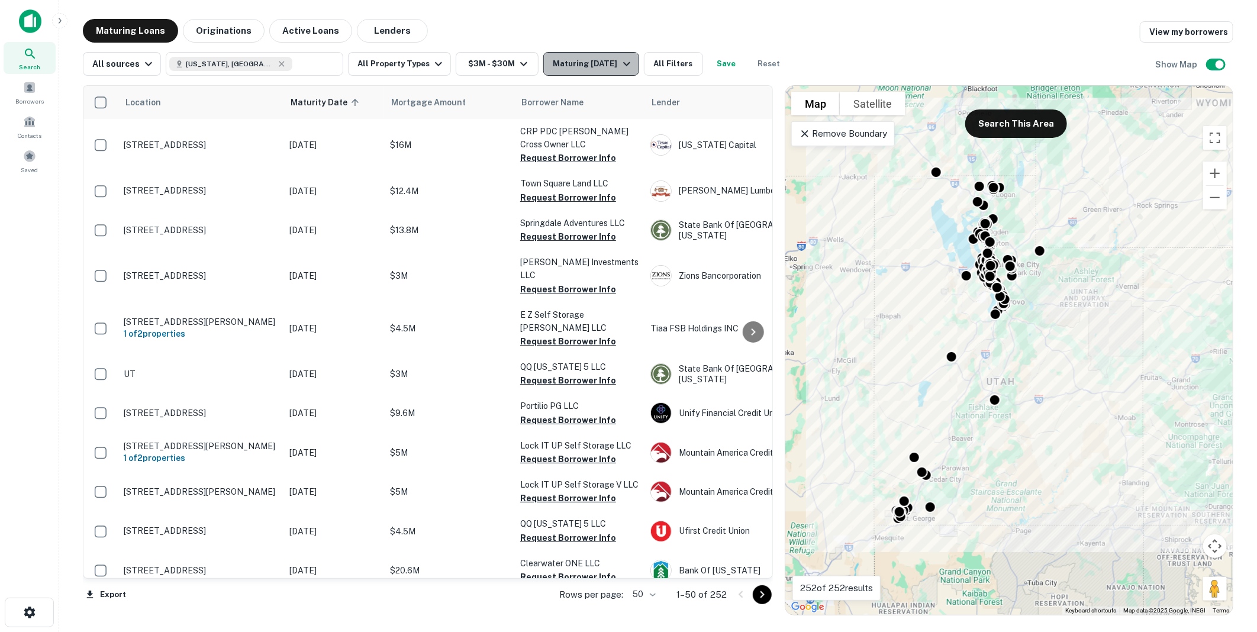
click at [630, 63] on icon "button" at bounding box center [626, 64] width 7 height 4
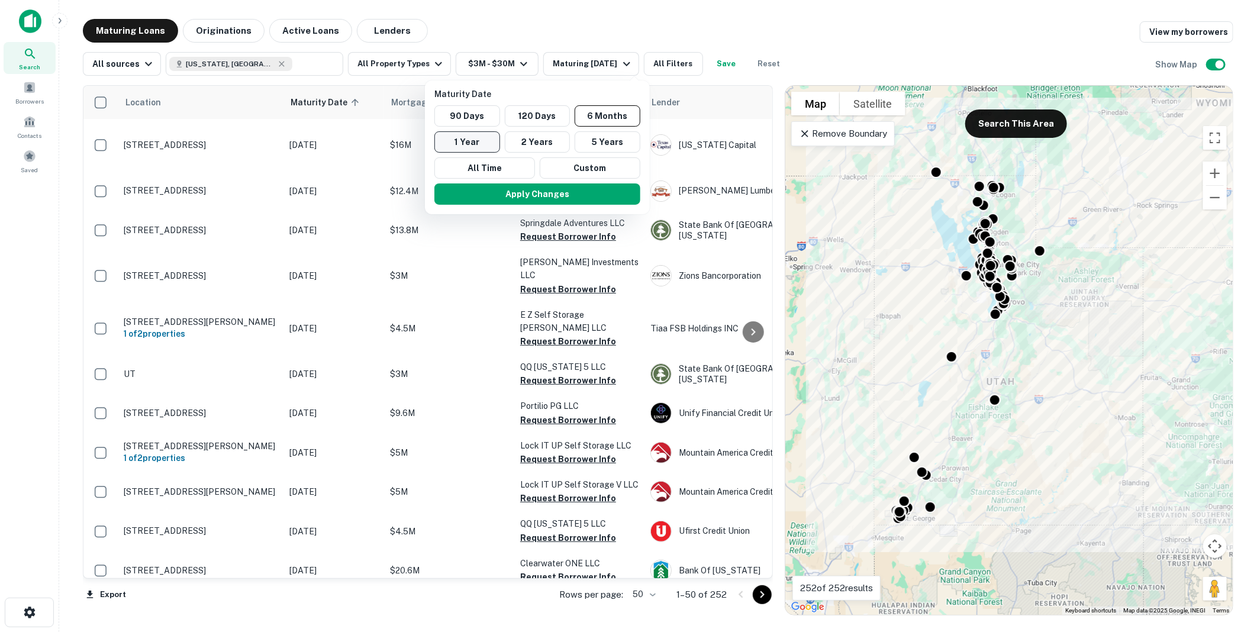
click at [472, 140] on button "1 Year" at bounding box center [467, 141] width 66 height 21
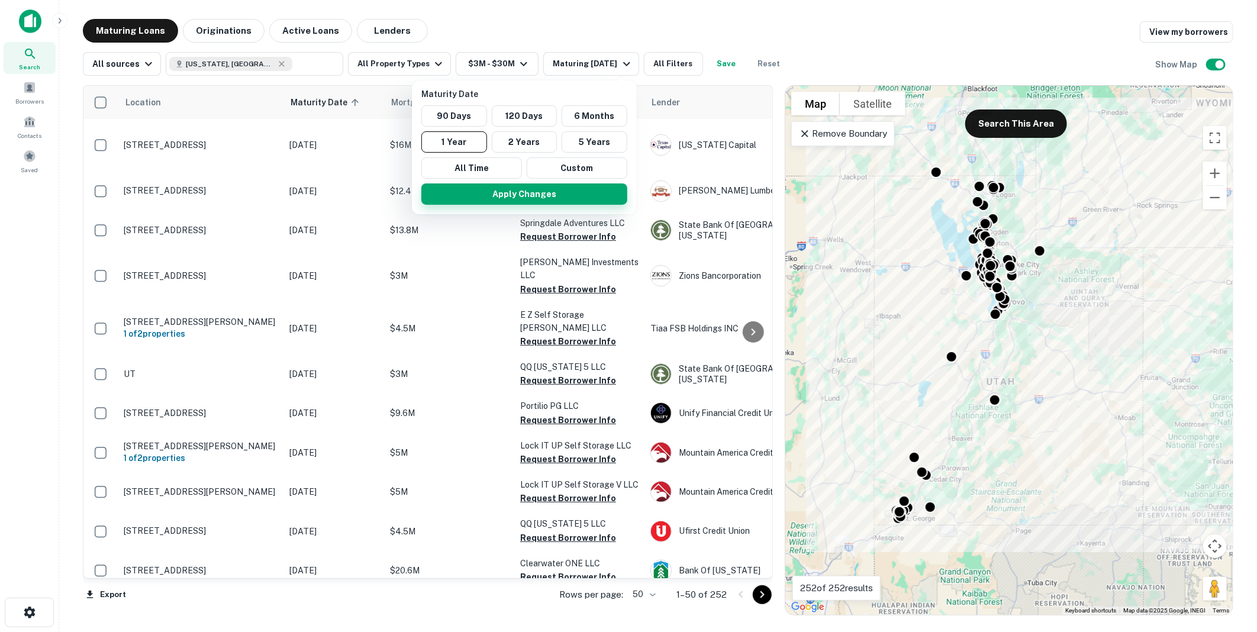
click at [516, 189] on button "Apply Changes" at bounding box center [524, 193] width 206 height 21
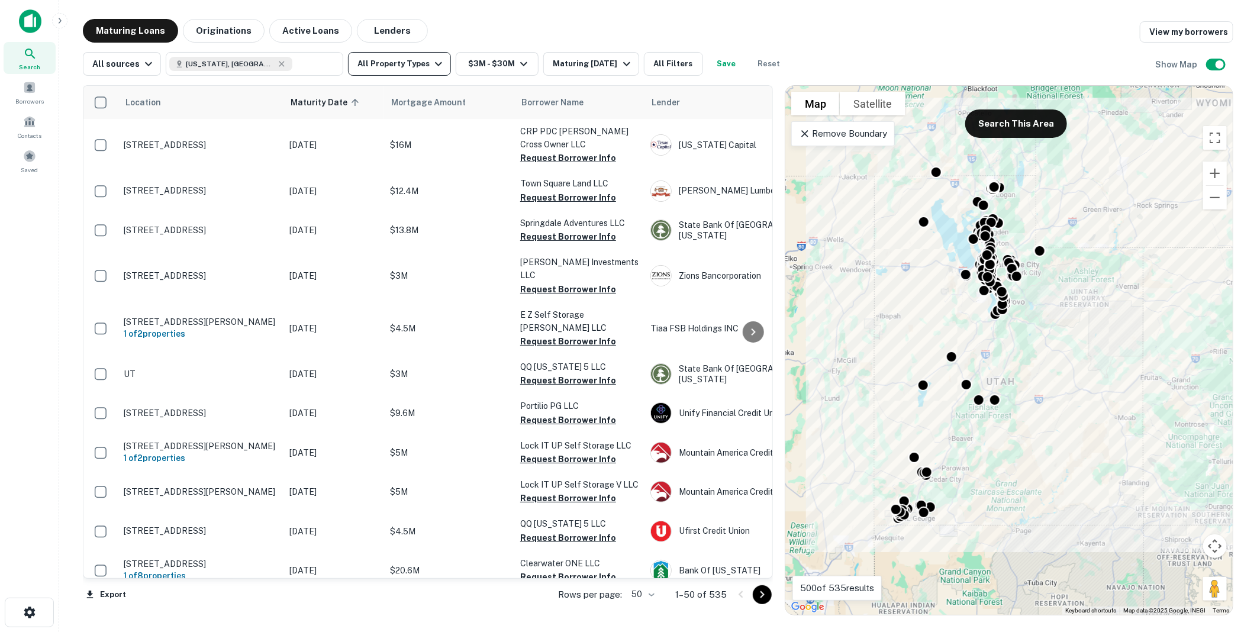
click at [432, 60] on icon "button" at bounding box center [438, 64] width 14 height 14
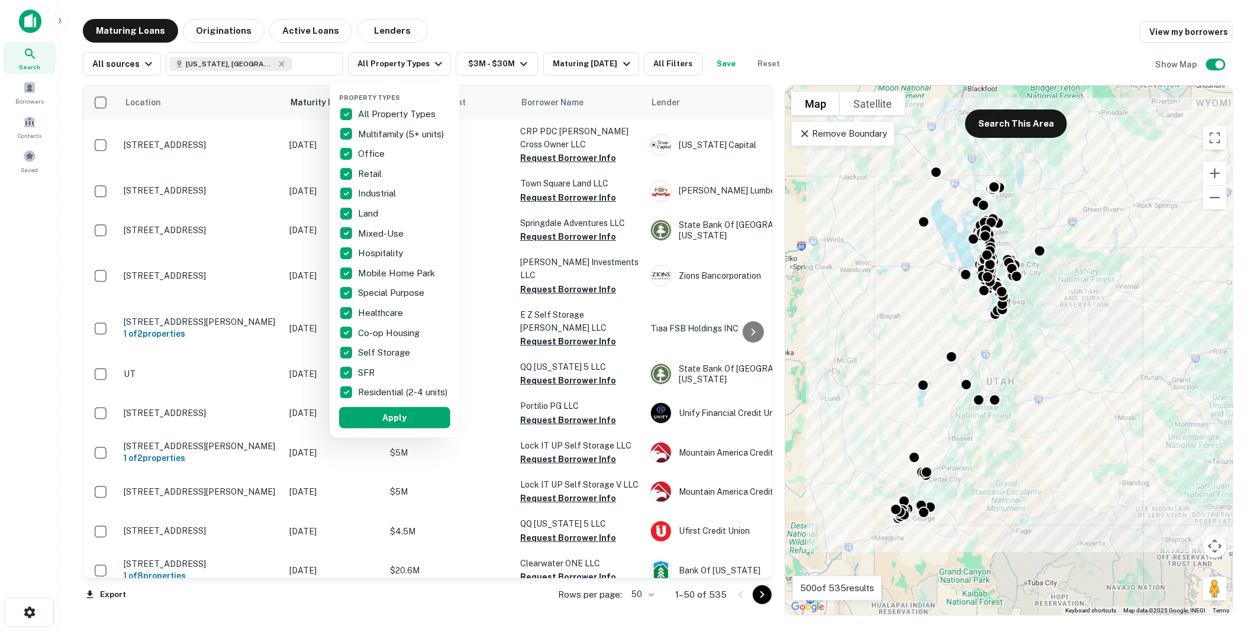
click at [362, 115] on p "All Property Types" at bounding box center [398, 114] width 80 height 14
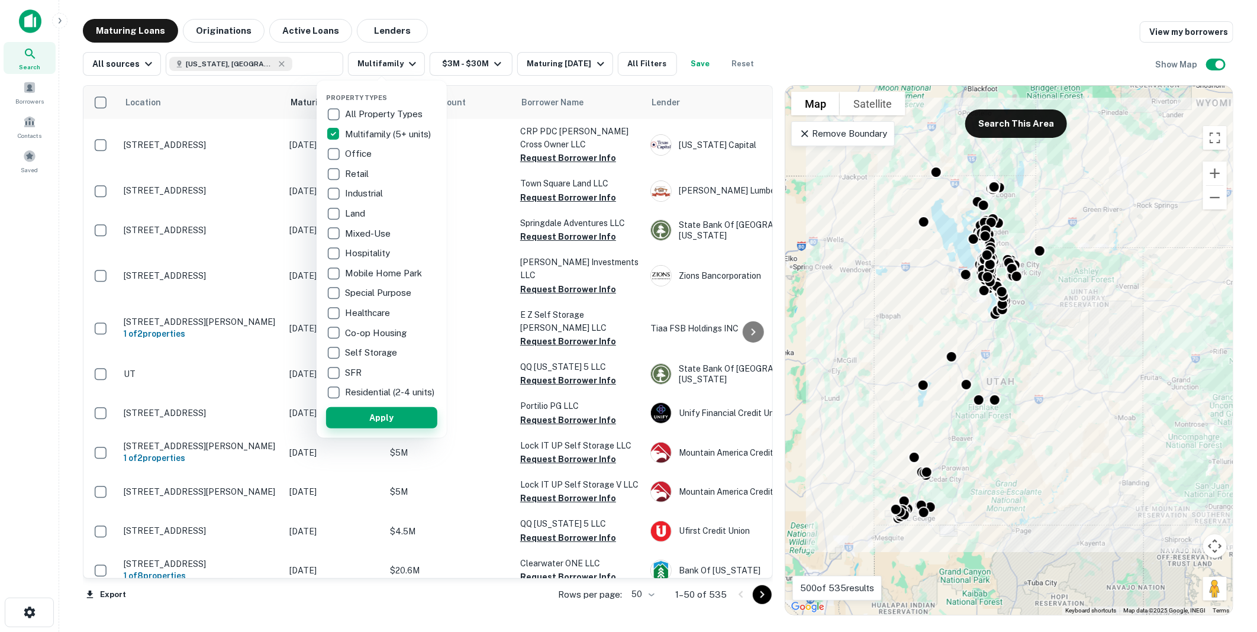
click at [386, 424] on button "Apply" at bounding box center [381, 417] width 111 height 21
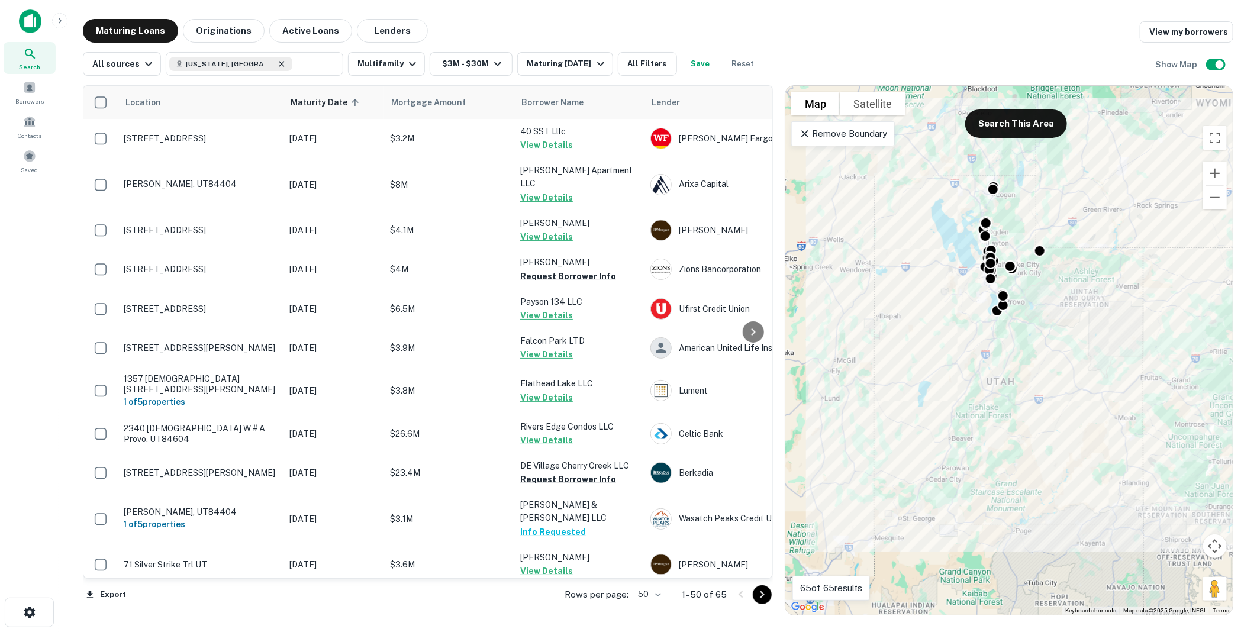
click at [277, 63] on icon at bounding box center [281, 63] width 9 height 9
type input "*********"
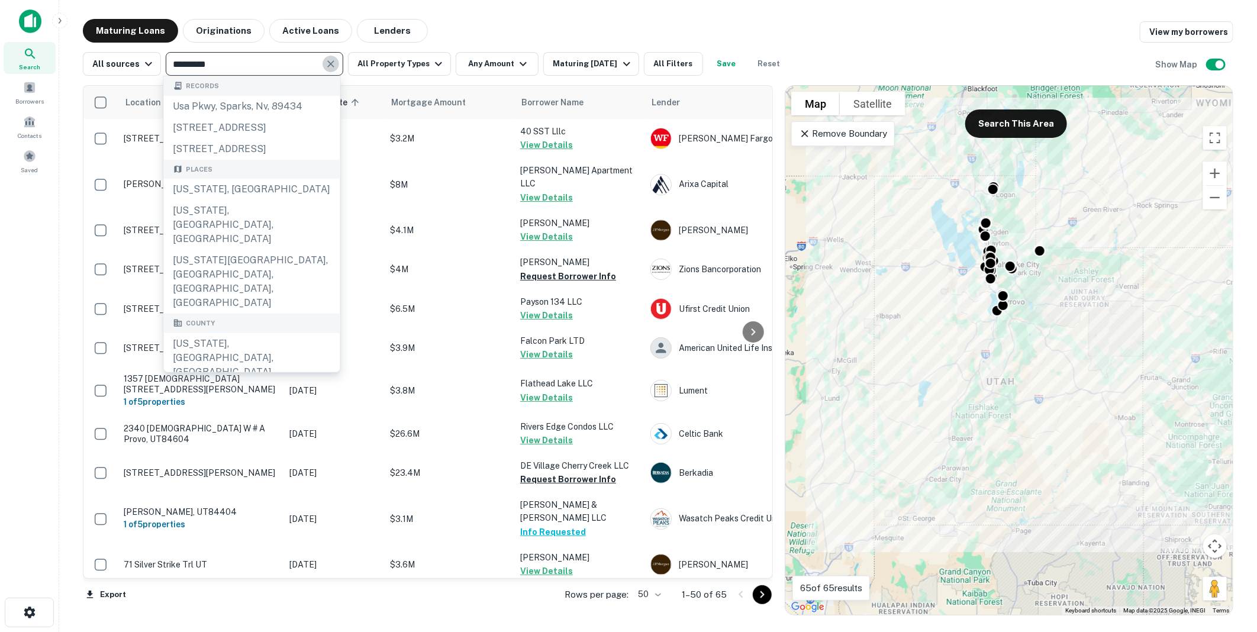
click at [327, 63] on icon "Clear" at bounding box center [330, 63] width 7 height 7
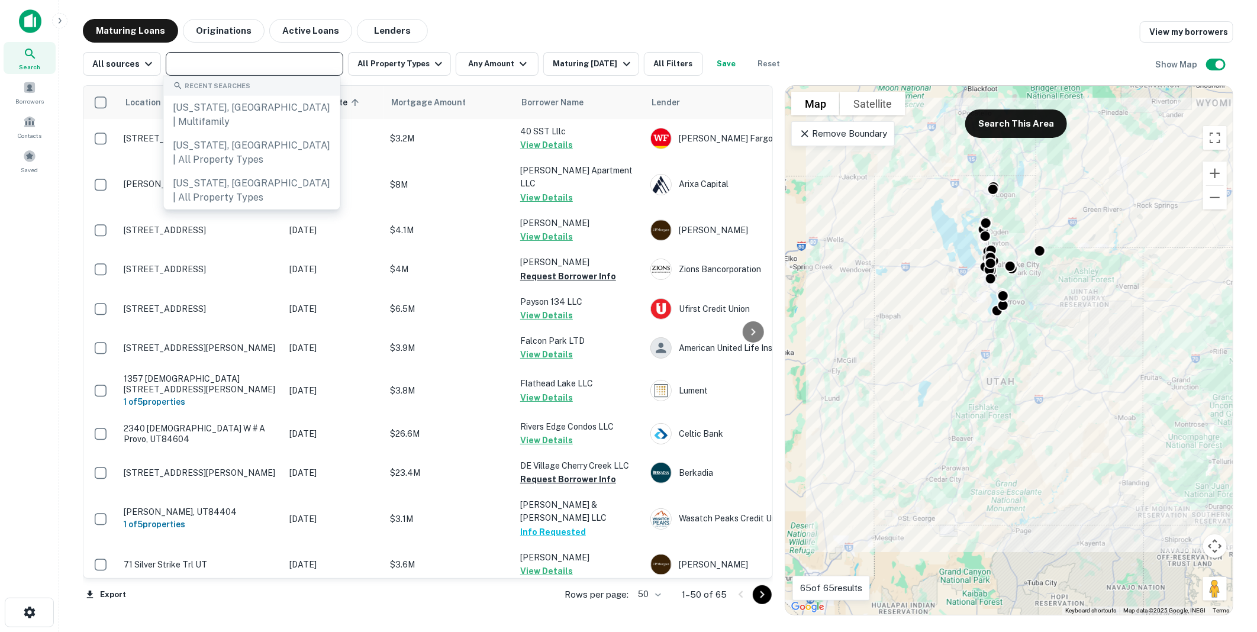
click at [216, 66] on input "text" at bounding box center [253, 64] width 169 height 17
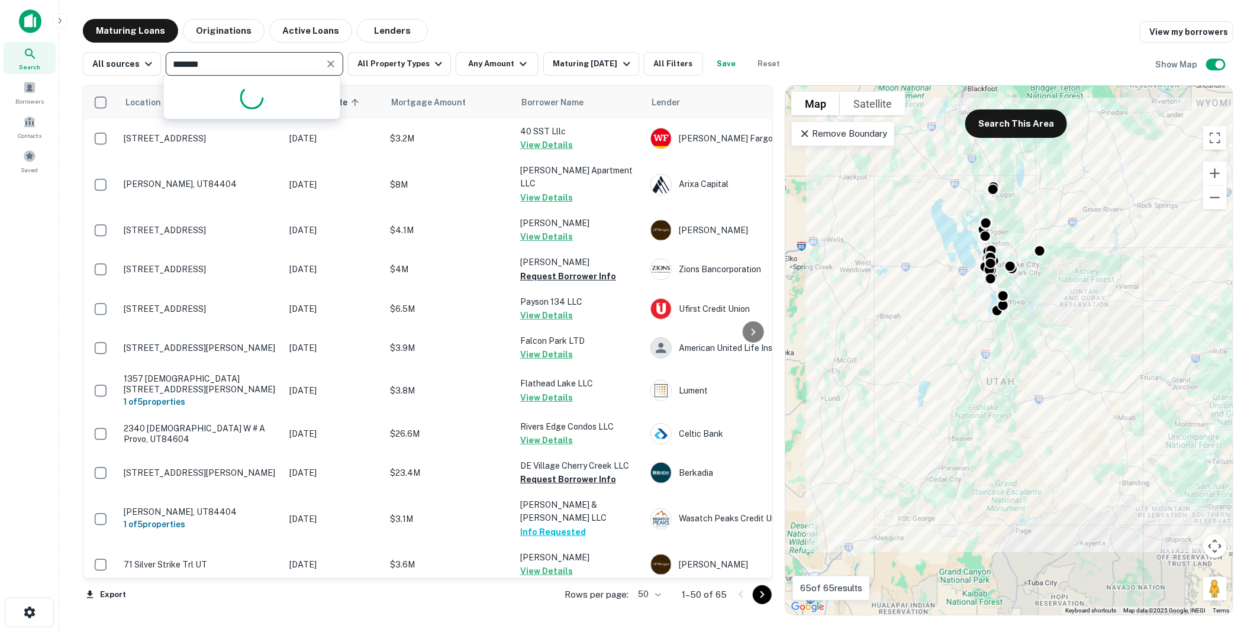
type input "********"
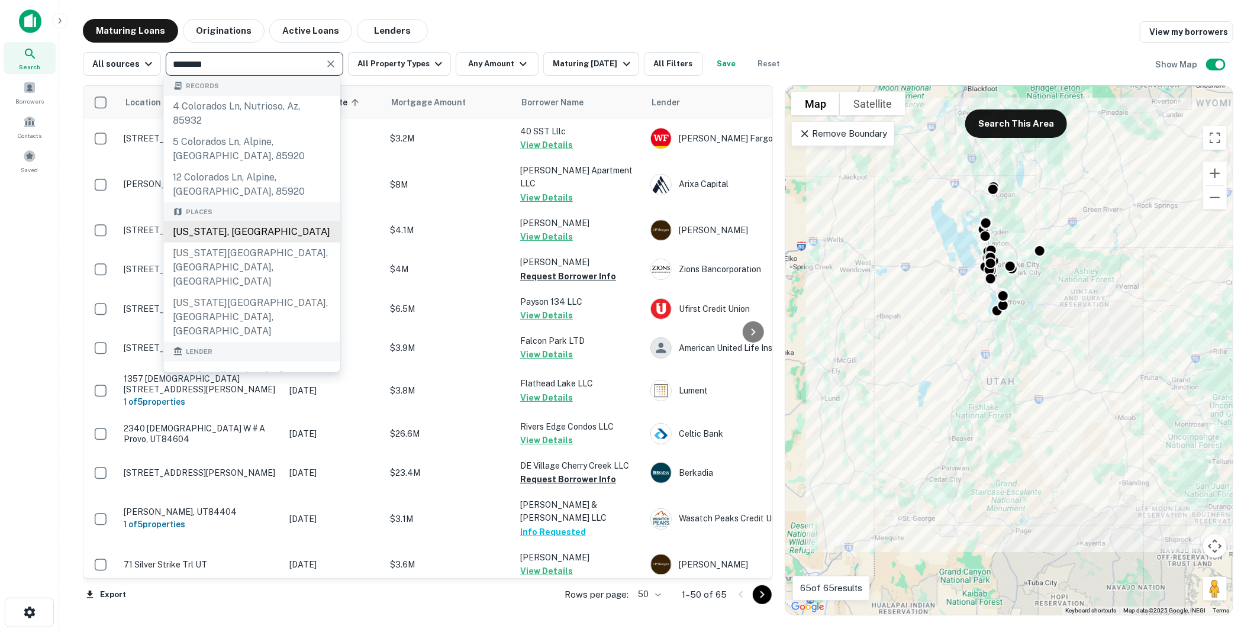
click at [209, 228] on div "[US_STATE], [GEOGRAPHIC_DATA]" at bounding box center [252, 231] width 176 height 21
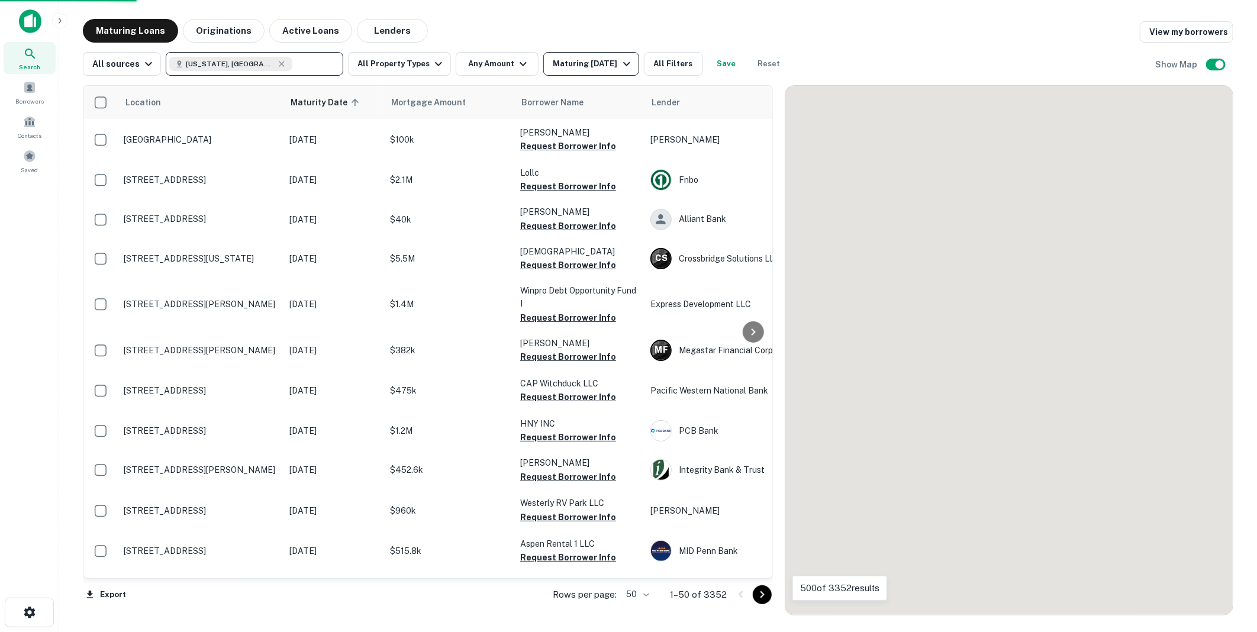
click at [634, 62] on icon "button" at bounding box center [626, 64] width 14 height 14
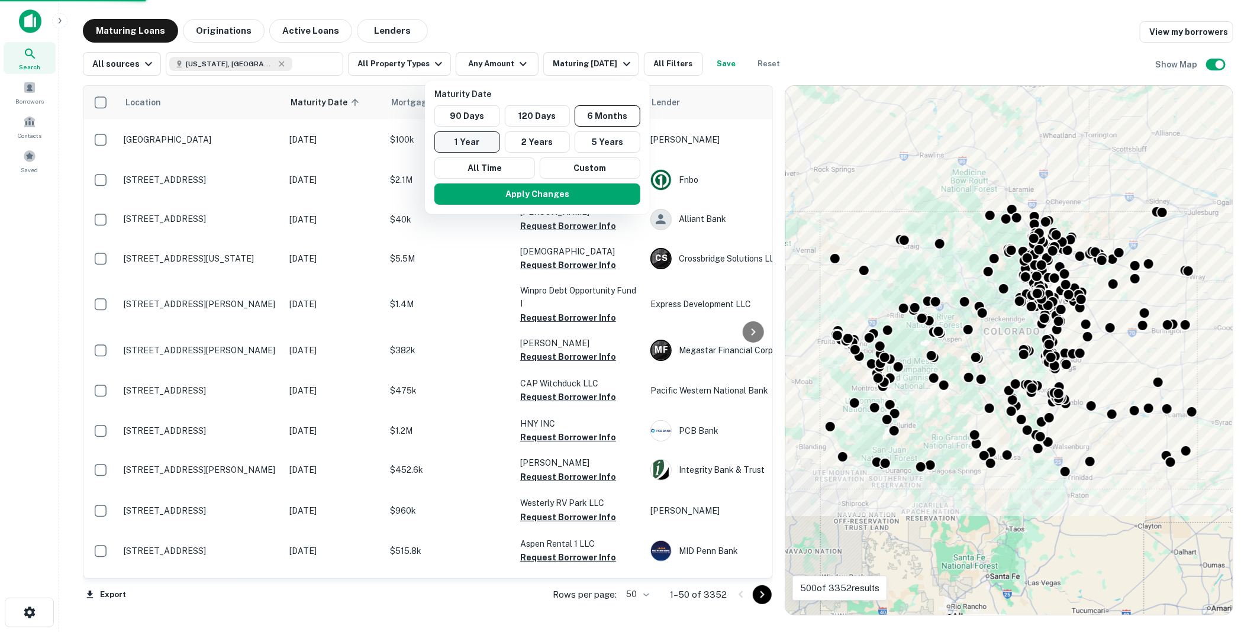
click at [470, 140] on button "1 Year" at bounding box center [467, 141] width 66 height 21
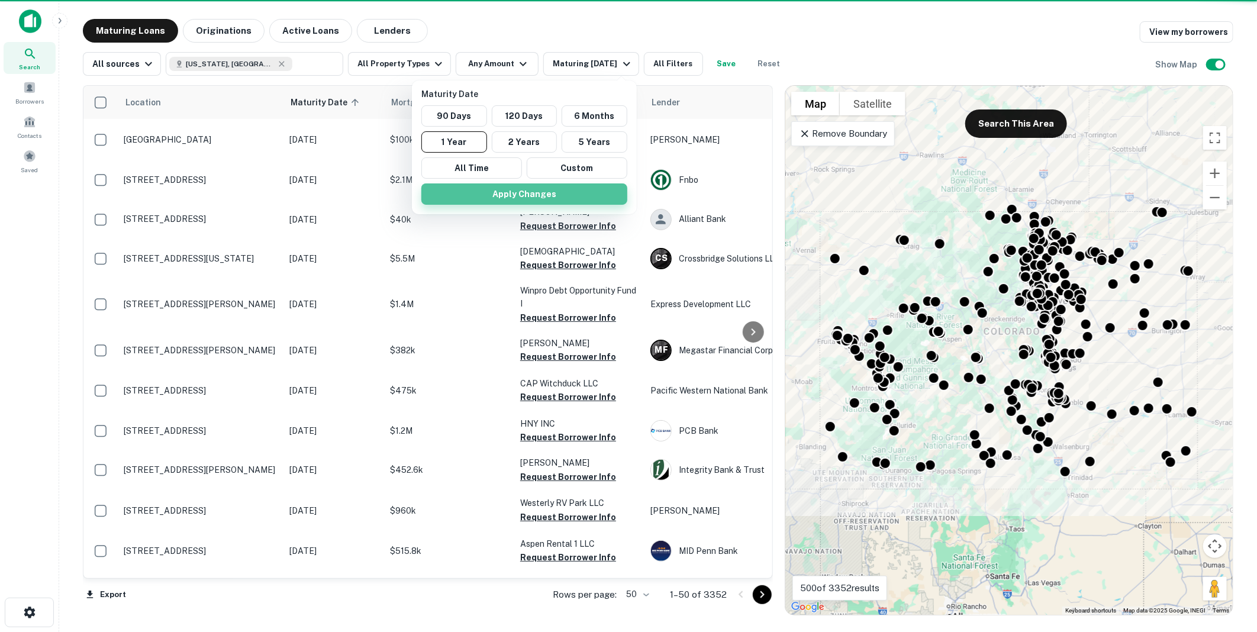
click at [521, 193] on button "Apply Changes" at bounding box center [524, 193] width 206 height 21
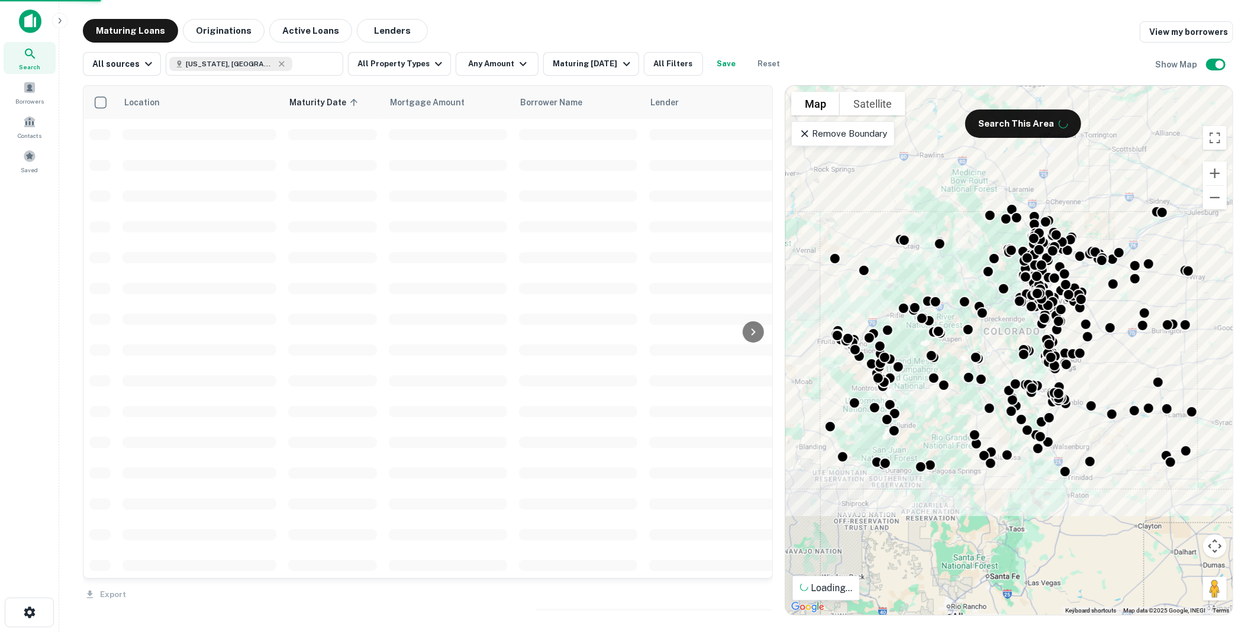
click at [516, 63] on div at bounding box center [628, 316] width 1257 height 632
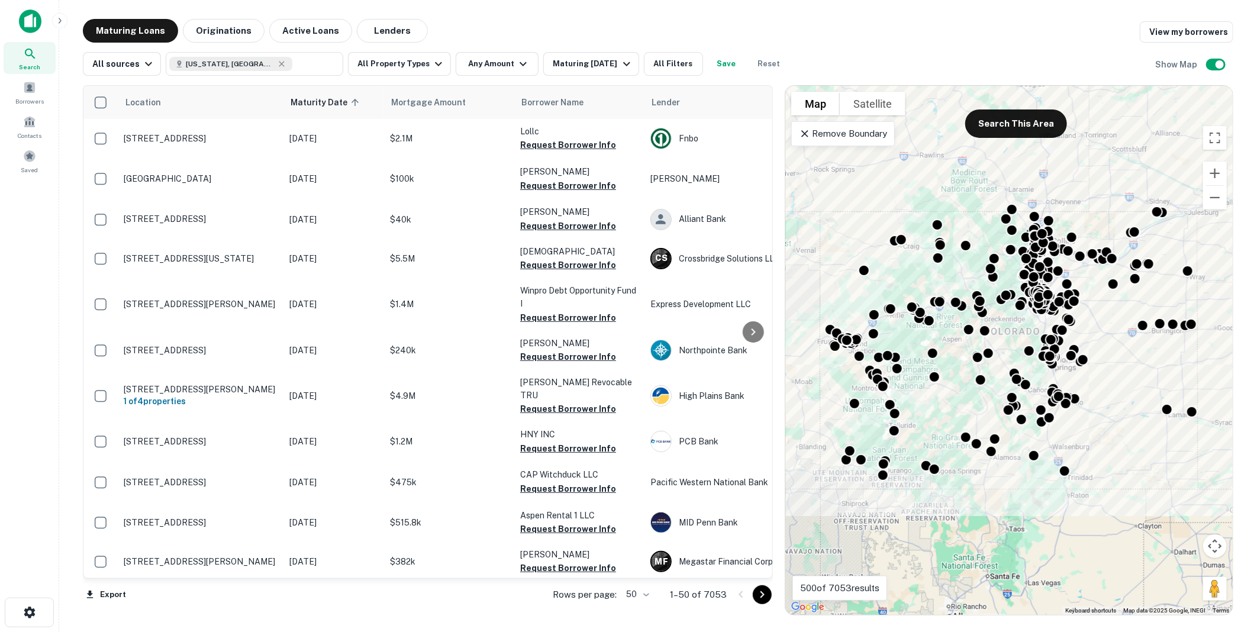
click at [516, 63] on icon "button" at bounding box center [523, 64] width 14 height 14
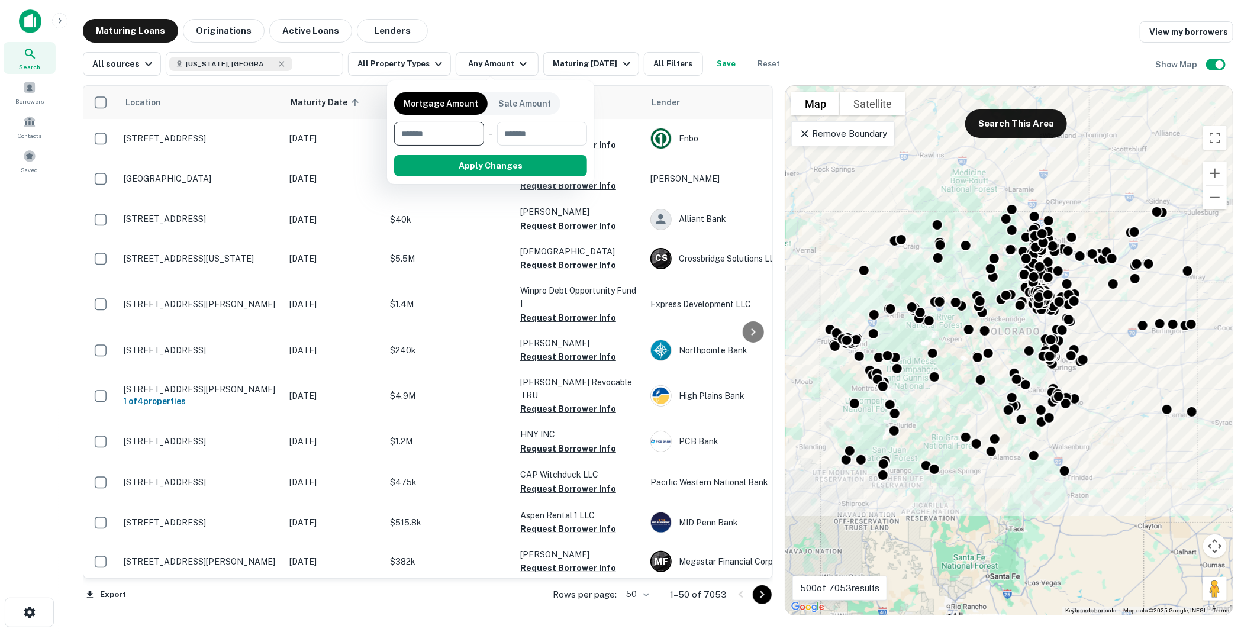
click at [435, 134] on input "number" at bounding box center [435, 134] width 82 height 24
type input "*******"
type input "********"
click at [503, 164] on button "Apply Changes" at bounding box center [512, 165] width 150 height 21
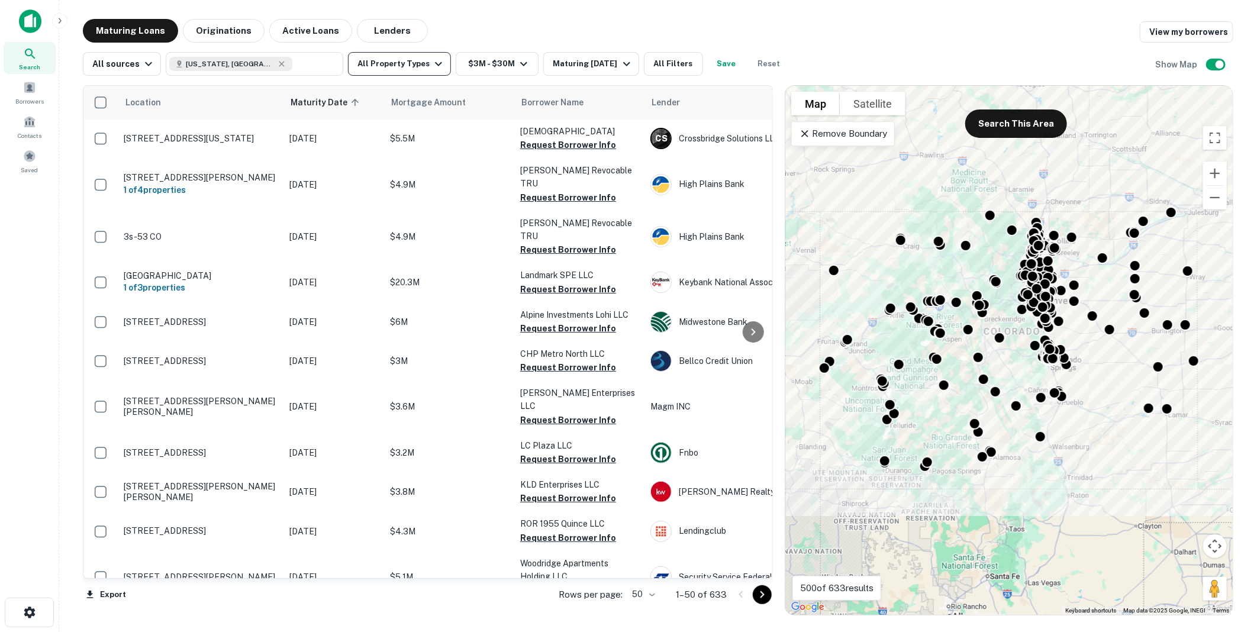
click at [431, 61] on icon "button" at bounding box center [438, 64] width 14 height 14
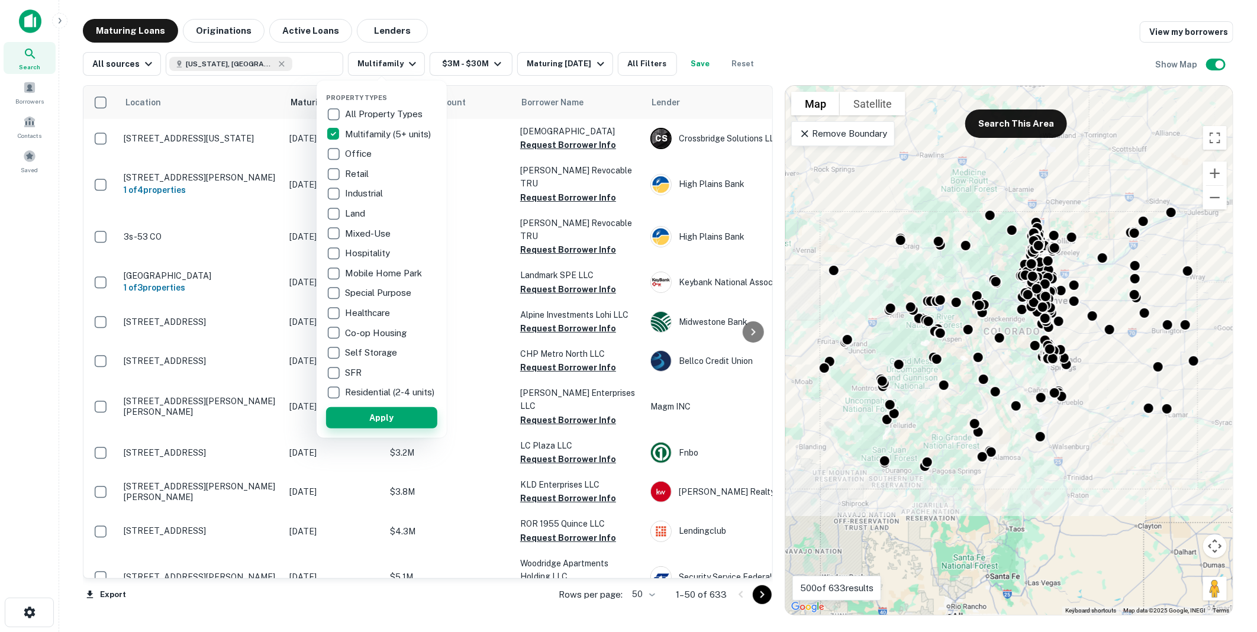
click at [372, 420] on button "Apply" at bounding box center [381, 417] width 111 height 21
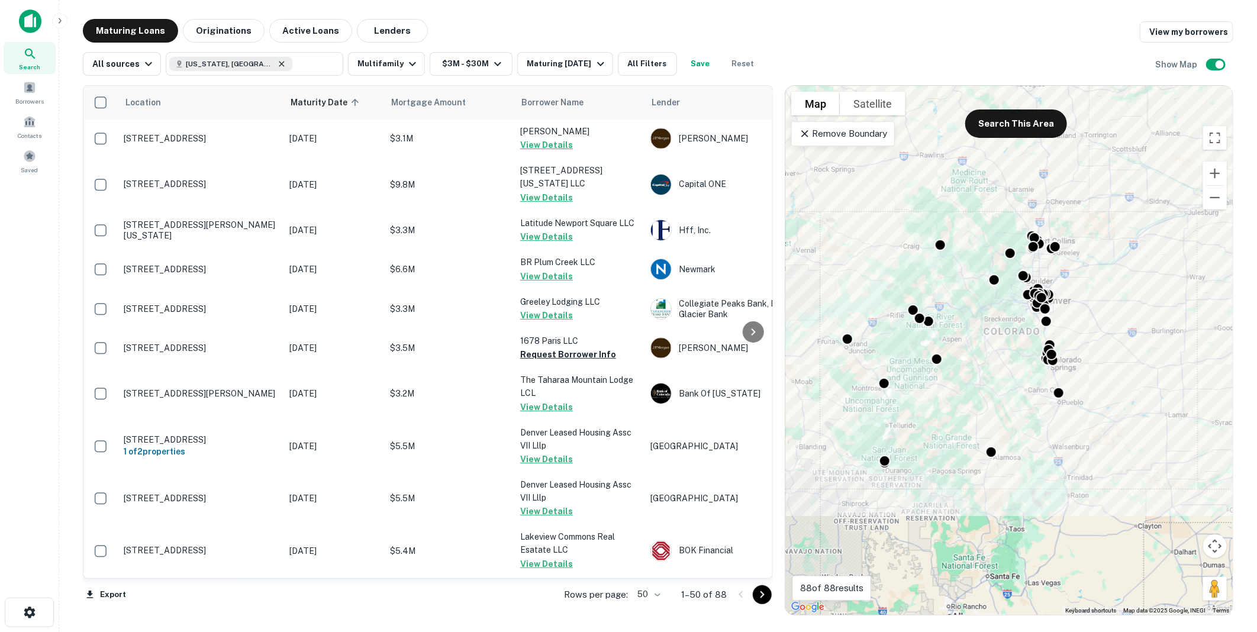
click at [277, 62] on icon at bounding box center [281, 63] width 9 height 9
type input "**********"
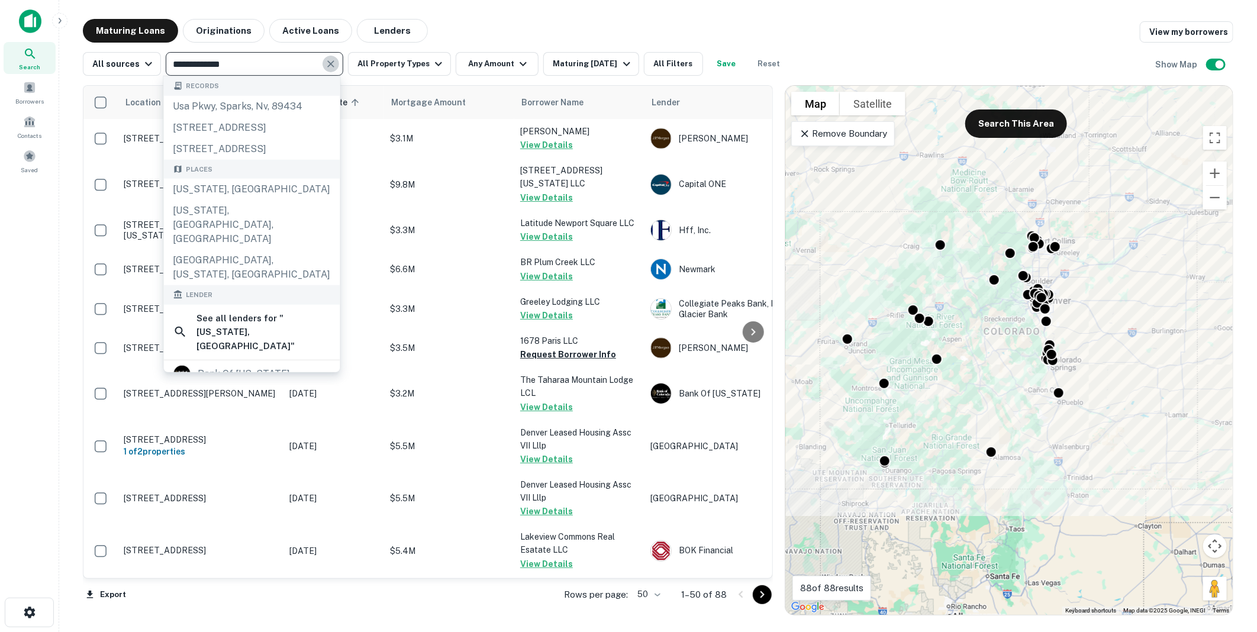
click at [328, 63] on icon "Clear" at bounding box center [330, 63] width 7 height 7
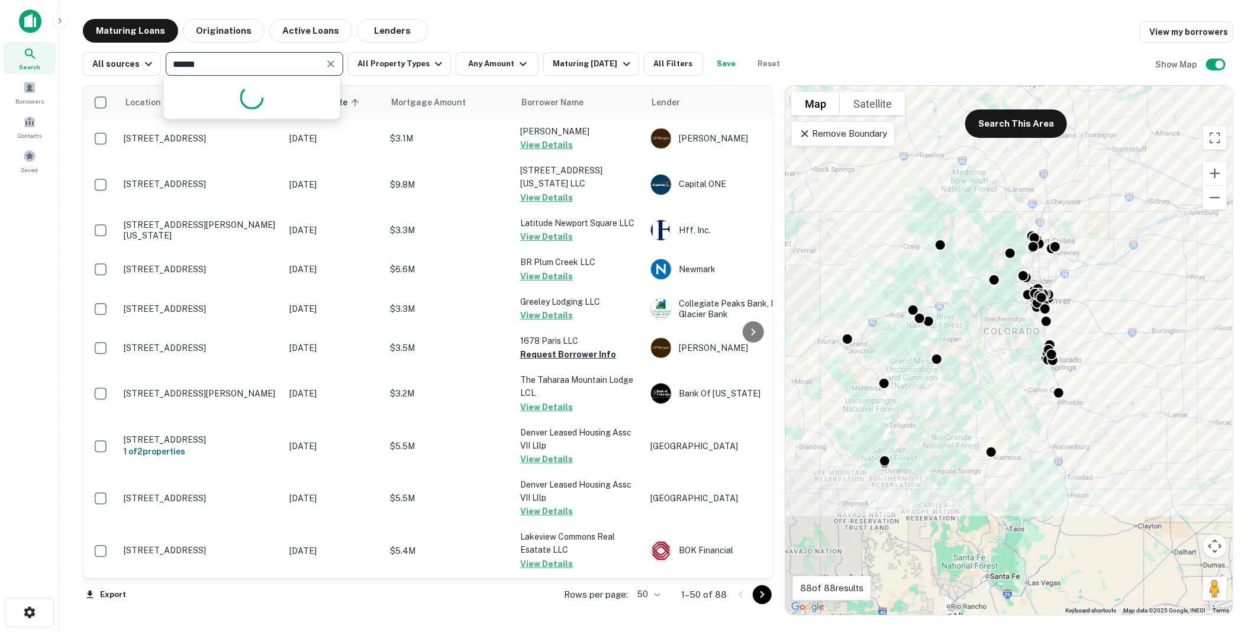
type input "*******"
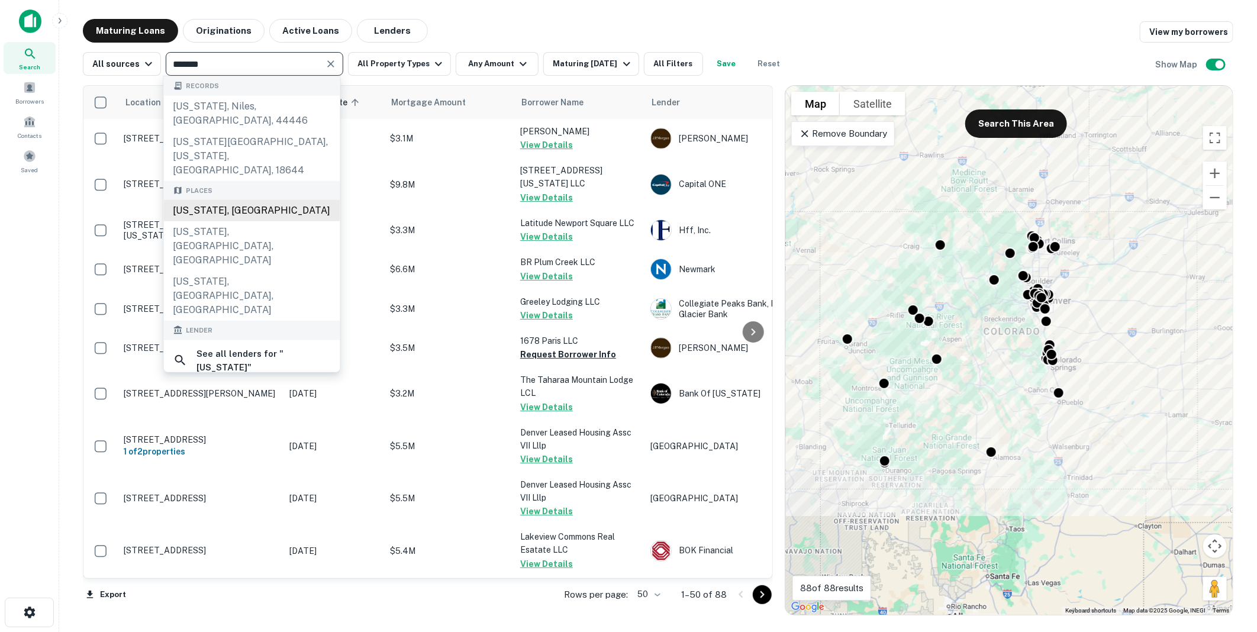
click at [199, 200] on div "[US_STATE], [GEOGRAPHIC_DATA]" at bounding box center [252, 210] width 176 height 21
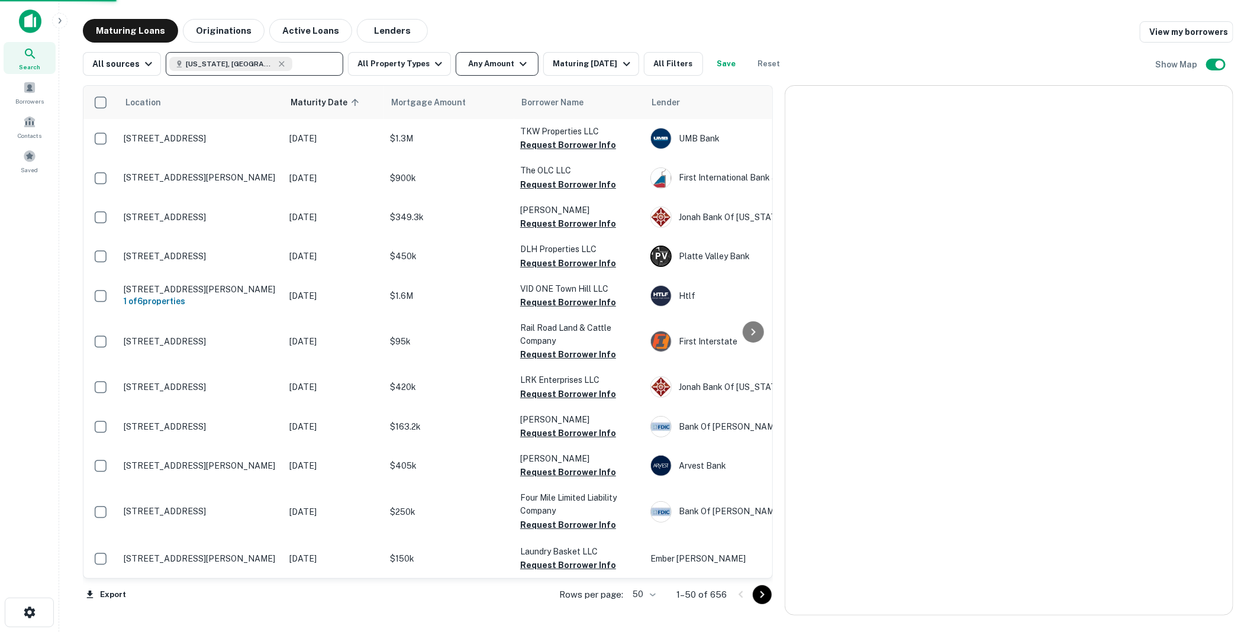
click at [517, 66] on icon "button" at bounding box center [523, 64] width 14 height 14
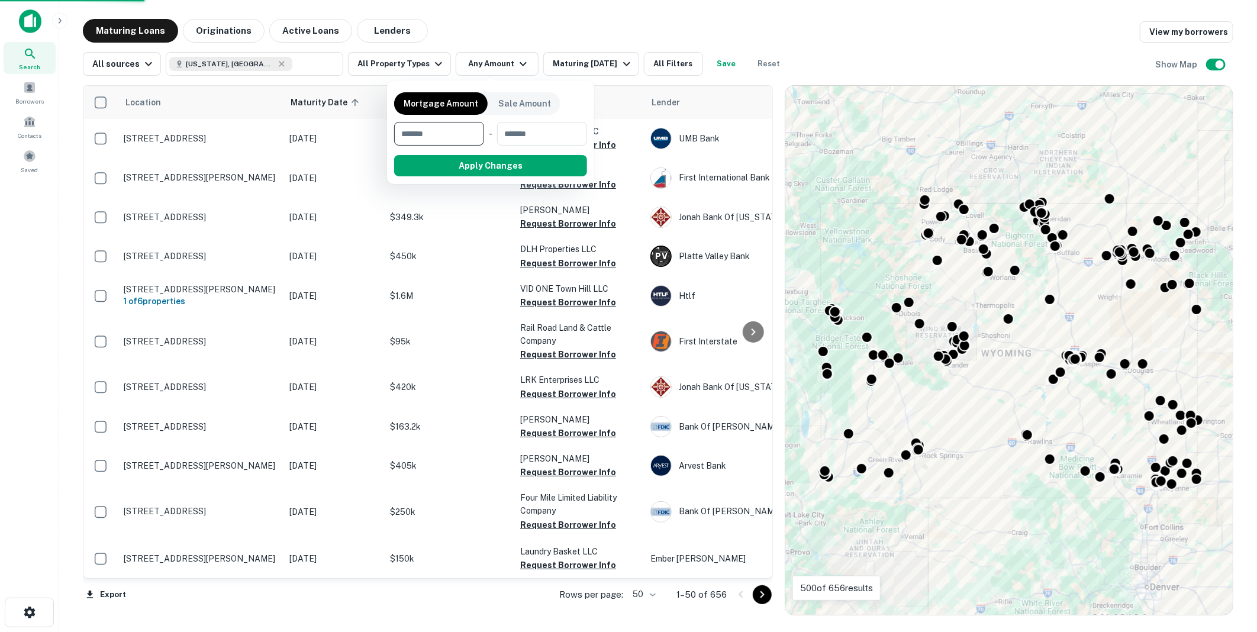
click at [432, 134] on input "number" at bounding box center [435, 134] width 82 height 24
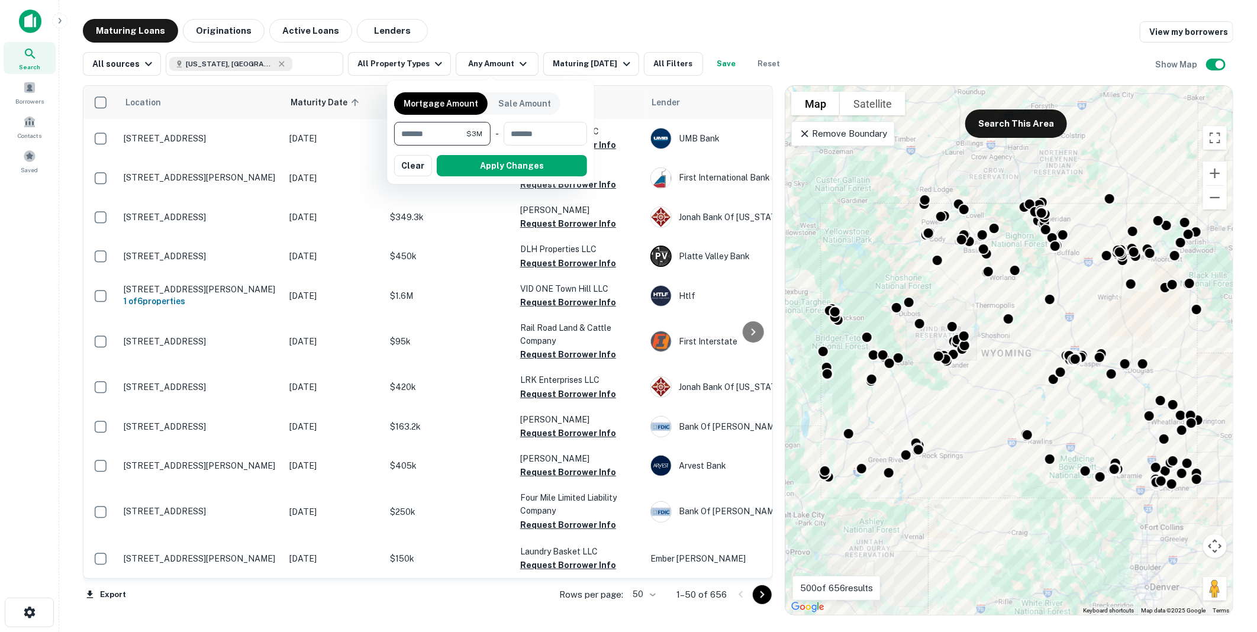
type input "*******"
type input "********"
click at [506, 162] on button "Apply Changes" at bounding box center [512, 165] width 150 height 21
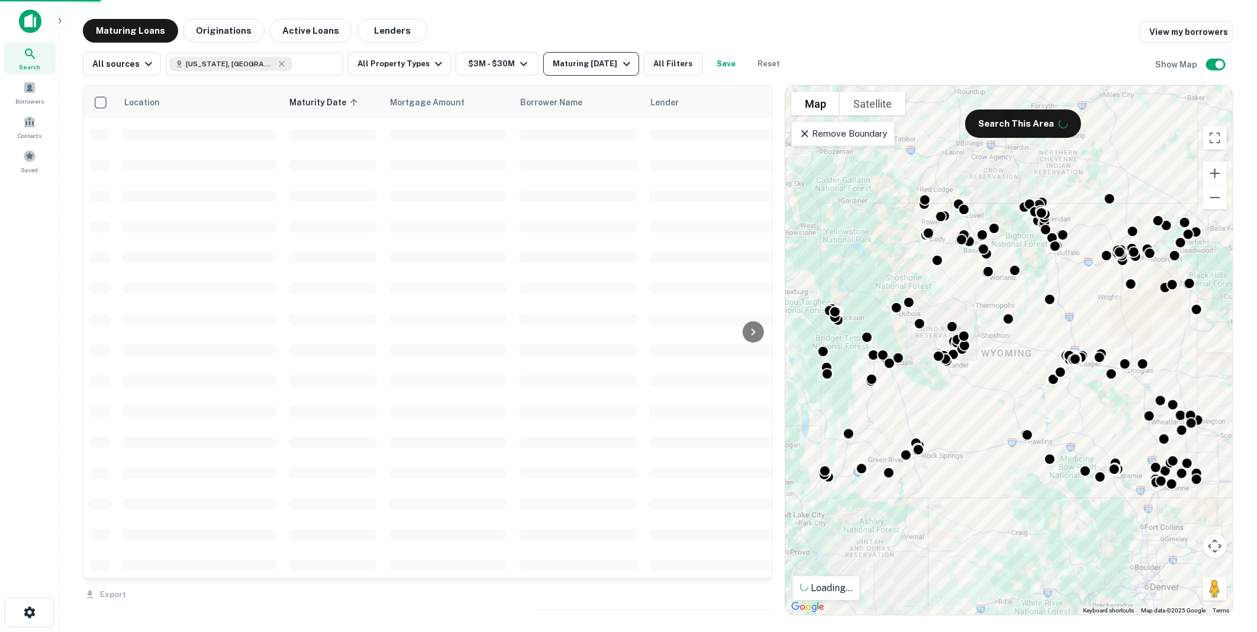
click at [630, 63] on icon "button" at bounding box center [626, 64] width 7 height 4
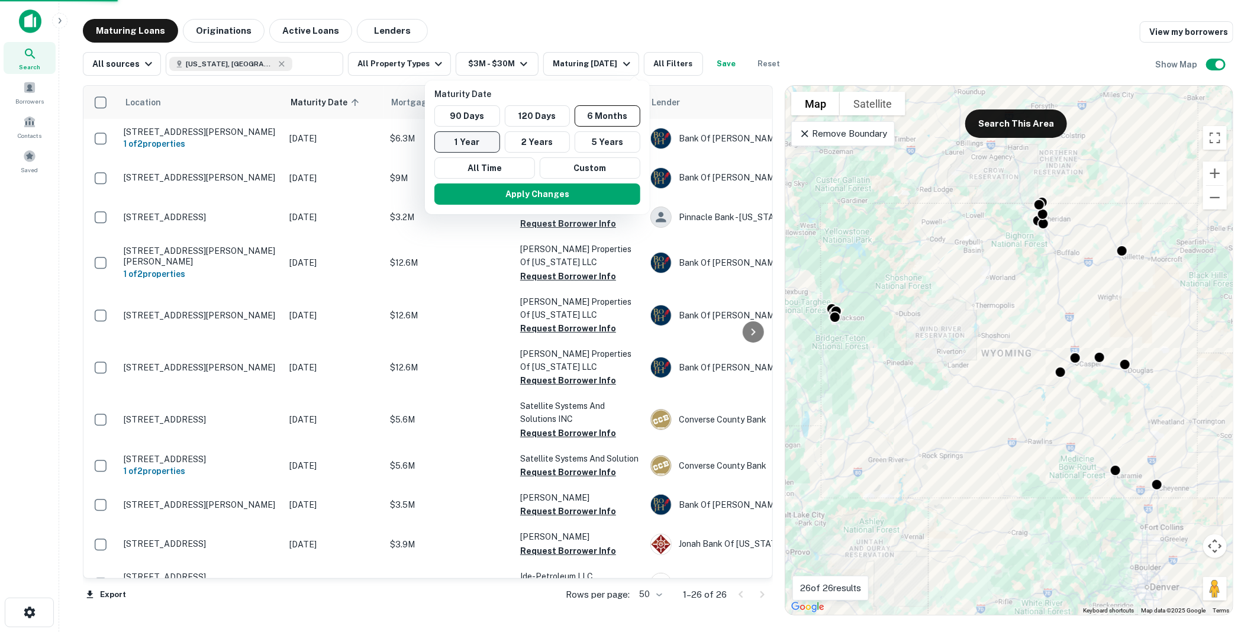
click at [460, 134] on button "1 Year" at bounding box center [467, 141] width 66 height 21
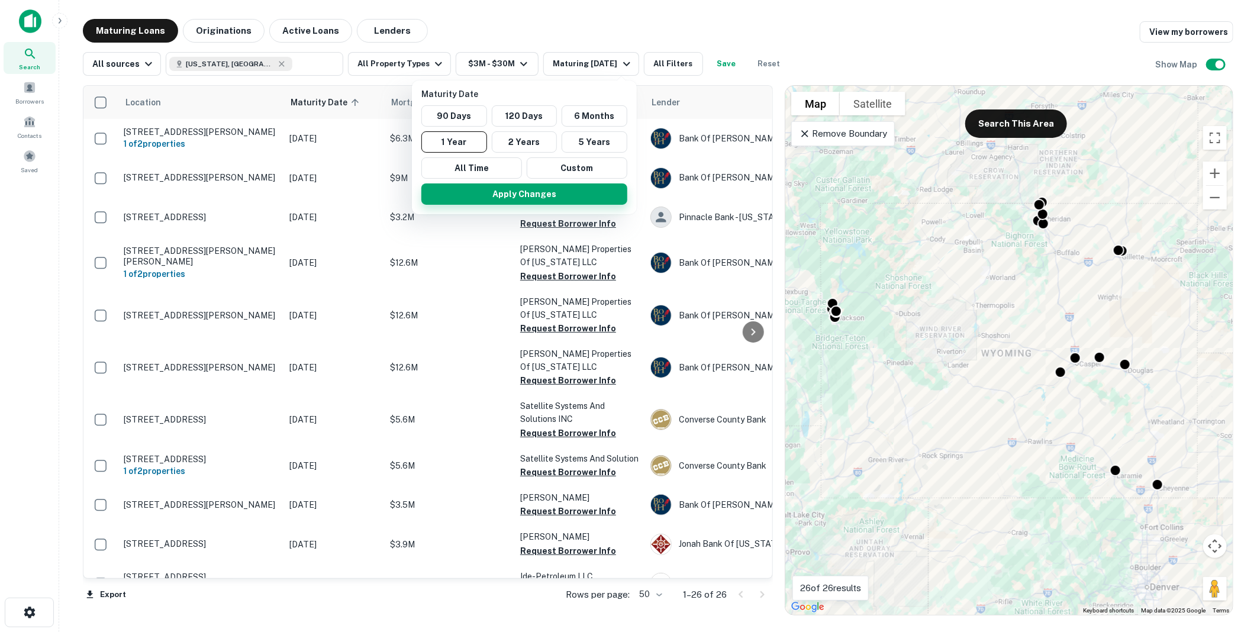
click at [524, 187] on button "Apply Changes" at bounding box center [524, 193] width 206 height 21
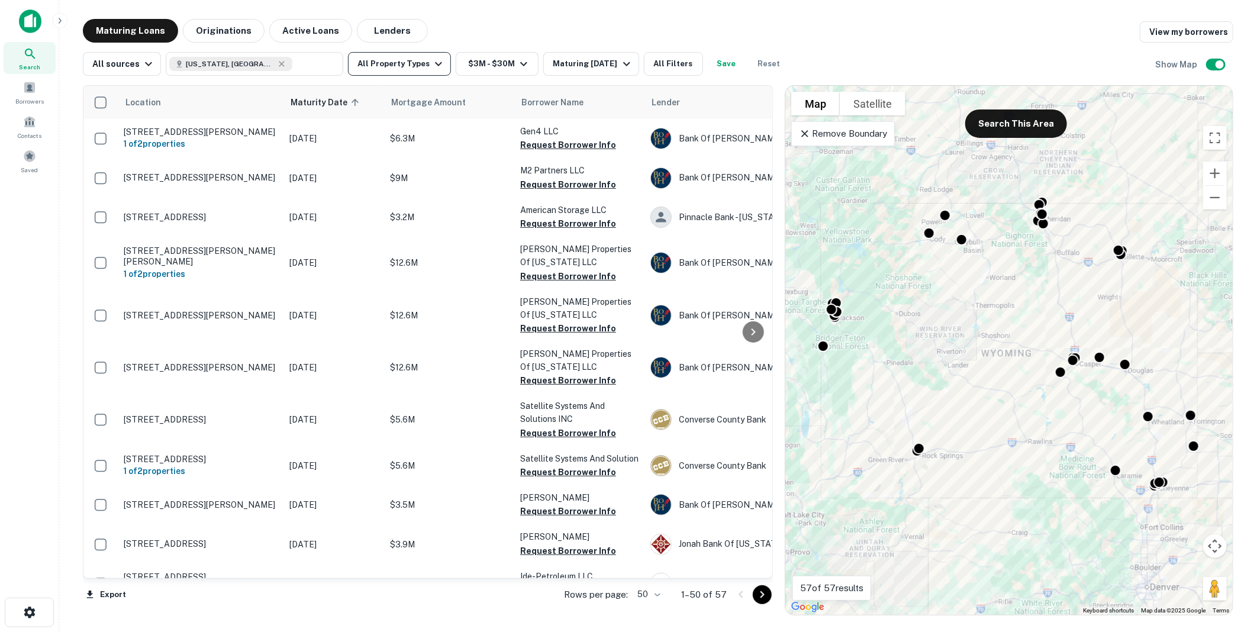
click at [435, 60] on icon "button" at bounding box center [438, 64] width 14 height 14
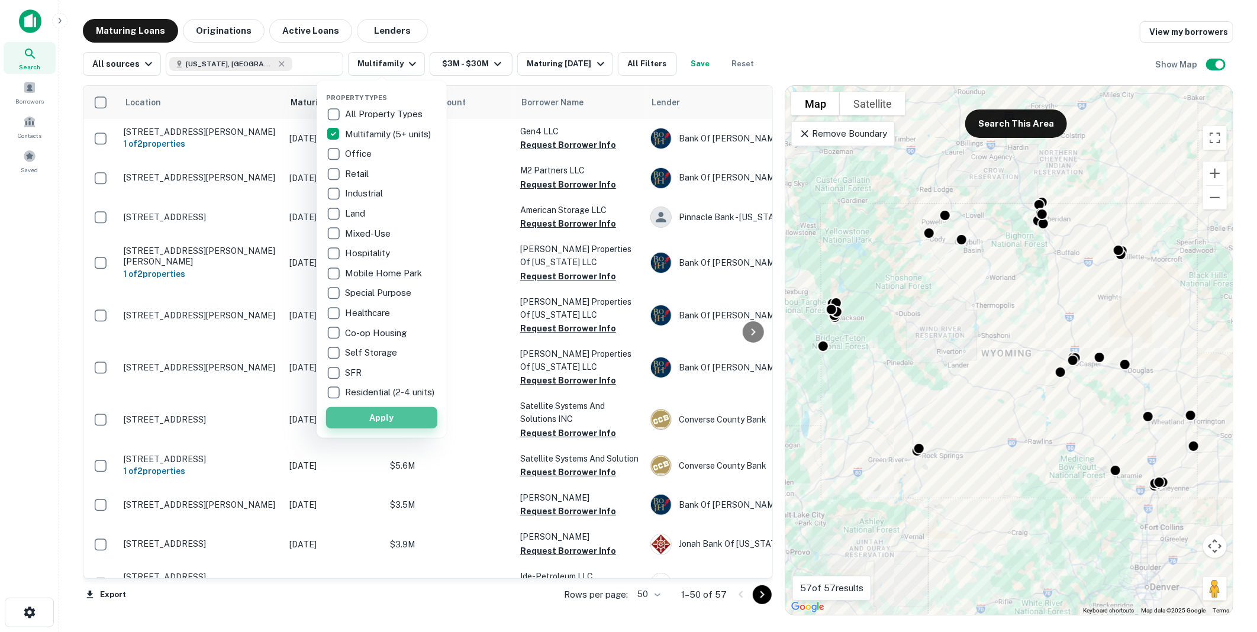
click at [382, 424] on button "Apply" at bounding box center [381, 417] width 111 height 21
